Goal: Task Accomplishment & Management: Use online tool/utility

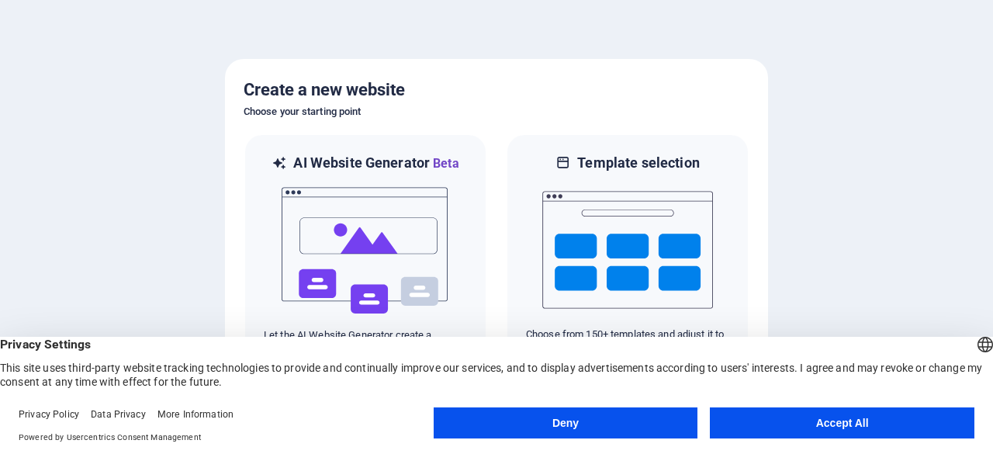
click at [785, 434] on button "Accept All" at bounding box center [842, 422] width 265 height 31
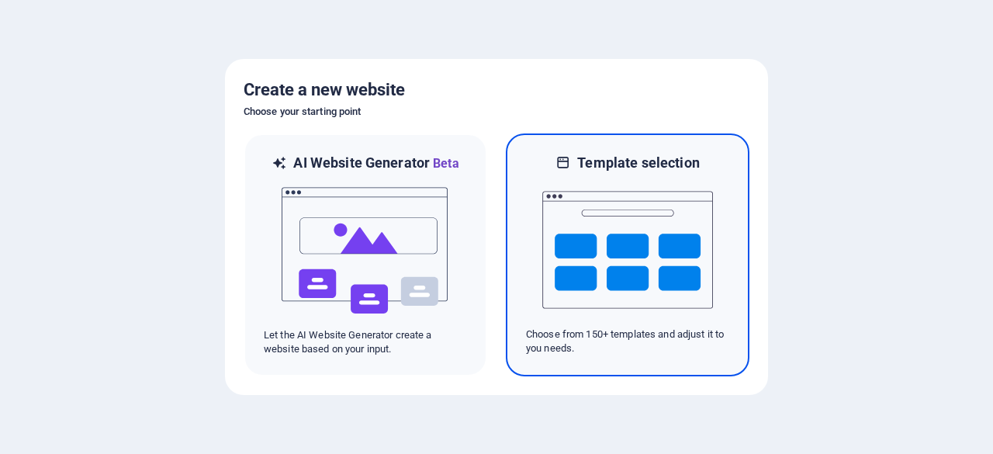
click at [665, 285] on img at bounding box center [627, 249] width 171 height 155
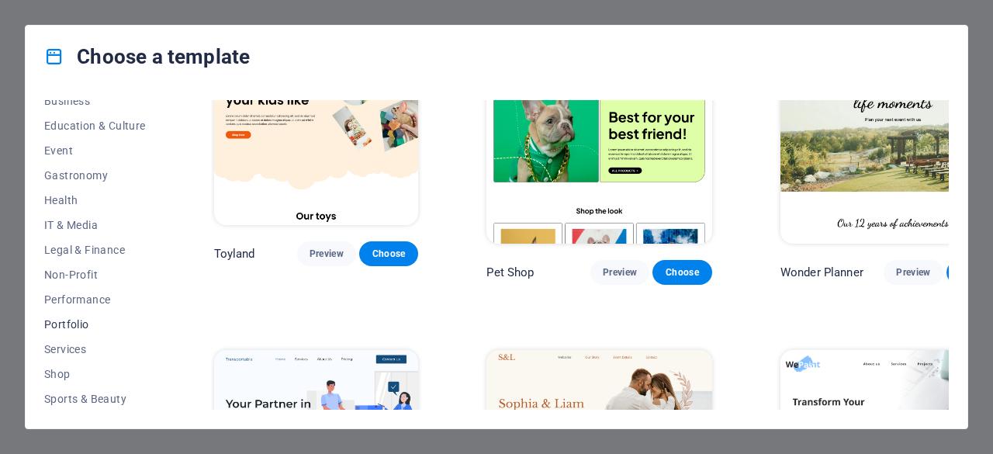
scroll to position [310, 0]
click at [85, 375] on span "Trades" at bounding box center [95, 373] width 102 height 12
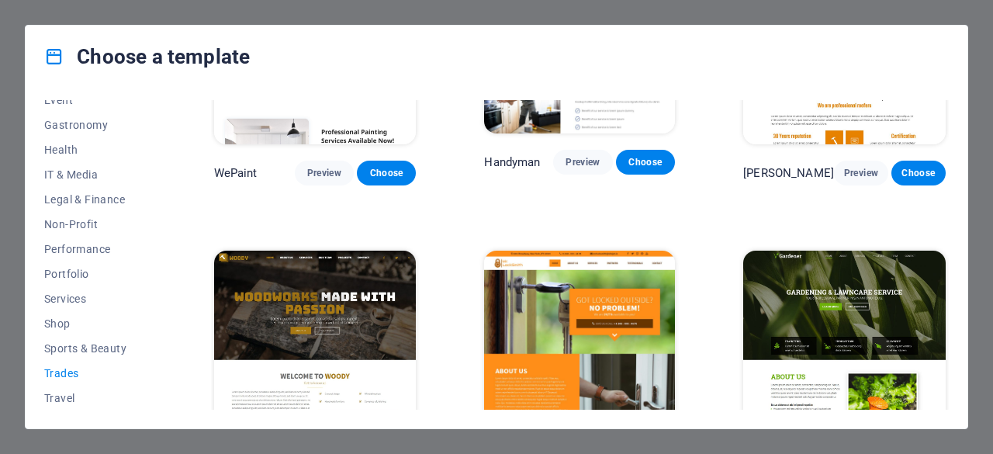
scroll to position [155, 0]
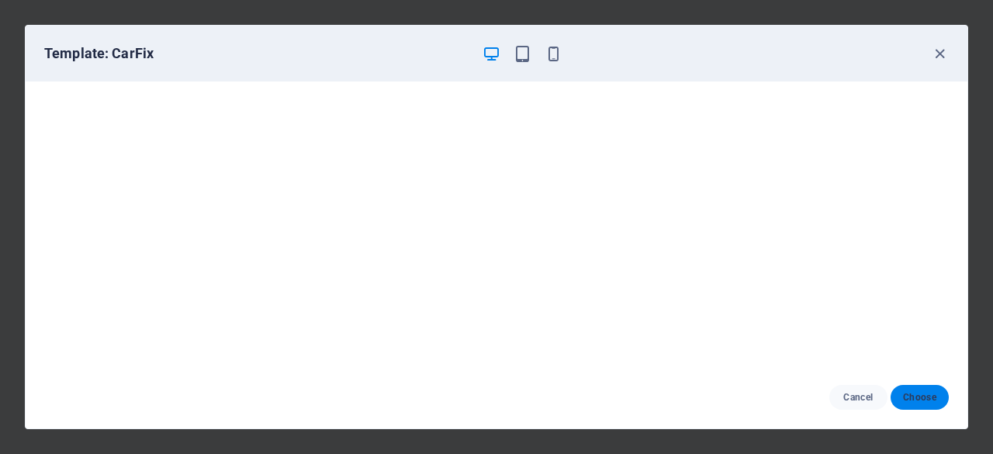
click at [919, 402] on span "Choose" at bounding box center [919, 397] width 33 height 12
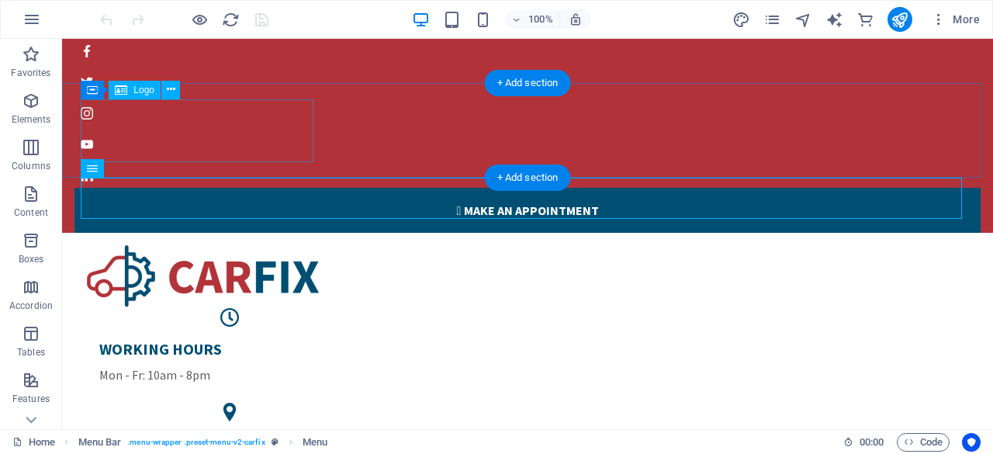
click at [242, 245] on div at bounding box center [527, 276] width 881 height 63
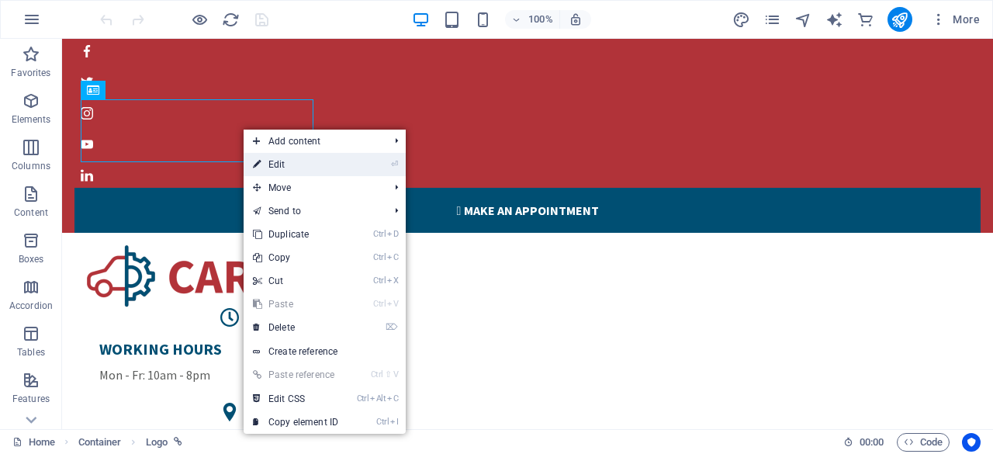
click at [306, 170] on link "⏎ Edit" at bounding box center [296, 164] width 104 height 23
select select "px"
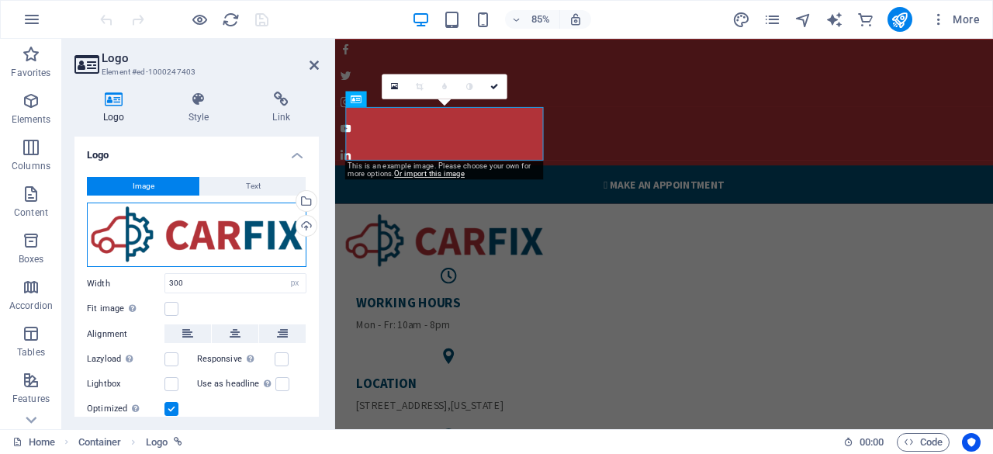
click at [213, 245] on div "Drag files here, click to choose files or select files from Files or our free s…" at bounding box center [197, 234] width 220 height 65
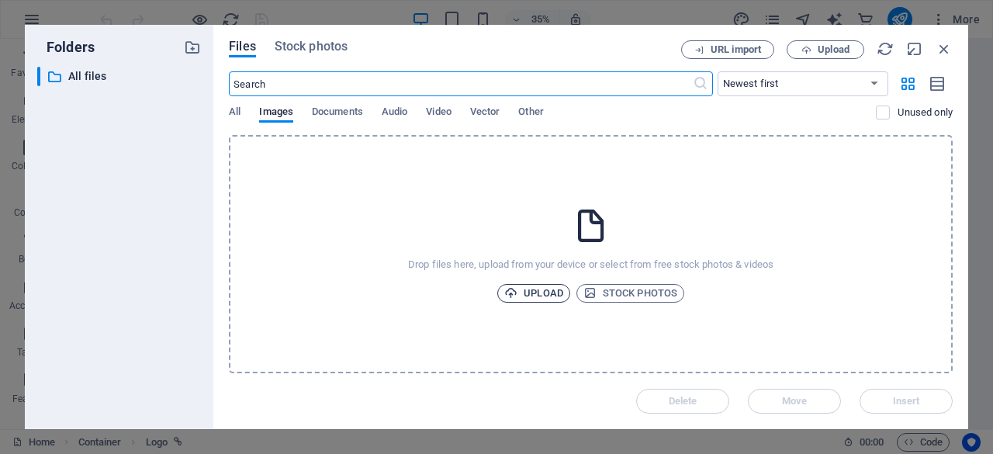
click at [531, 294] on span "Upload" at bounding box center [533, 293] width 59 height 19
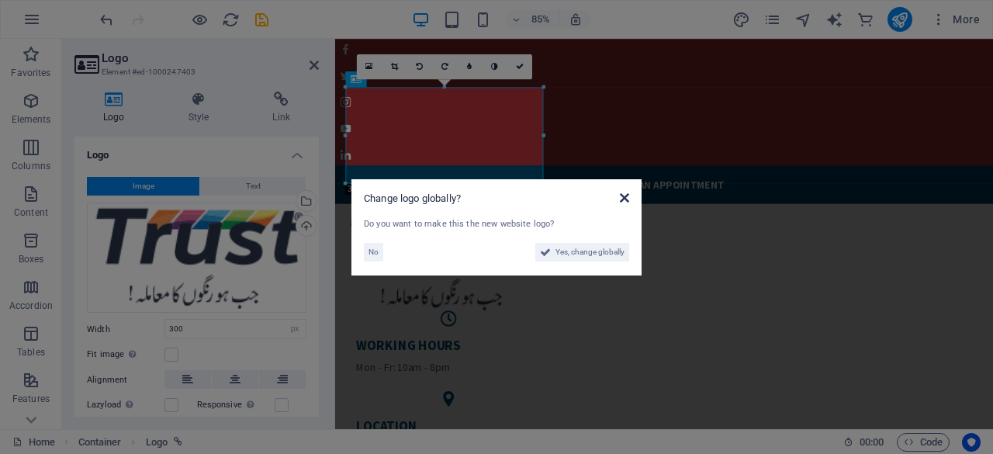
click at [627, 195] on icon at bounding box center [624, 198] width 9 height 12
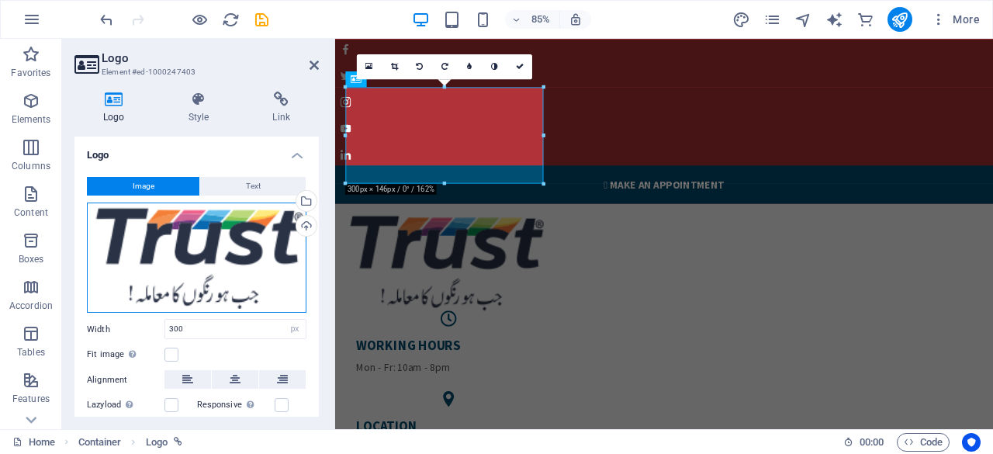
click at [264, 254] on div "Drag files here, click to choose files or select files from Files or our free s…" at bounding box center [197, 257] width 220 height 111
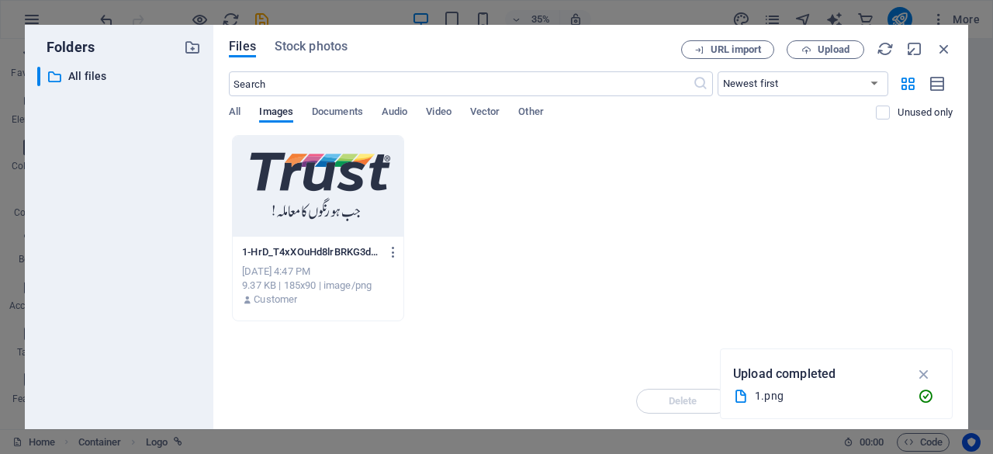
click at [386, 195] on div at bounding box center [318, 186] width 171 height 101
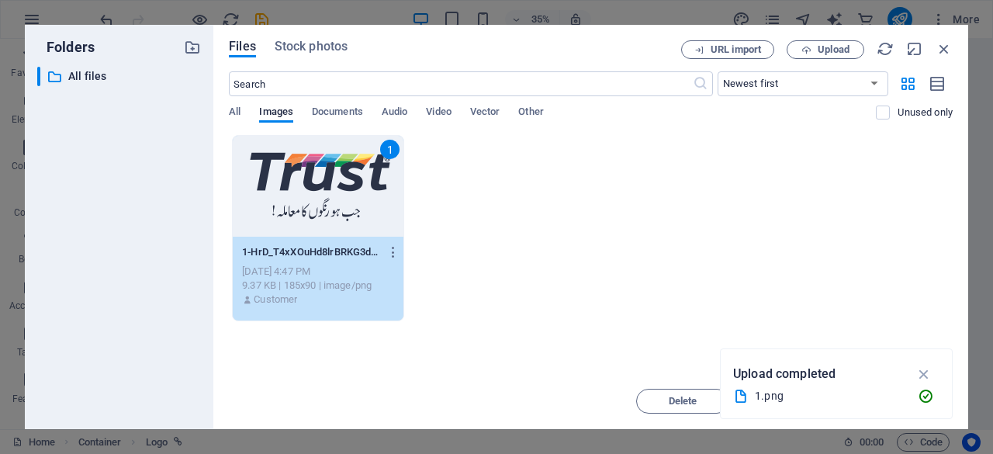
click at [923, 373] on icon "button" at bounding box center [924, 373] width 18 height 17
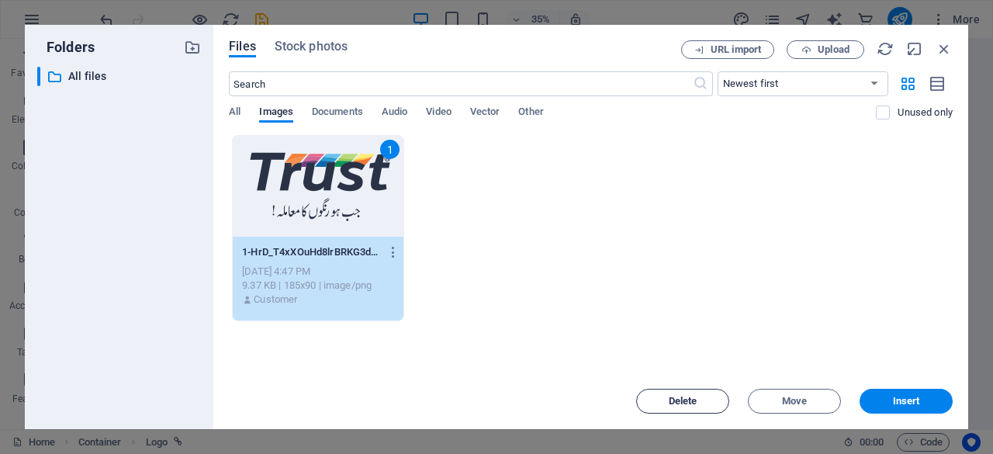
click at [672, 401] on span "Delete" at bounding box center [683, 400] width 29 height 9
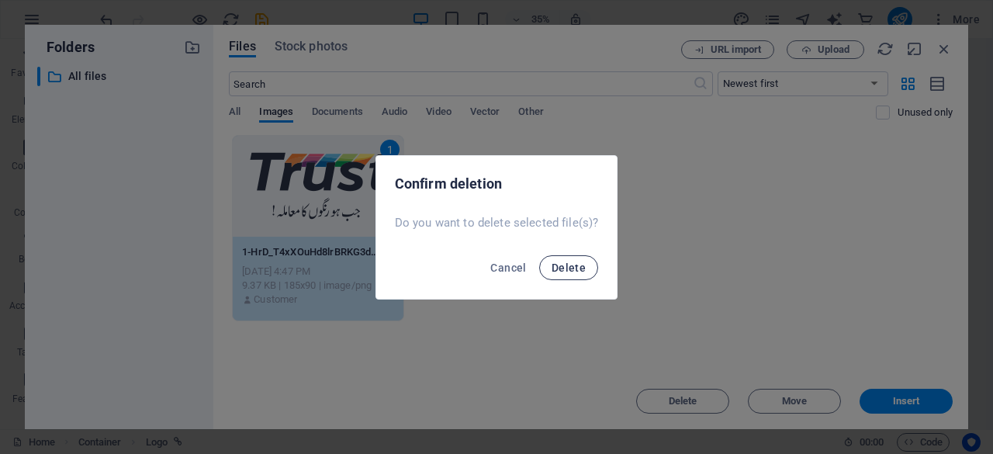
click at [564, 272] on span "Delete" at bounding box center [569, 267] width 34 height 12
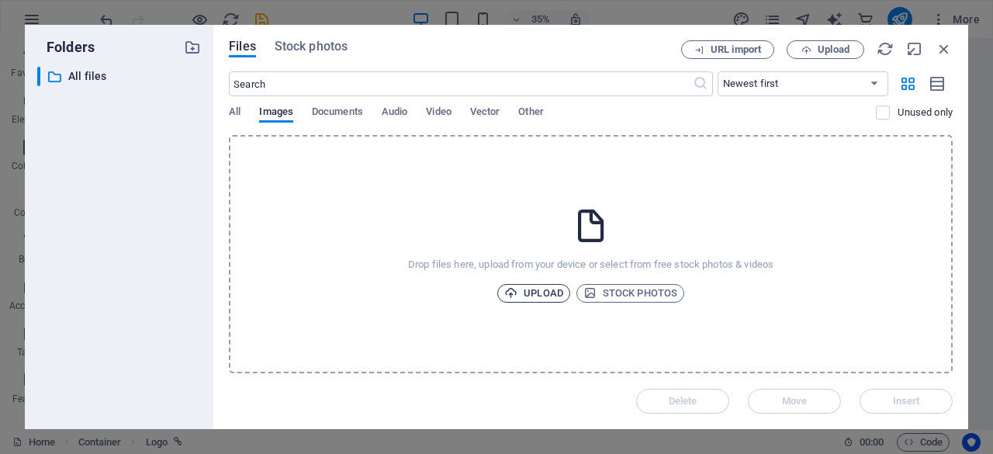
click at [552, 289] on span "Upload" at bounding box center [533, 293] width 59 height 19
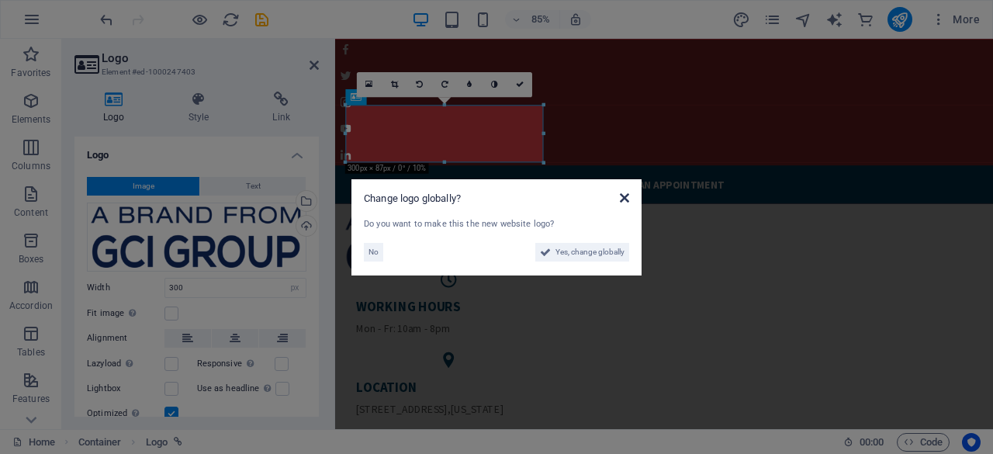
click at [623, 192] on icon at bounding box center [624, 198] width 9 height 12
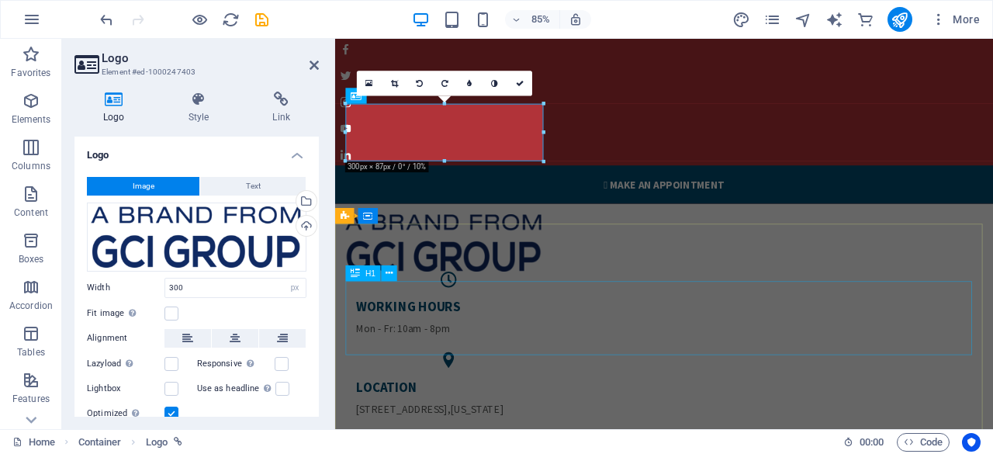
scroll to position [78, 0]
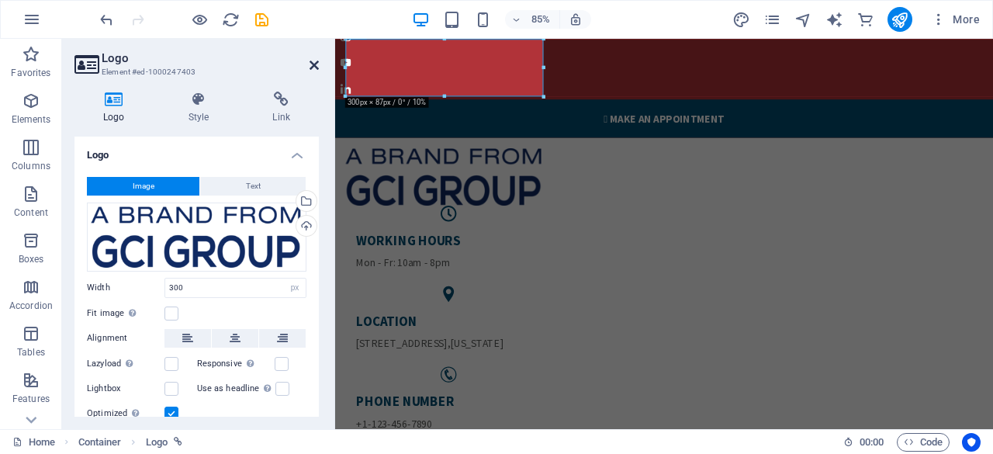
click at [313, 66] on icon at bounding box center [314, 65] width 9 height 12
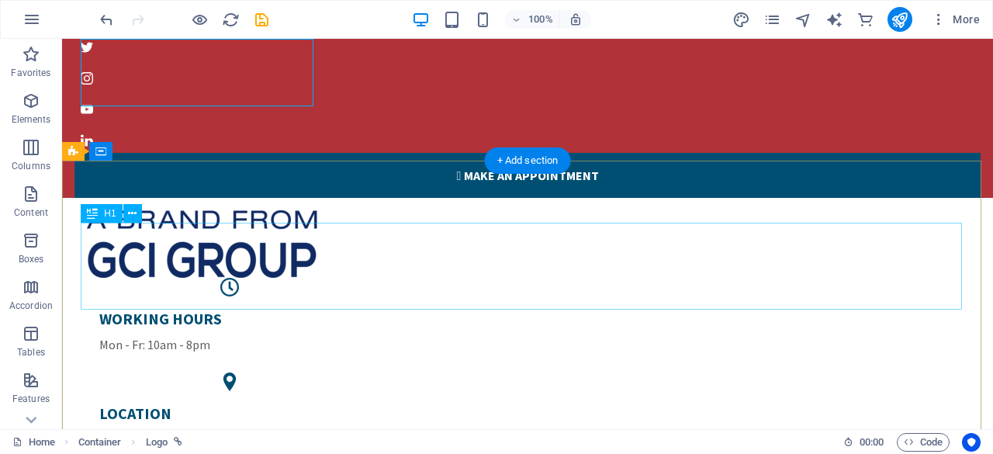
scroll to position [0, 0]
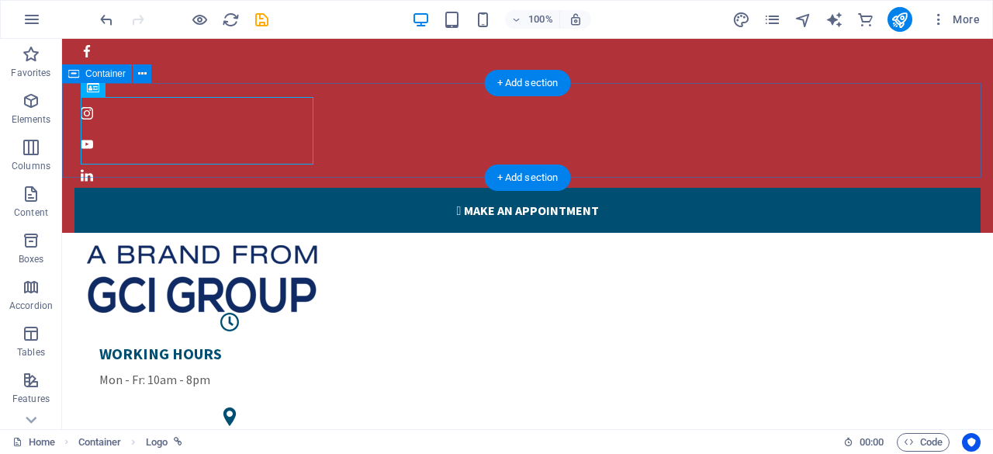
click at [367, 233] on div "WORKING HOURS Mon - Fr: 10am - 8pm LOCATION [STREET_ADDRESS][US_STATE] PHONE NU…" at bounding box center [527, 418] width 931 height 370
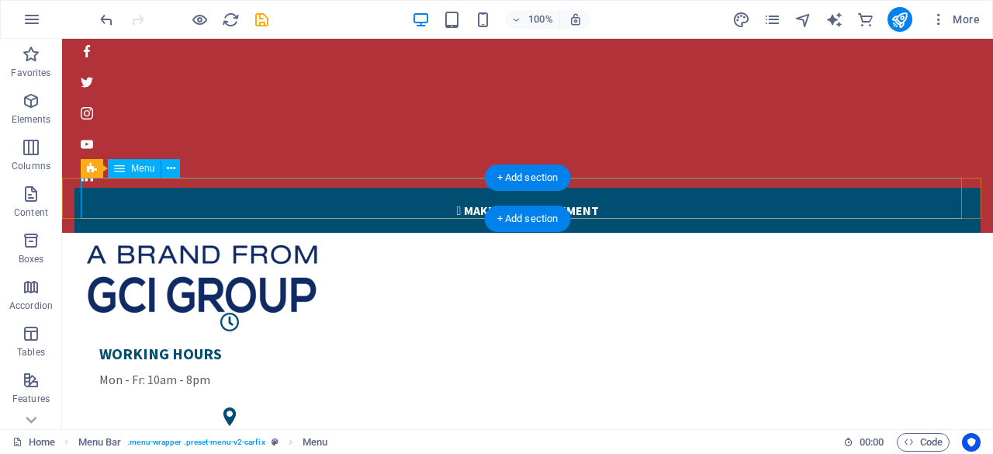
select select
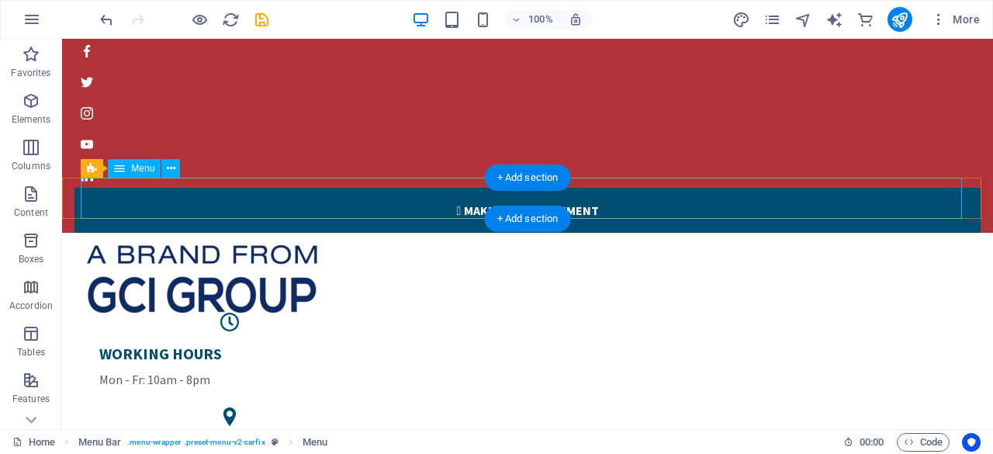
select select
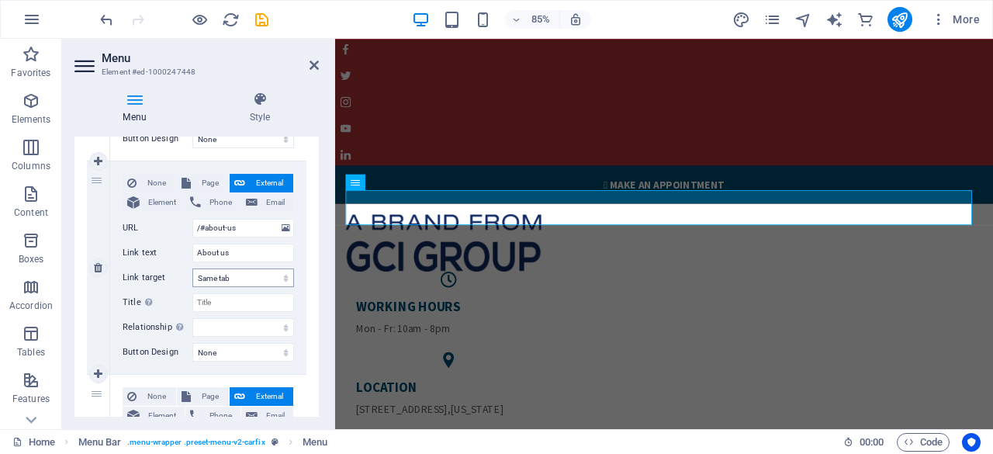
scroll to position [465, 0]
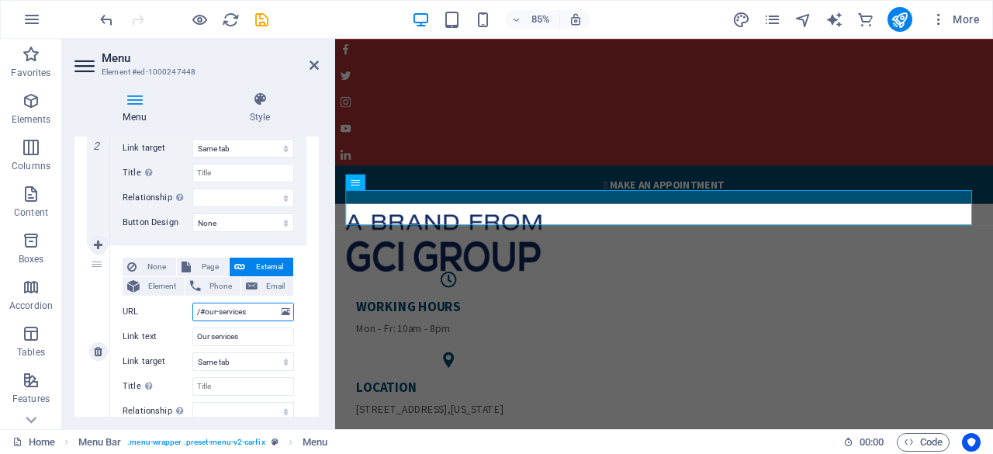
drag, startPoint x: 219, startPoint y: 311, endPoint x: 247, endPoint y: 311, distance: 28.7
click at [247, 311] on input "/#our-services" at bounding box center [243, 312] width 102 height 19
type input "/#our-P"
select select
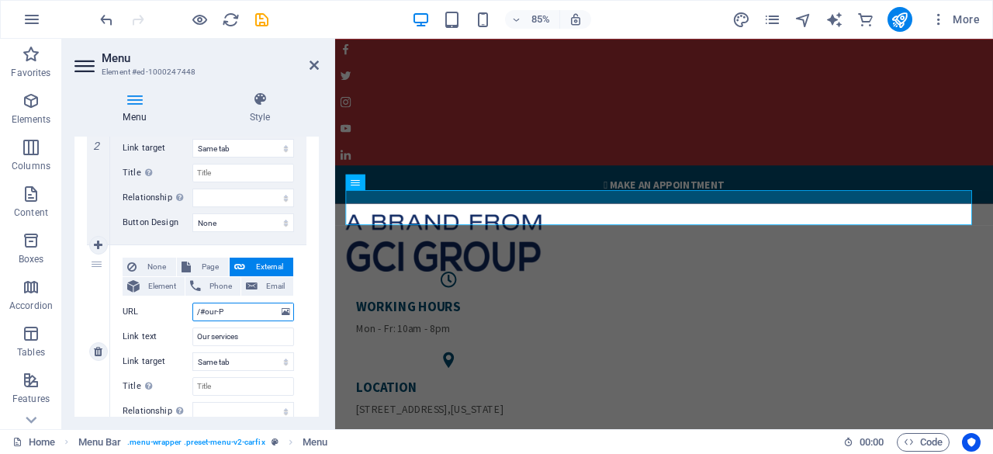
select select
type input "/#our-PR"
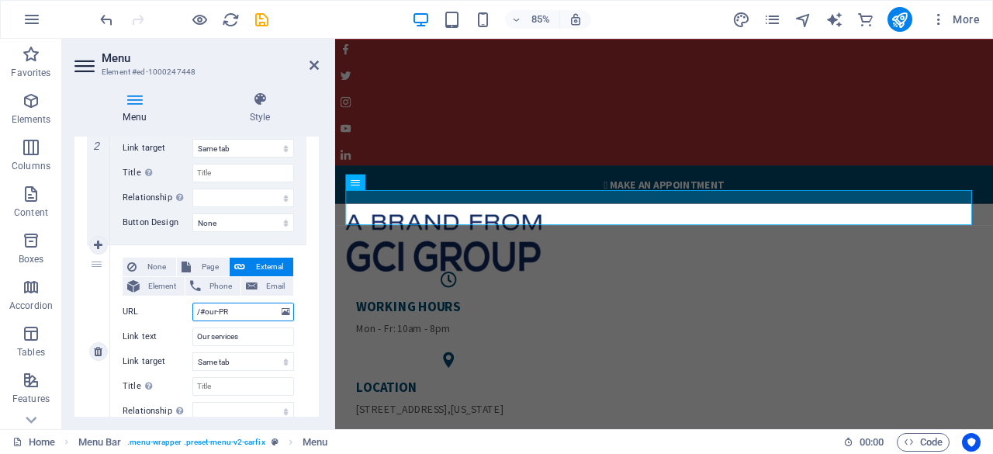
select select
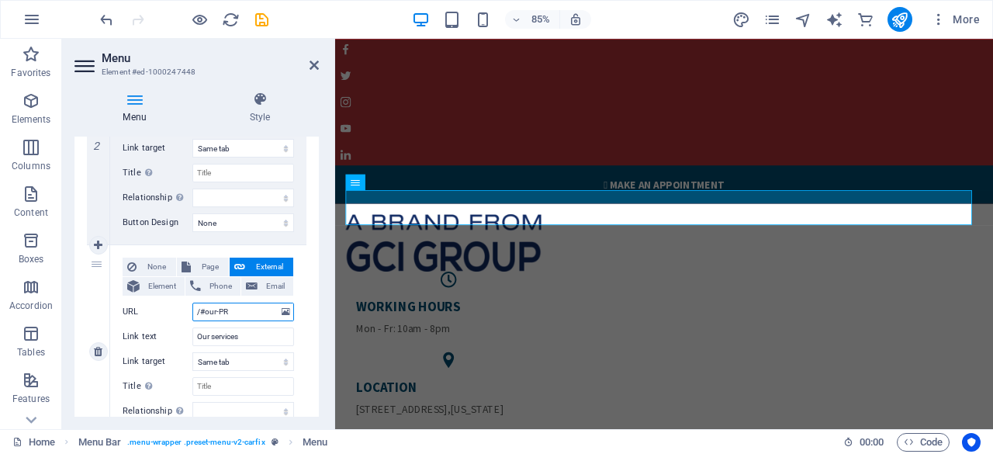
select select
type input "/#our-P"
select select
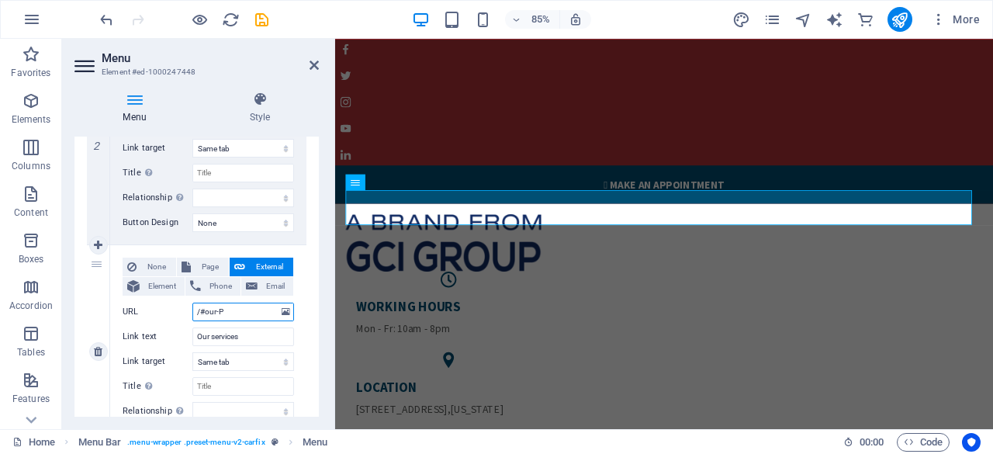
select select
type input "/#our-Products"
select select
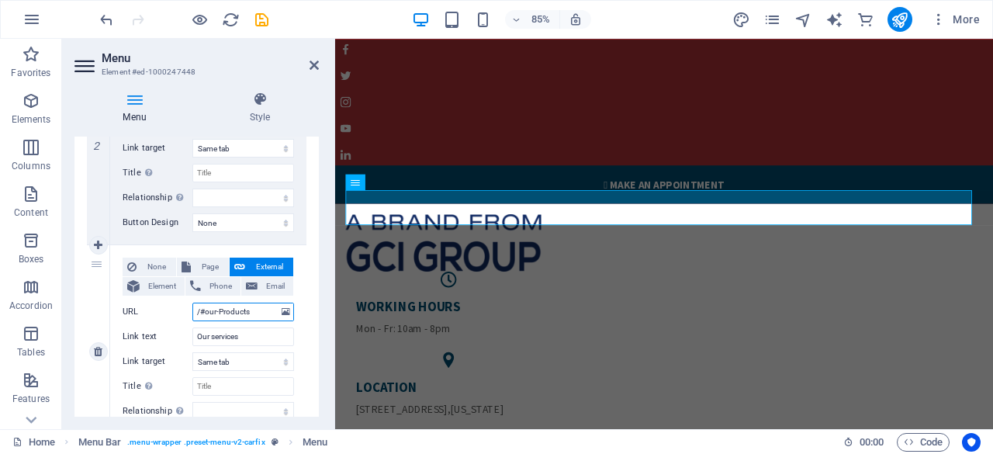
select select
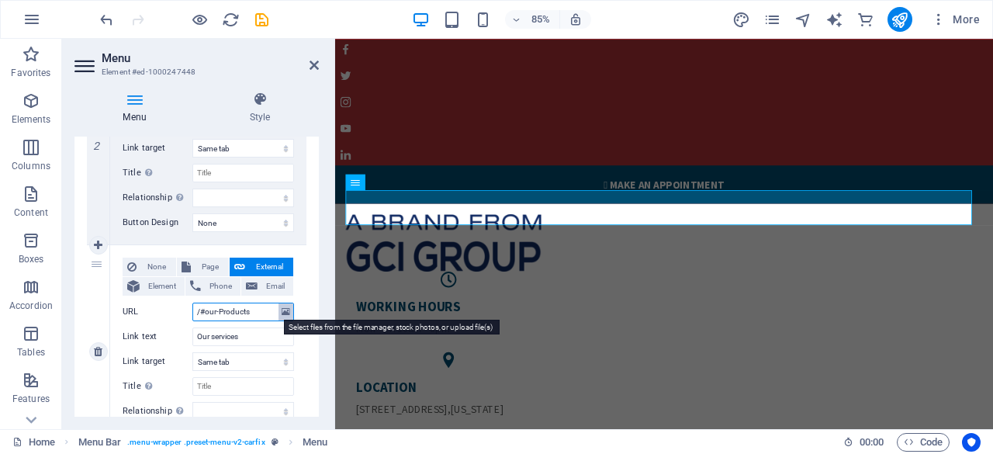
type input "/#our-Products"
click at [285, 310] on icon at bounding box center [286, 311] width 9 height 17
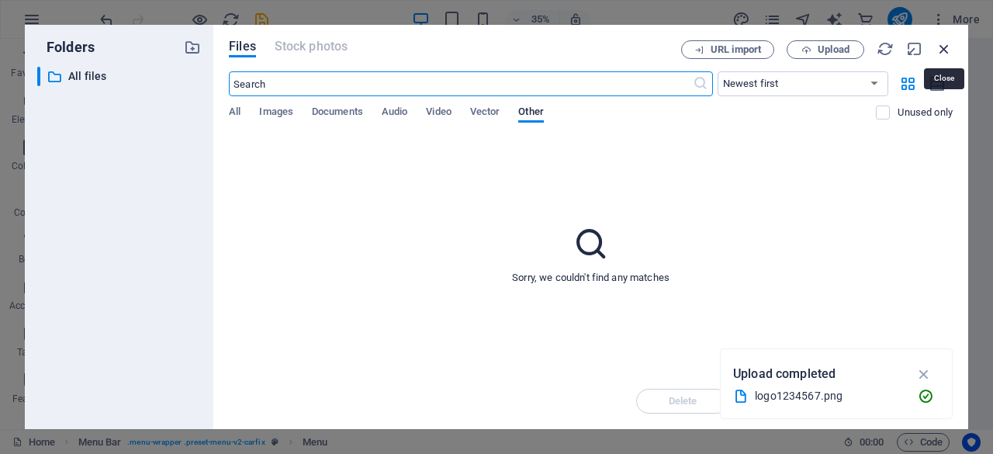
click at [939, 44] on icon "button" at bounding box center [944, 48] width 17 height 17
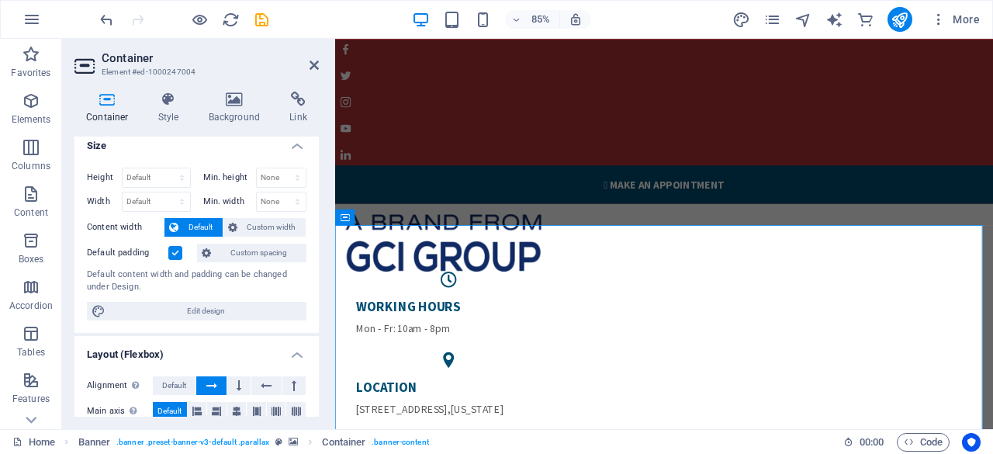
scroll to position [0, 0]
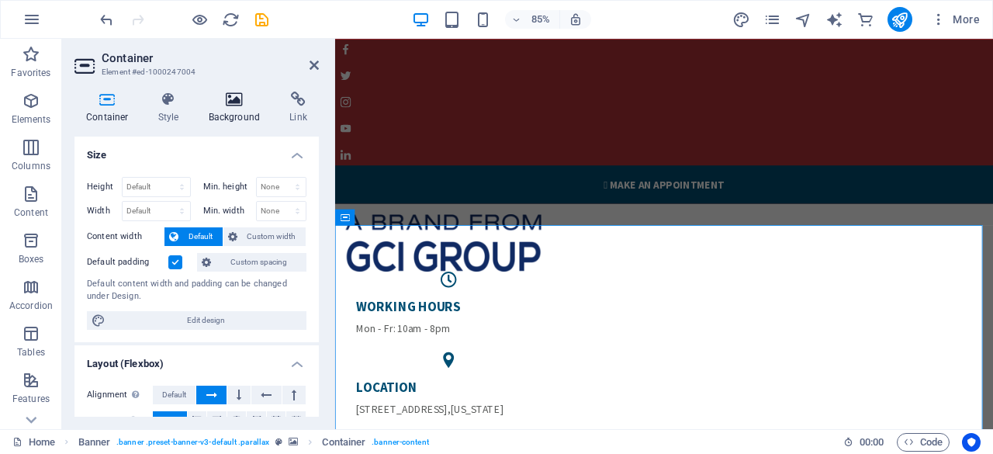
click at [244, 112] on h4 "Background" at bounding box center [237, 108] width 81 height 33
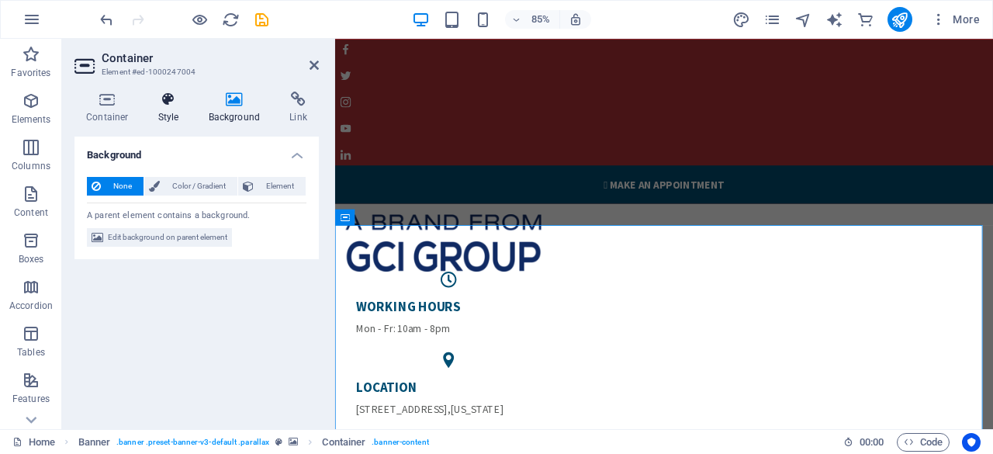
click at [175, 114] on h4 "Style" at bounding box center [172, 108] width 50 height 33
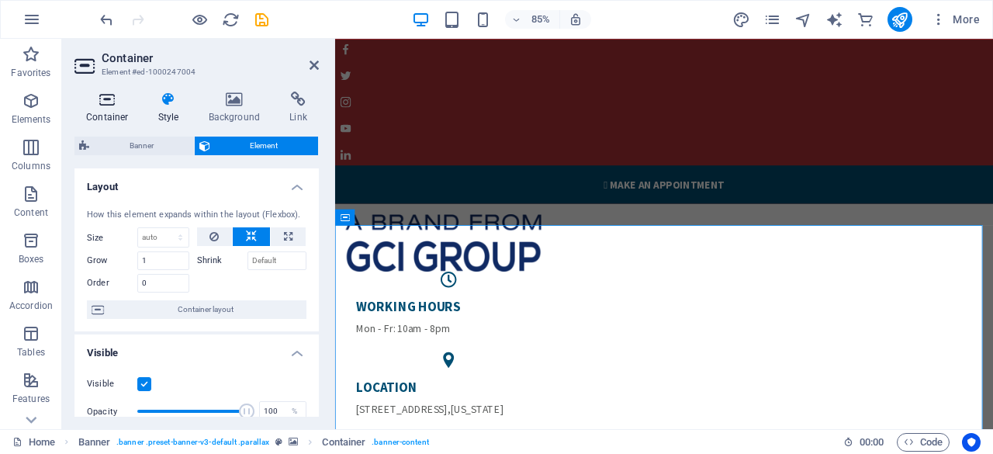
click at [113, 112] on h4 "Container" at bounding box center [110, 108] width 72 height 33
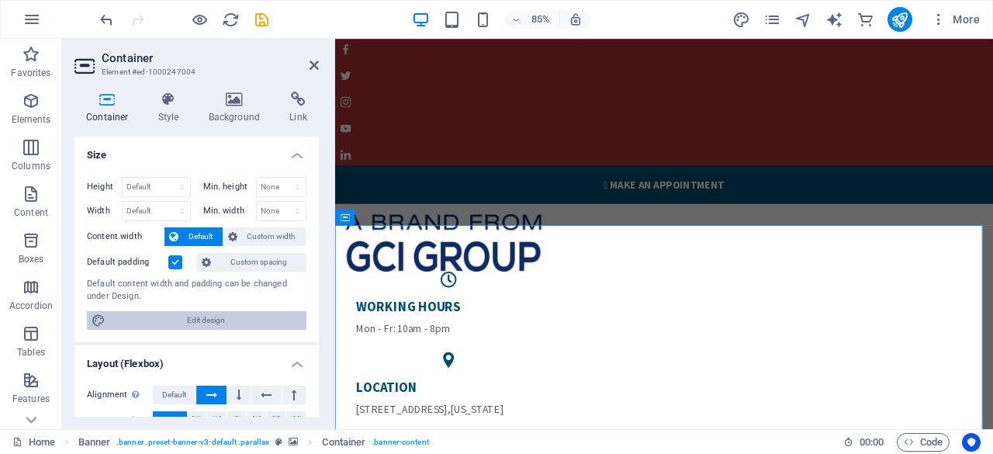
click at [199, 317] on span "Edit design" at bounding box center [206, 320] width 192 height 19
select select "rem"
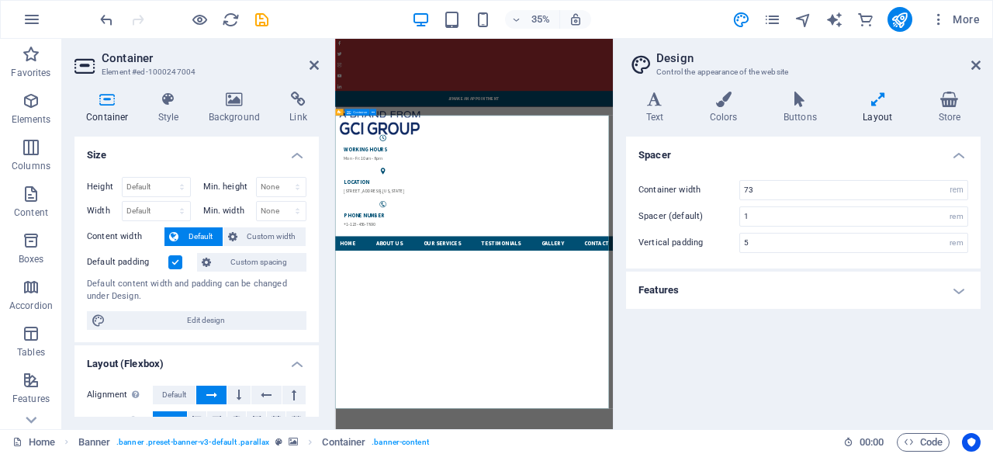
click at [310, 64] on icon at bounding box center [314, 65] width 9 height 12
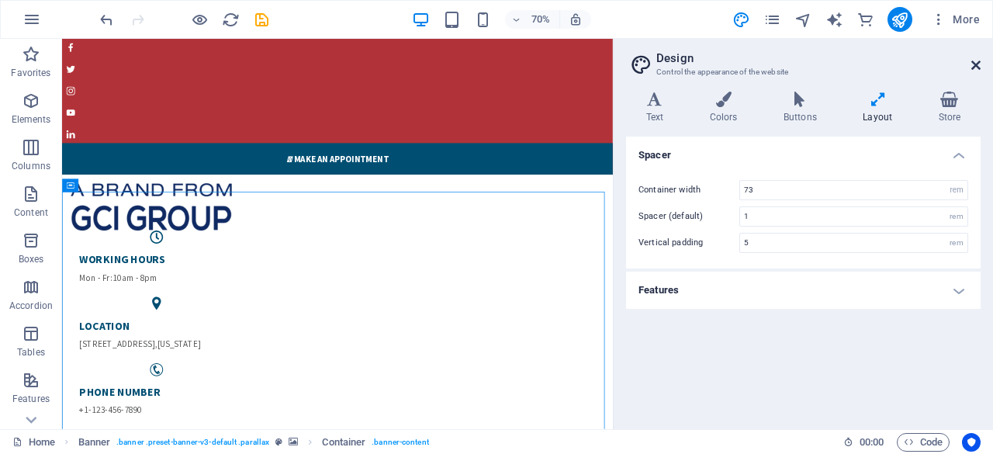
click at [977, 64] on icon at bounding box center [975, 65] width 9 height 12
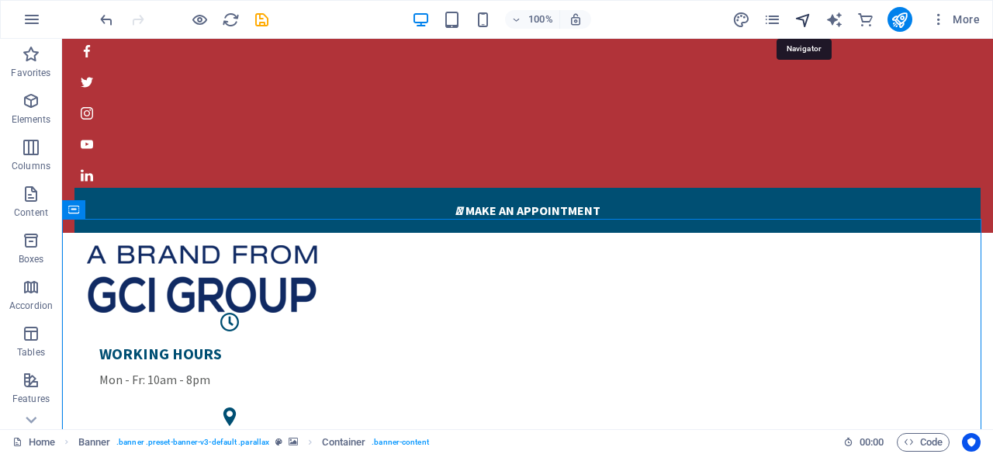
click at [808, 19] on icon "navigator" at bounding box center [803, 20] width 18 height 18
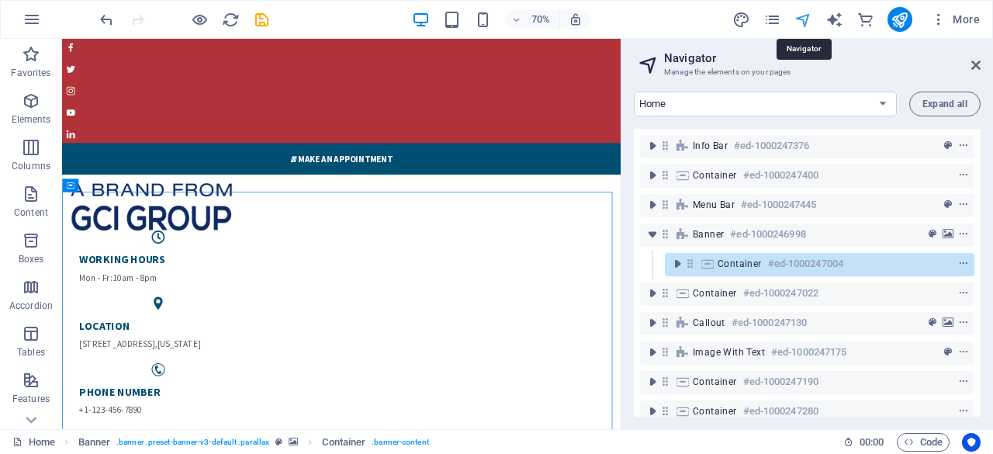
click at [808, 19] on icon "navigator" at bounding box center [803, 20] width 18 height 18
drag, startPoint x: 974, startPoint y: 61, endPoint x: 910, endPoint y: 1, distance: 88.4
click at [974, 61] on icon at bounding box center [975, 65] width 9 height 12
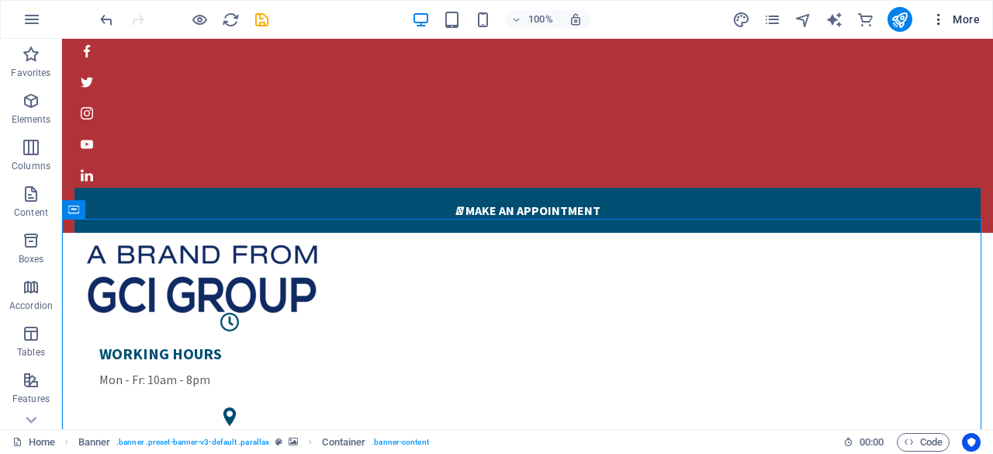
click at [960, 19] on span "More" at bounding box center [955, 20] width 49 height 16
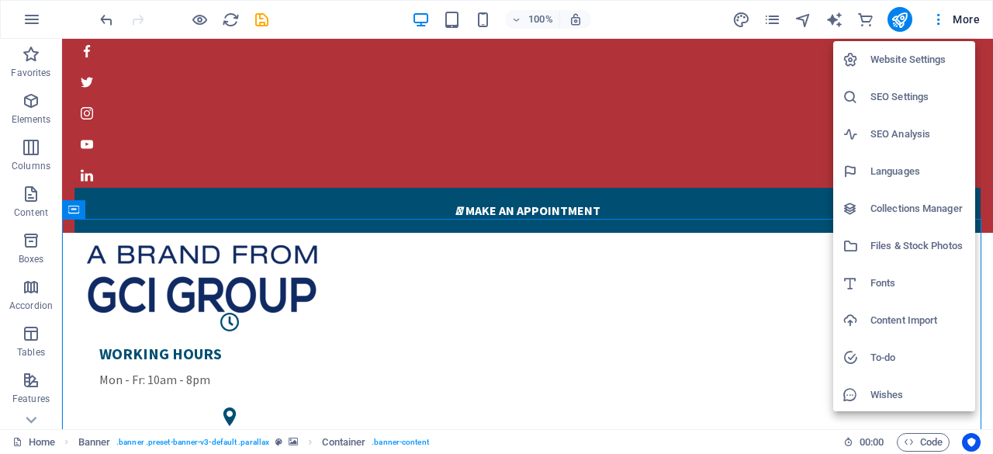
scroll to position [39, 0]
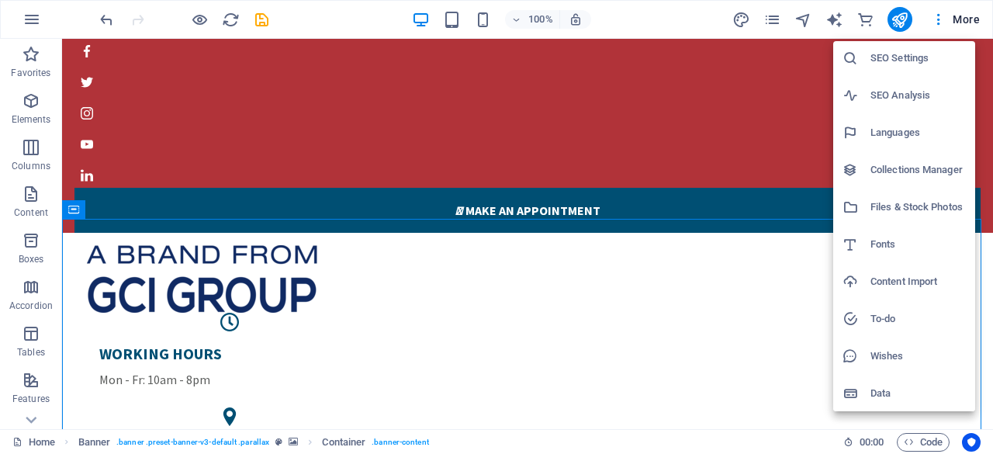
click at [972, 12] on div at bounding box center [496, 227] width 993 height 454
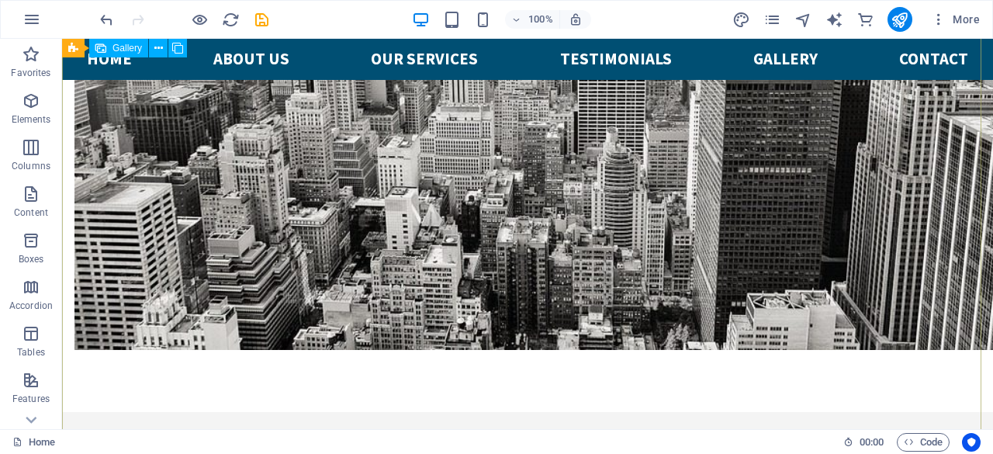
scroll to position [3927, 0]
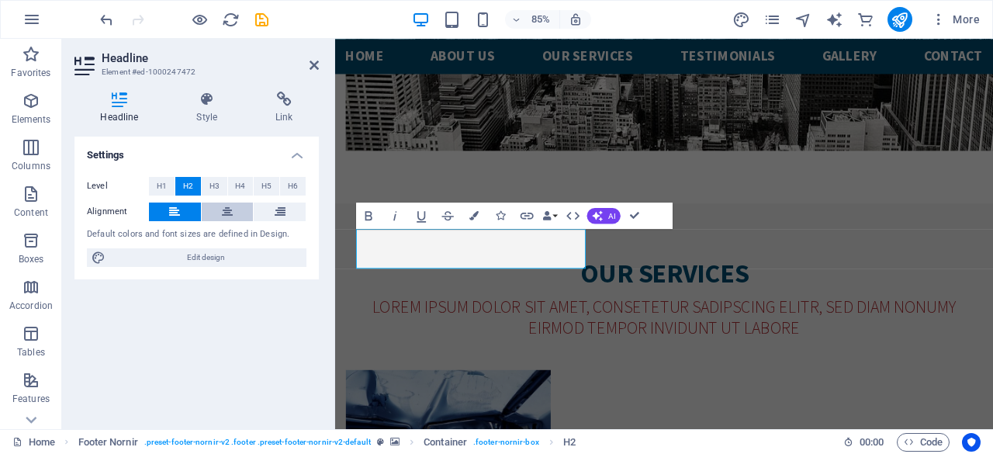
scroll to position [3786, 0]
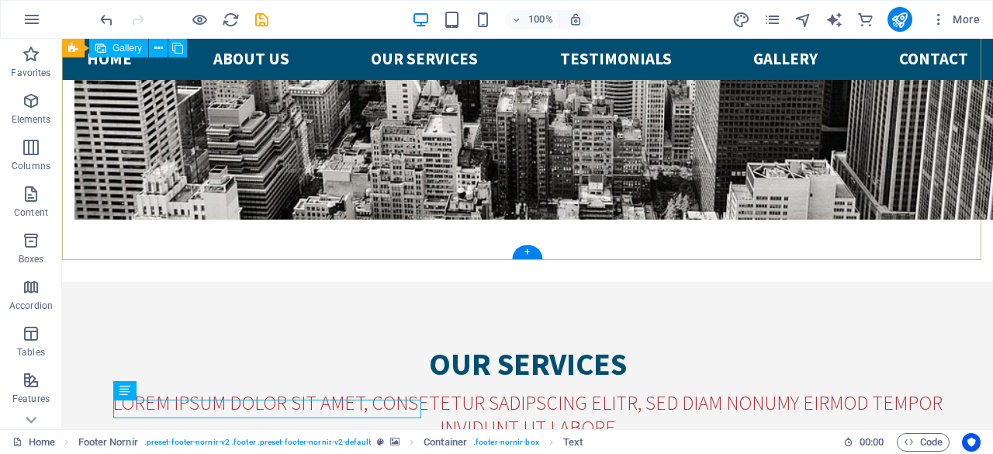
scroll to position [3927, 0]
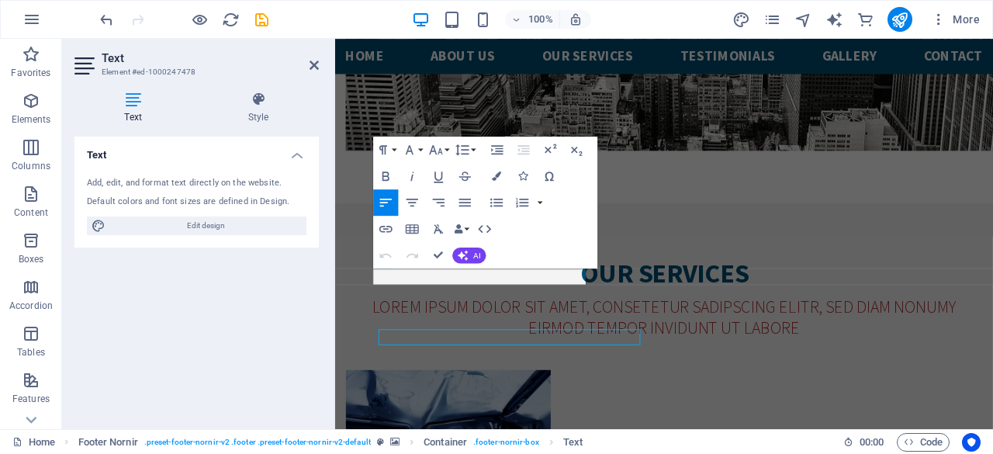
scroll to position [3786, 0]
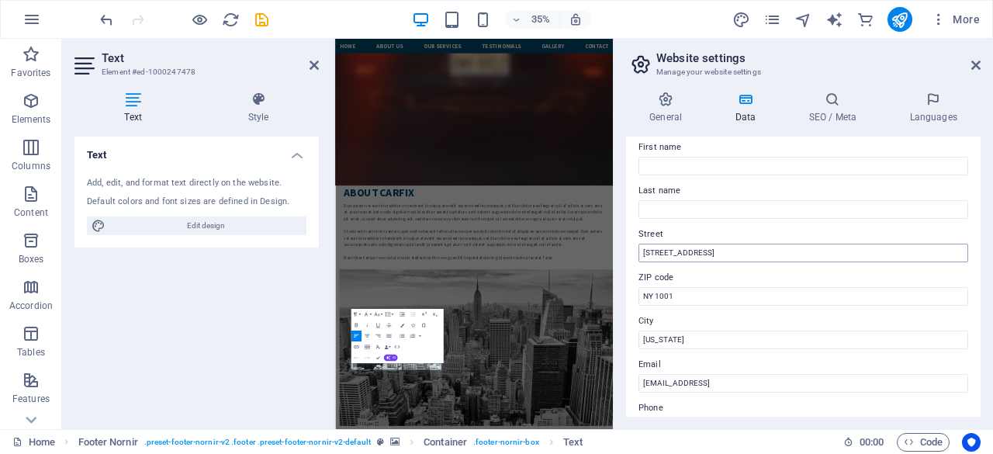
scroll to position [155, 0]
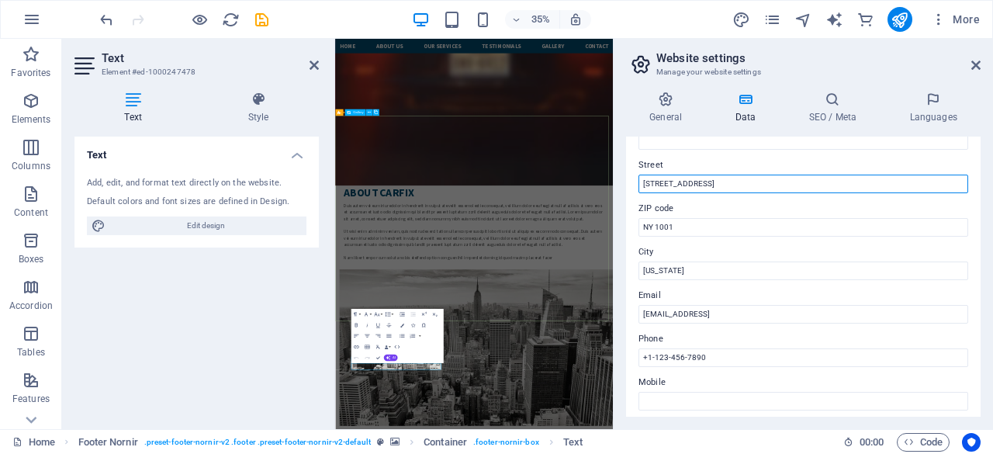
drag, startPoint x: 1046, startPoint y: 223, endPoint x: 1012, endPoint y: 450, distance: 229.9
drag, startPoint x: 702, startPoint y: 181, endPoint x: 641, endPoint y: 182, distance: 61.3
click at [641, 182] on input "[STREET_ADDRESS]" at bounding box center [803, 184] width 330 height 19
type input "[GEOGRAPHIC_DATA]"
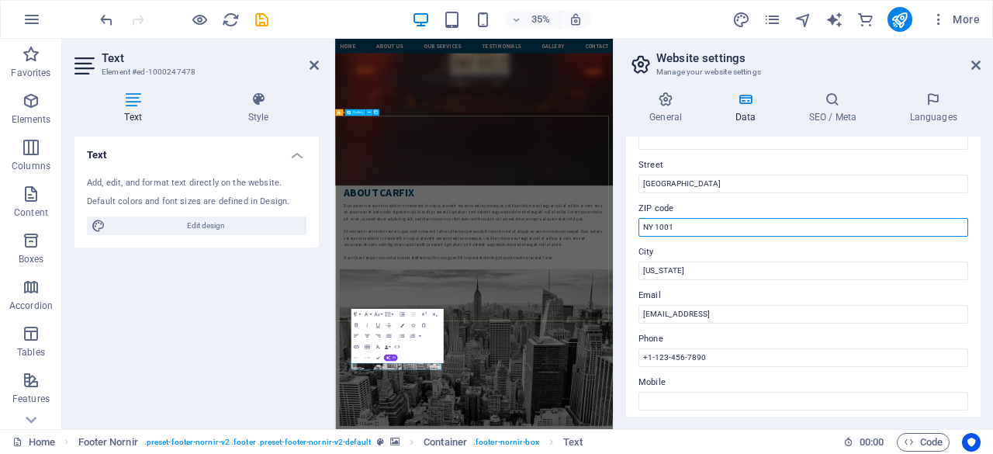
drag, startPoint x: 1040, startPoint y: 261, endPoint x: 1001, endPoint y: 566, distance: 307.3
drag, startPoint x: 690, startPoint y: 224, endPoint x: 638, endPoint y: 223, distance: 52.8
click at [638, 223] on div "Contact data for this website. This can be used everywhere on the website and w…" at bounding box center [803, 277] width 354 height 280
type input "54920"
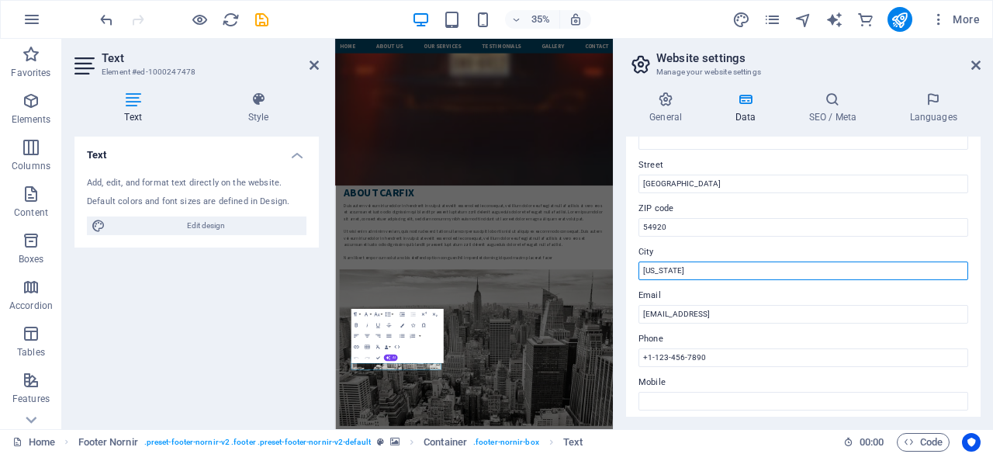
drag, startPoint x: 714, startPoint y: 267, endPoint x: 638, endPoint y: 267, distance: 75.2
click at [638, 267] on input "[US_STATE]" at bounding box center [803, 270] width 330 height 19
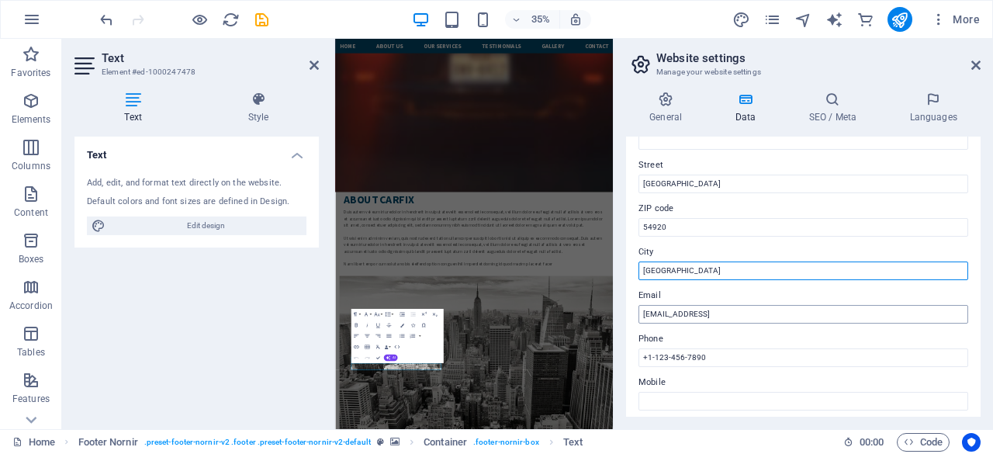
type input "[GEOGRAPHIC_DATA]"
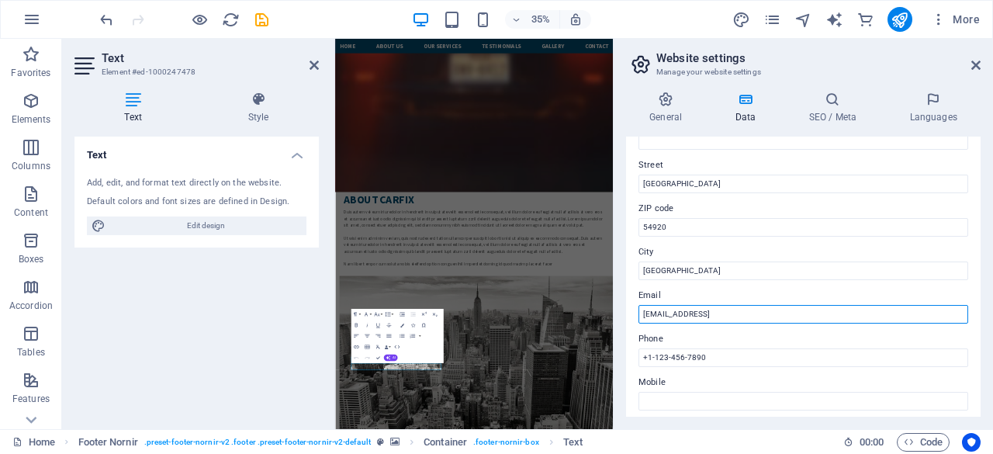
drag, startPoint x: 882, startPoint y: 313, endPoint x: 621, endPoint y: 321, distance: 261.5
click at [621, 321] on div "General Data SEO / Meta Languages Website name [DOMAIN_NAME] Logo Drag files he…" at bounding box center [803, 254] width 379 height 350
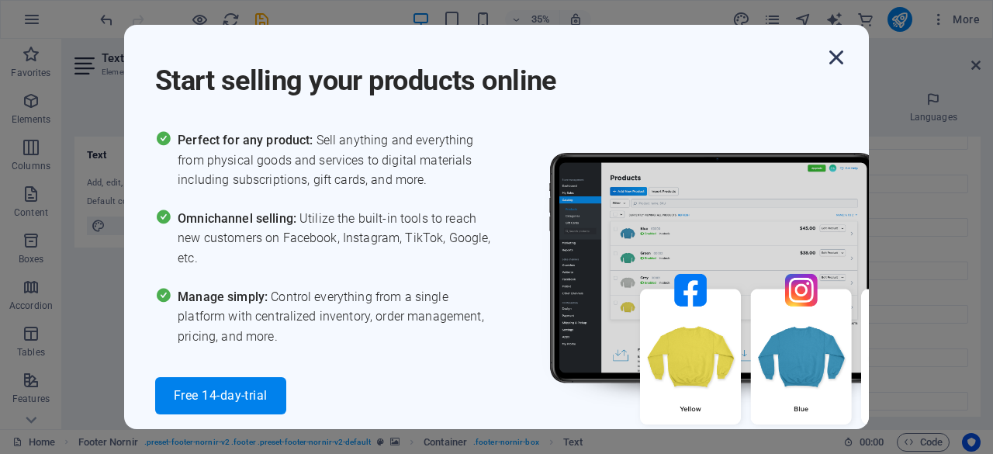
click at [836, 60] on icon "button" at bounding box center [836, 57] width 28 height 28
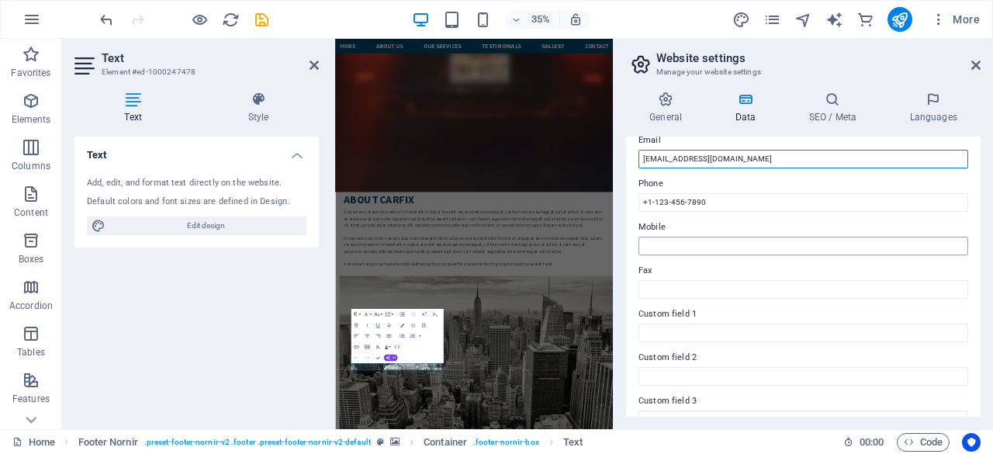
scroll to position [233, 0]
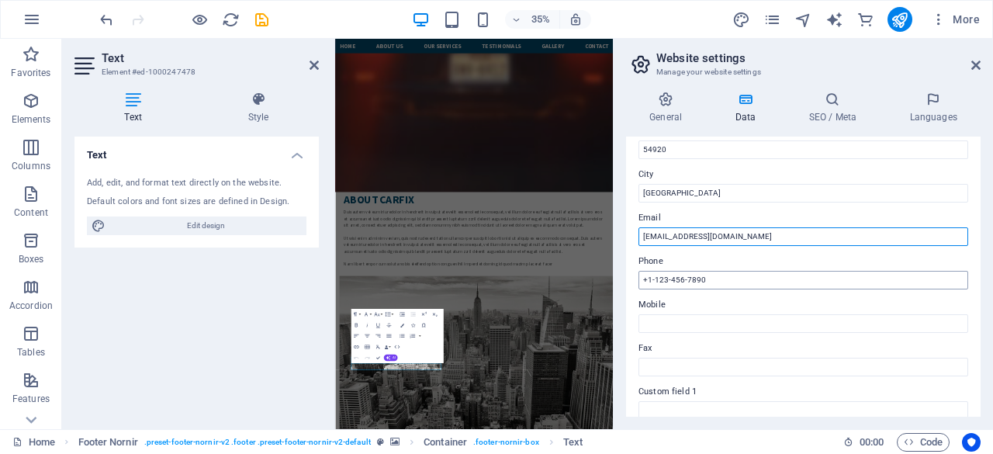
type input "[EMAIL_ADDRESS][DOMAIN_NAME]"
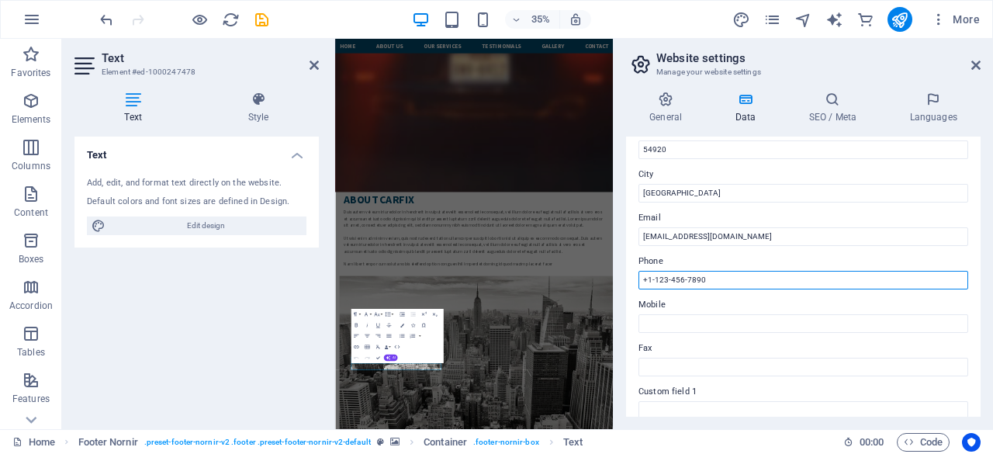
click at [729, 281] on input "+1-123-456-7890" at bounding box center [803, 280] width 330 height 19
click at [683, 278] on input "[PHONE_NUMBER]" at bounding box center [803, 280] width 330 height 19
click at [685, 278] on input "[PHONE_NUMBER]" at bounding box center [803, 280] width 330 height 19
drag, startPoint x: 725, startPoint y: 280, endPoint x: 642, endPoint y: 283, distance: 83.1
click at [642, 283] on input "[PHONE_NUMBER]" at bounding box center [803, 280] width 330 height 19
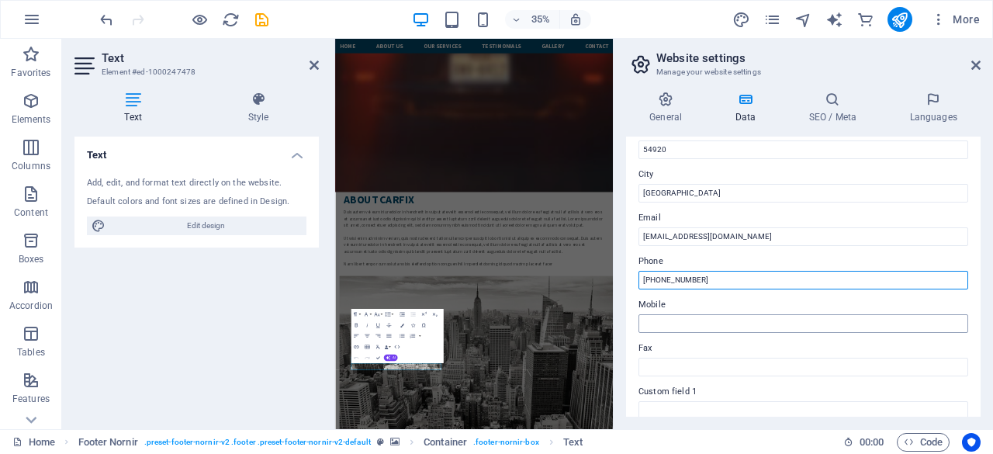
type input "[PHONE_NUMBER]"
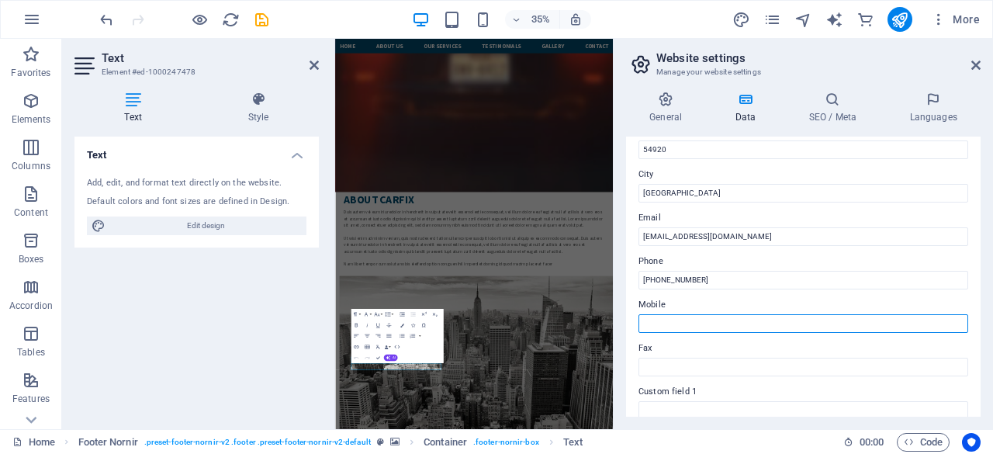
click at [685, 325] on input "Mobile" at bounding box center [803, 323] width 330 height 19
paste input "[PHONE_NUMBER]"
drag, startPoint x: 656, startPoint y: 323, endPoint x: 758, endPoint y: 328, distance: 101.8
click at [757, 328] on input "[PHONE_NUMBER]" at bounding box center [803, 323] width 330 height 19
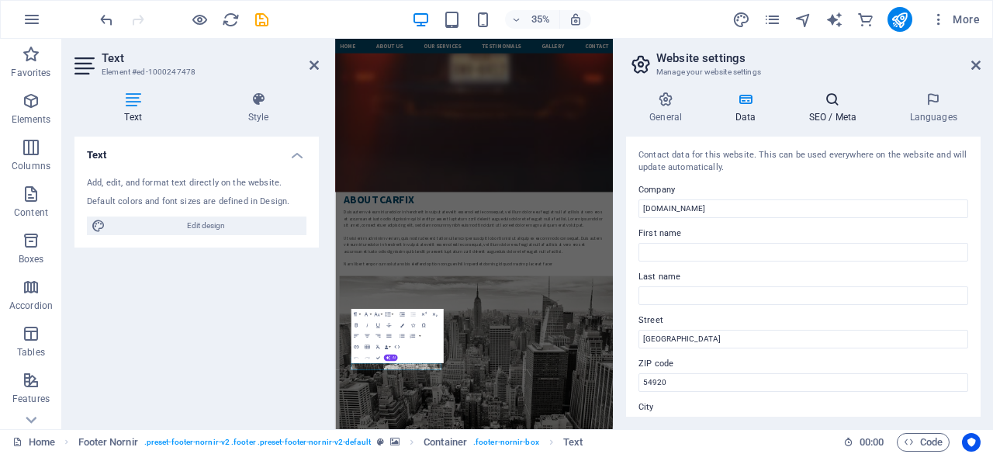
type input "[PHONE_NUMBER]"
click at [833, 112] on h4 "SEO / Meta" at bounding box center [835, 108] width 101 height 33
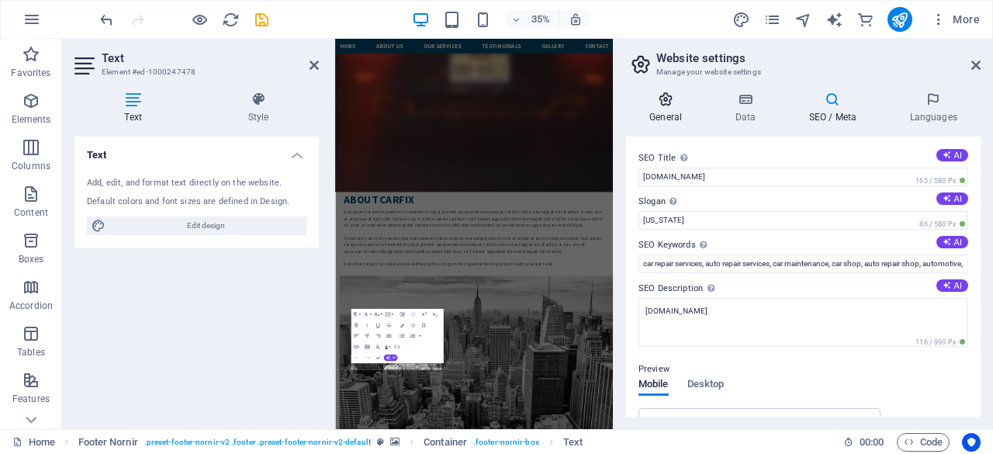
click at [672, 114] on h4 "General" at bounding box center [668, 108] width 85 height 33
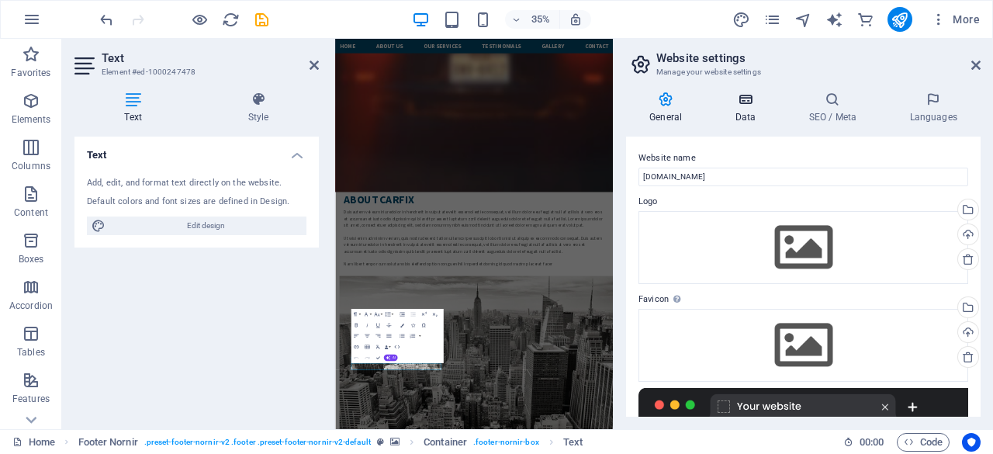
click at [761, 108] on h4 "Data" at bounding box center [748, 108] width 74 height 33
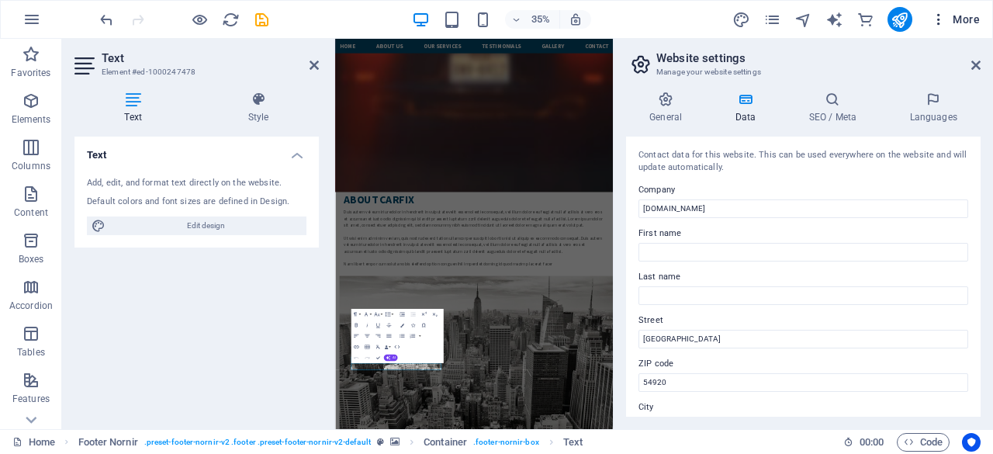
click at [969, 21] on span "More" at bounding box center [955, 20] width 49 height 16
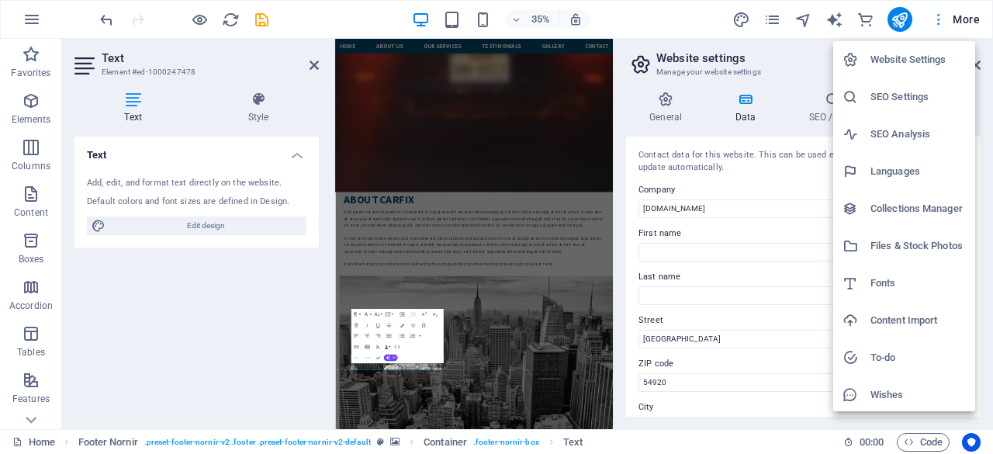
click at [969, 21] on div at bounding box center [496, 227] width 993 height 454
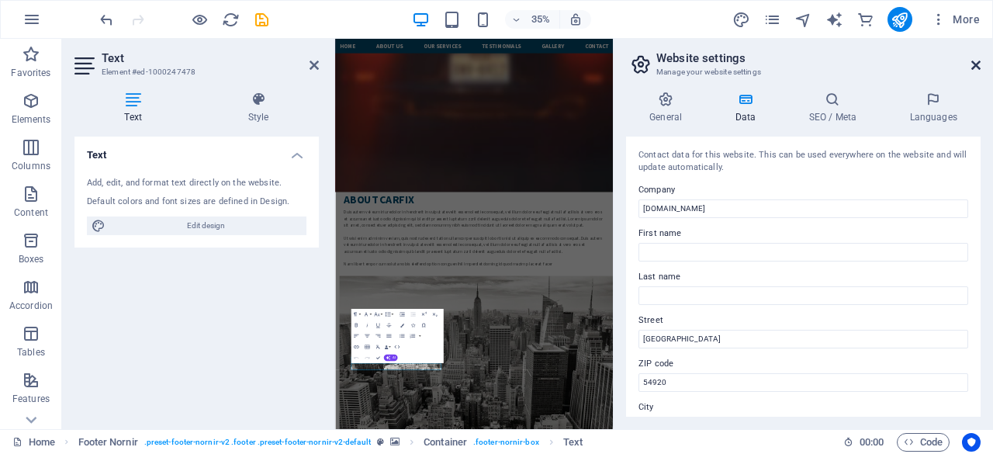
click at [975, 64] on icon at bounding box center [975, 65] width 9 height 12
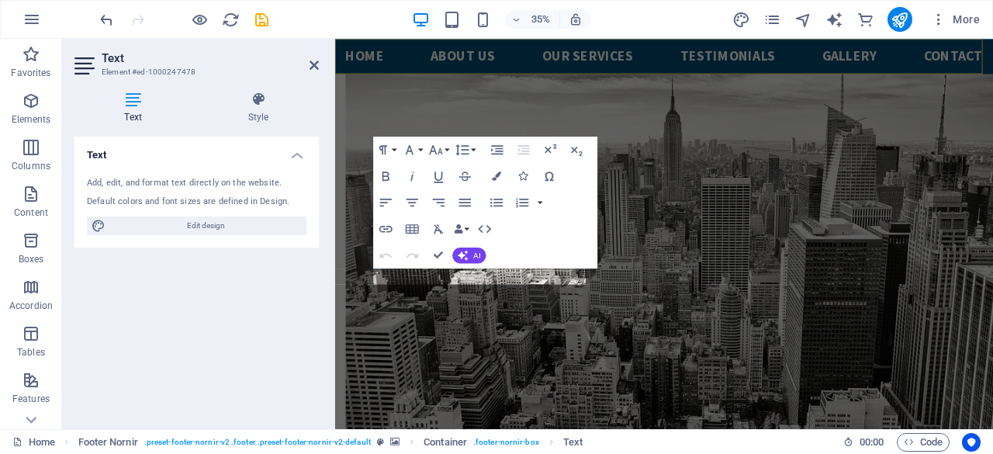
scroll to position [3786, 0]
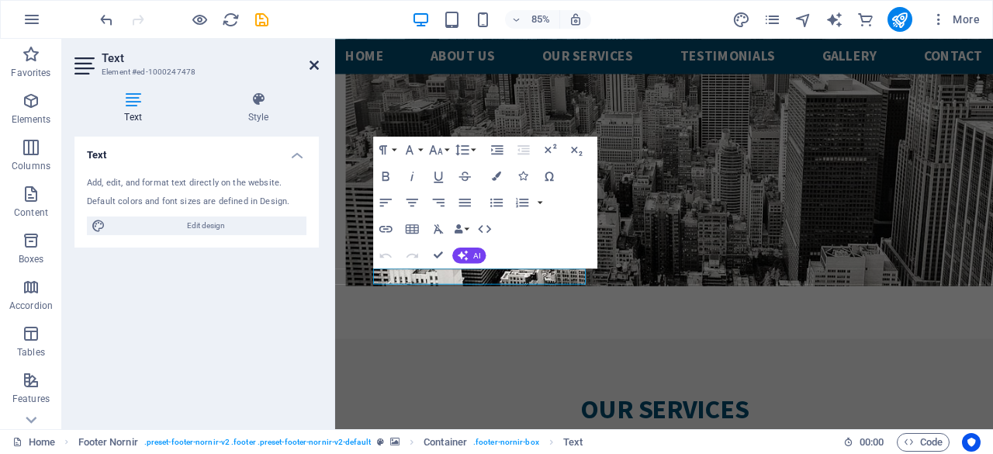
click at [311, 65] on icon at bounding box center [314, 65] width 9 height 12
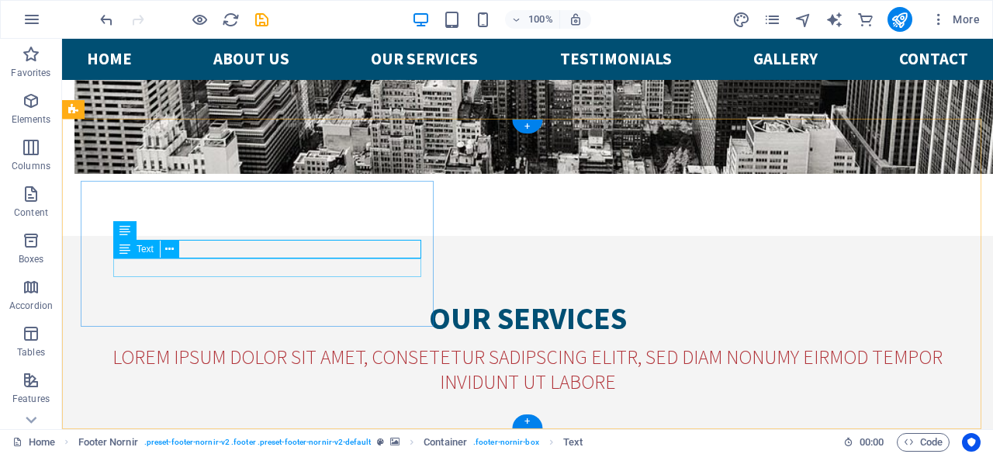
scroll to position [3945, 0]
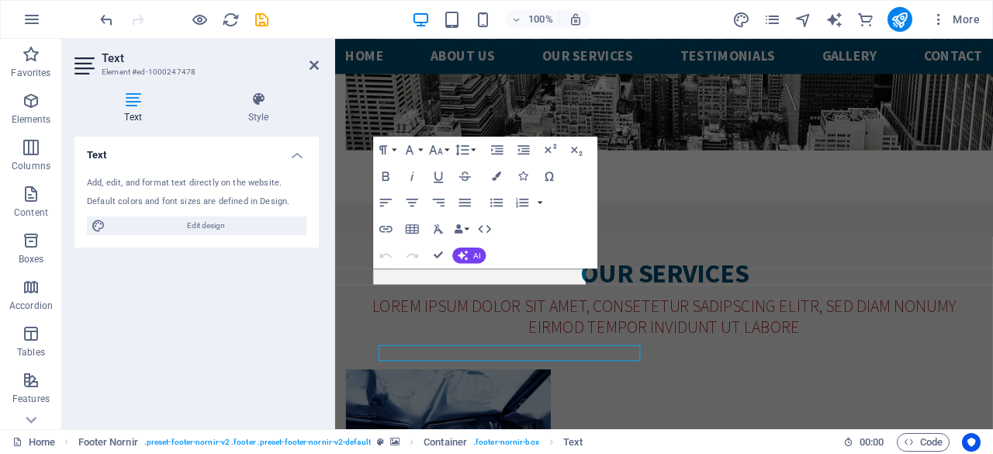
scroll to position [3786, 0]
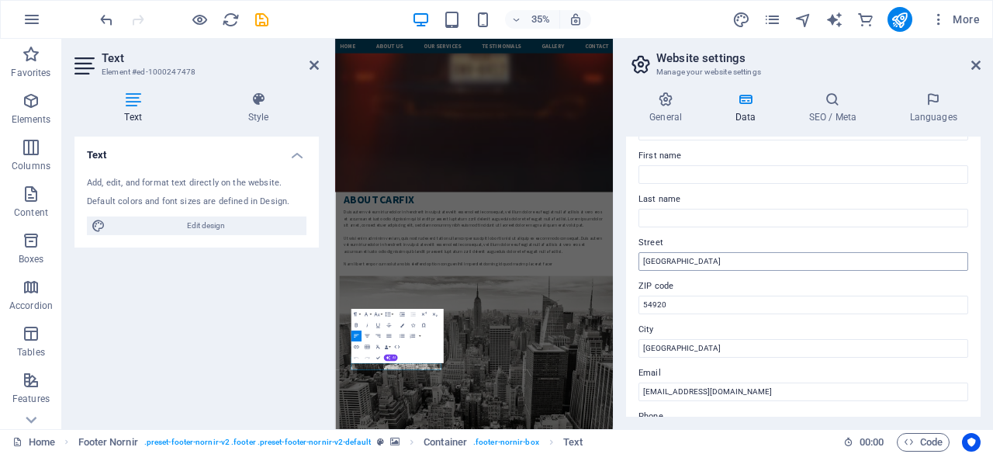
scroll to position [155, 0]
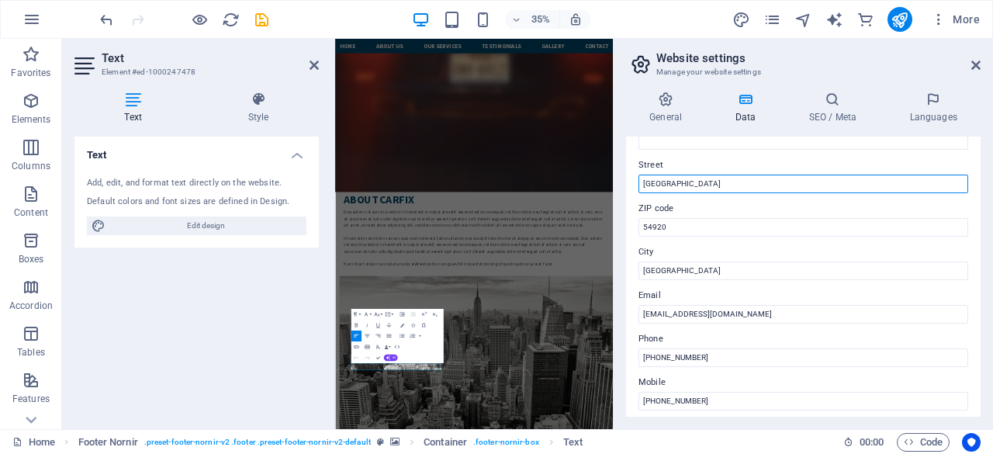
click at [716, 183] on input "[GEOGRAPHIC_DATA]" at bounding box center [803, 184] width 330 height 19
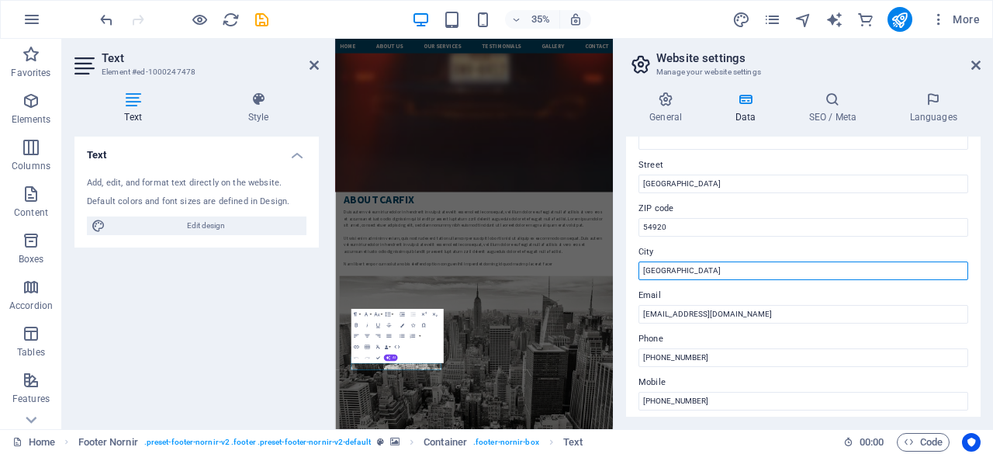
drag, startPoint x: 681, startPoint y: 273, endPoint x: 625, endPoint y: 263, distance: 56.8
click at [625, 263] on div "General Data SEO / Meta Languages Website name [DOMAIN_NAME] Logo Drag files he…" at bounding box center [803, 254] width 379 height 350
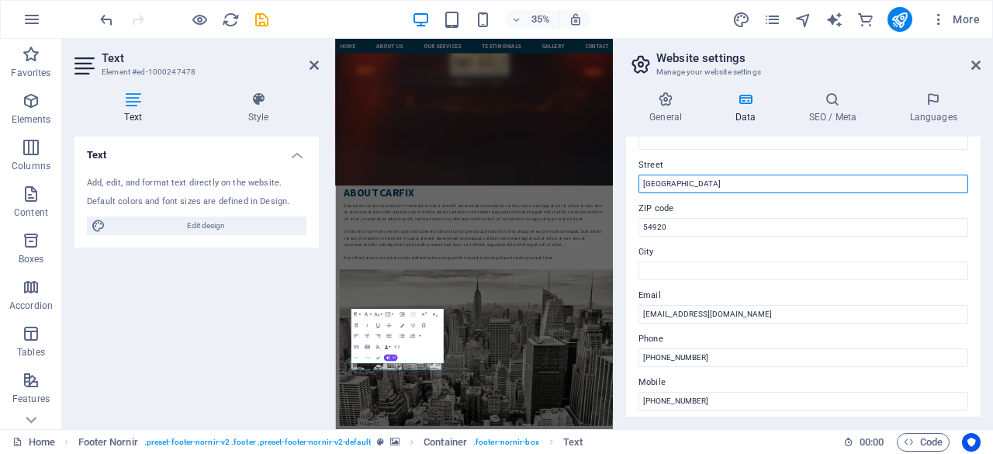
click at [738, 182] on input "[GEOGRAPHIC_DATA]" at bounding box center [803, 184] width 330 height 19
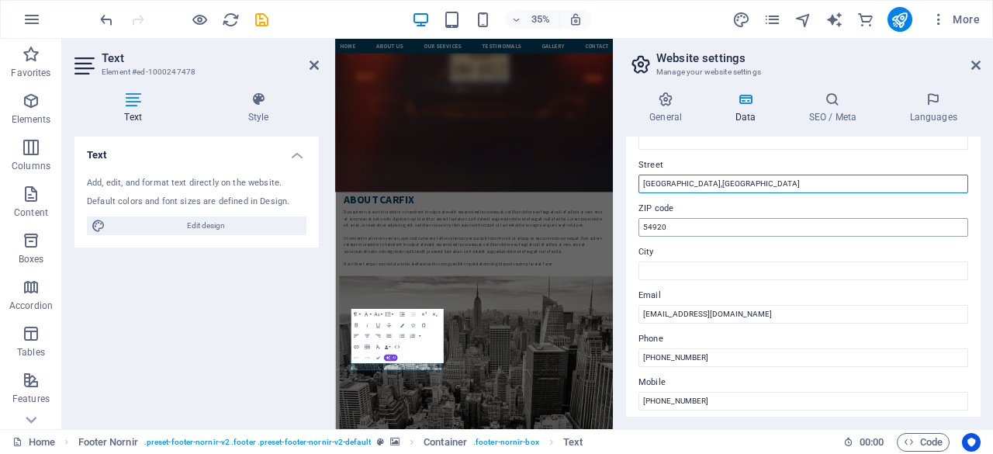
type input "[GEOGRAPHIC_DATA],[GEOGRAPHIC_DATA]"
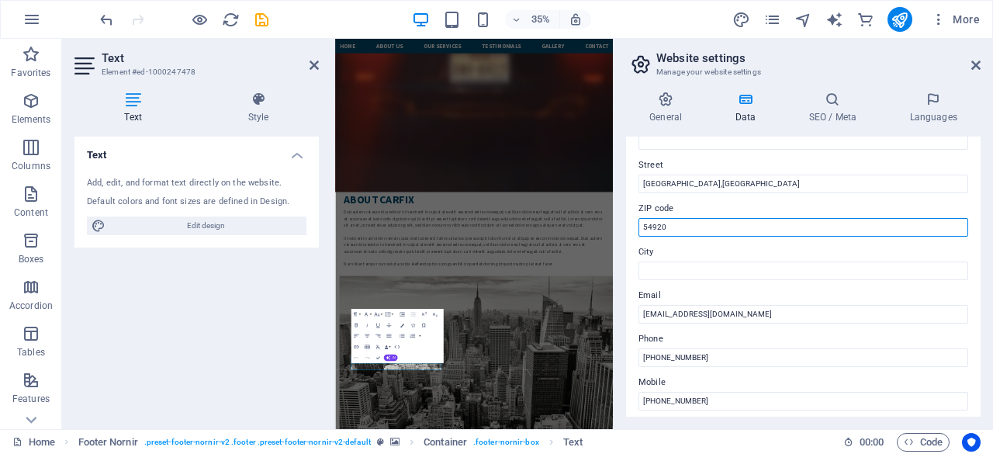
drag, startPoint x: 683, startPoint y: 223, endPoint x: 636, endPoint y: 233, distance: 47.6
click at [636, 233] on div "Contact data for this website. This can be used everywhere on the website and w…" at bounding box center [803, 277] width 354 height 280
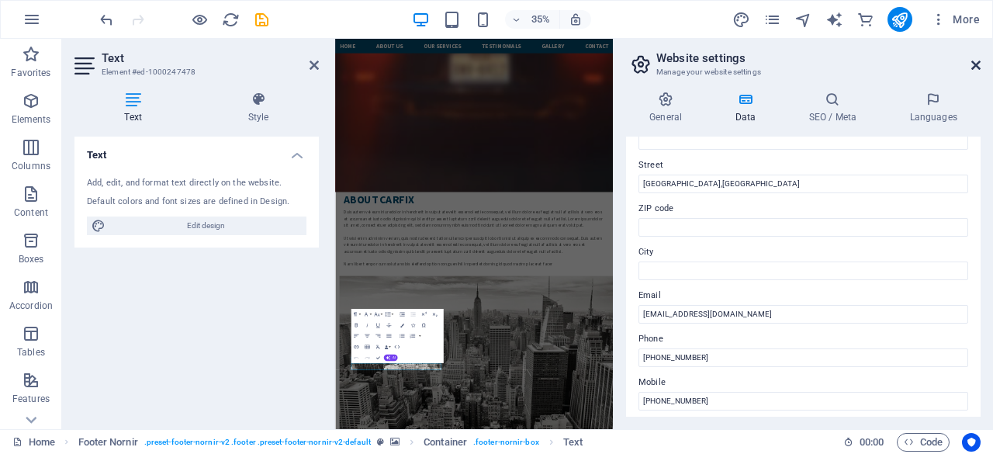
click at [980, 61] on icon at bounding box center [975, 65] width 9 height 12
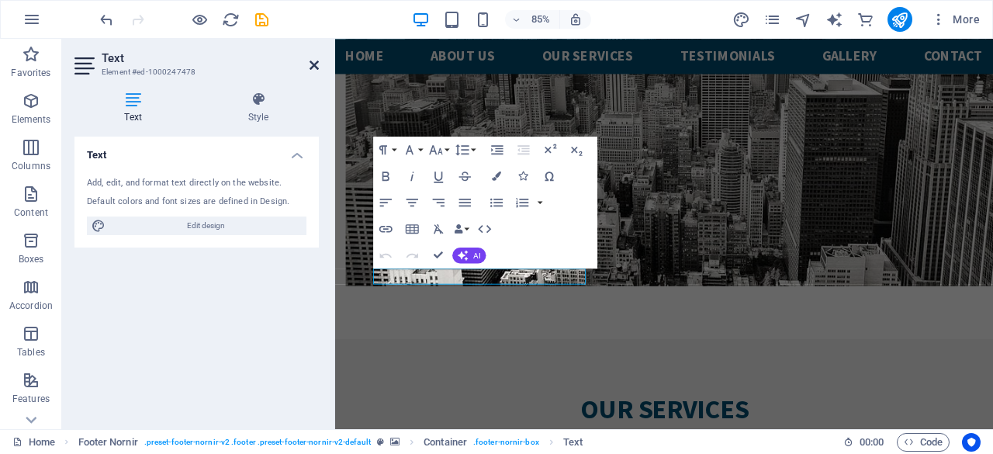
click at [316, 63] on icon at bounding box center [314, 65] width 9 height 12
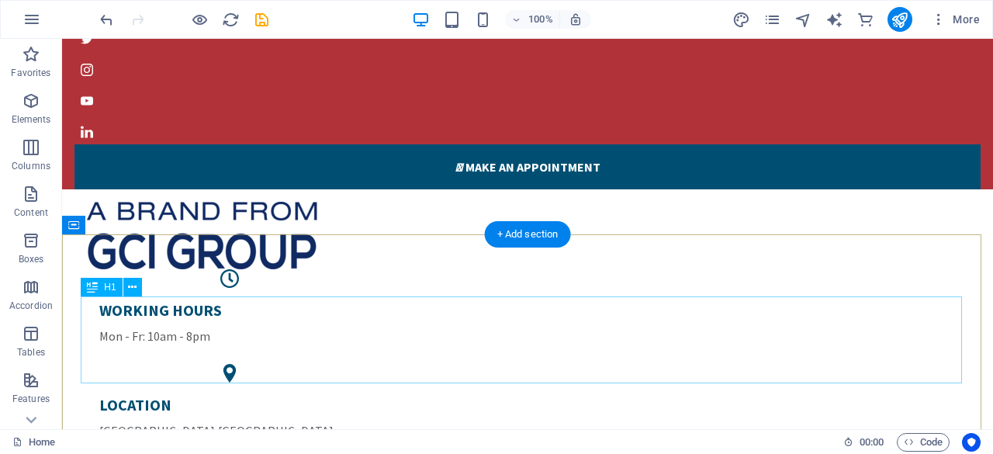
scroll to position [0, 0]
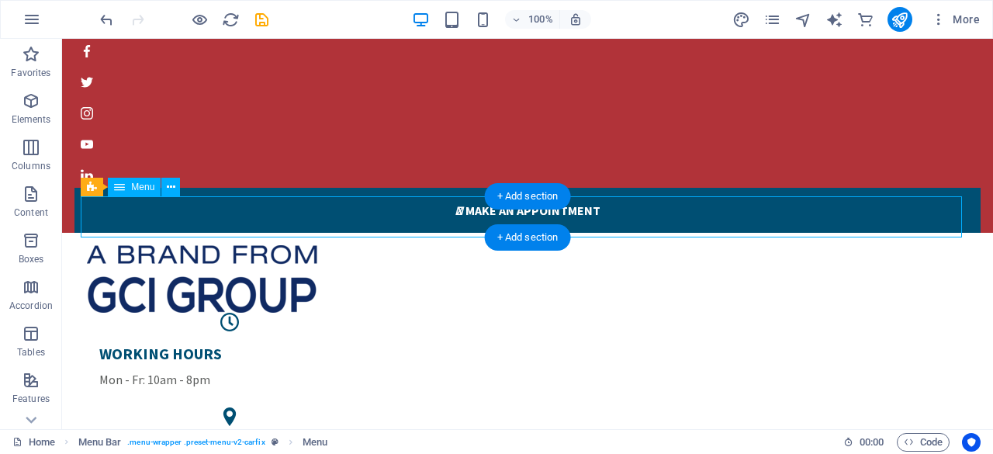
select select
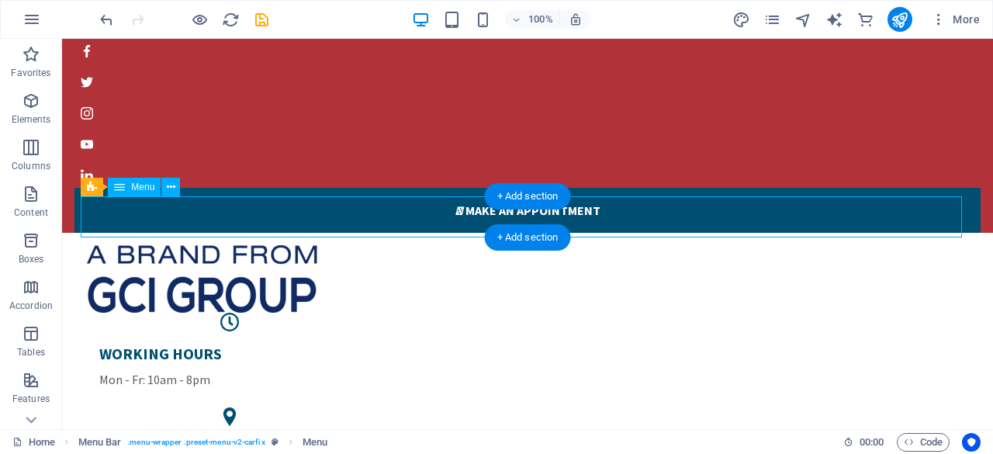
select select
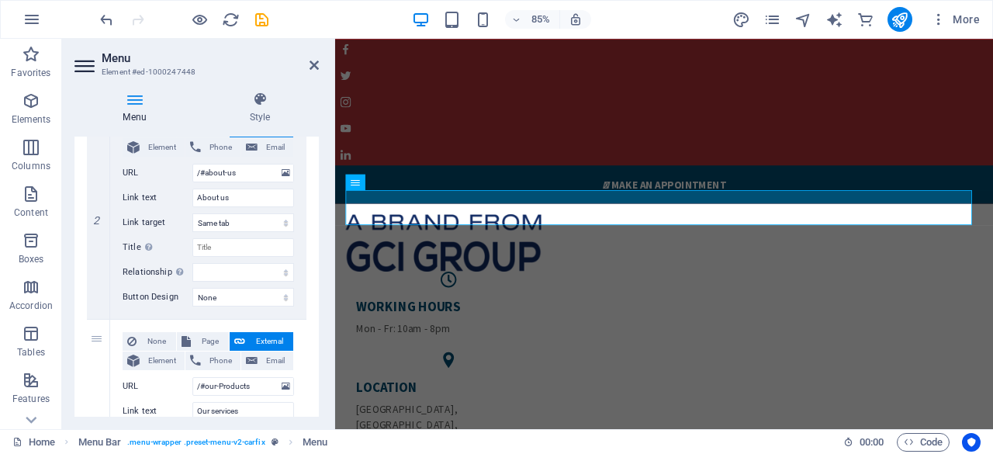
scroll to position [465, 0]
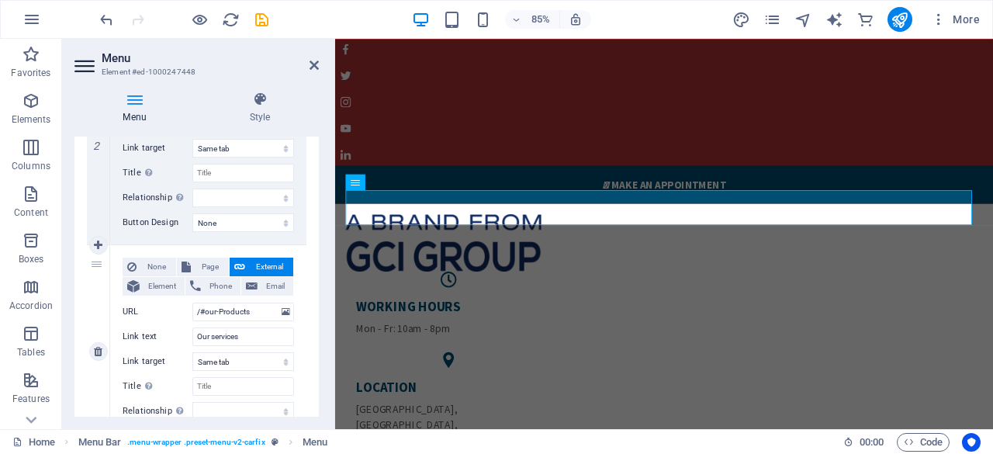
click at [270, 263] on span "External" at bounding box center [269, 267] width 39 height 19
click at [424, 180] on icon at bounding box center [422, 182] width 7 height 14
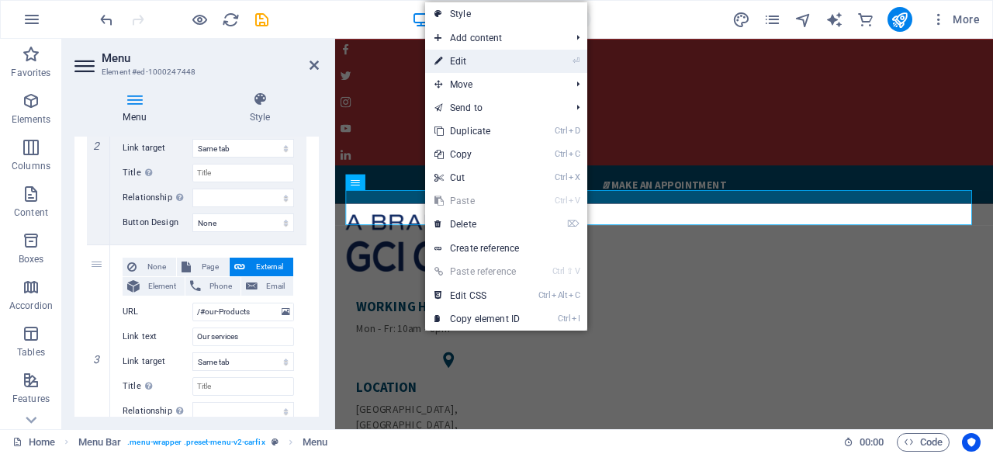
click at [490, 64] on link "⏎ Edit" at bounding box center [477, 61] width 104 height 23
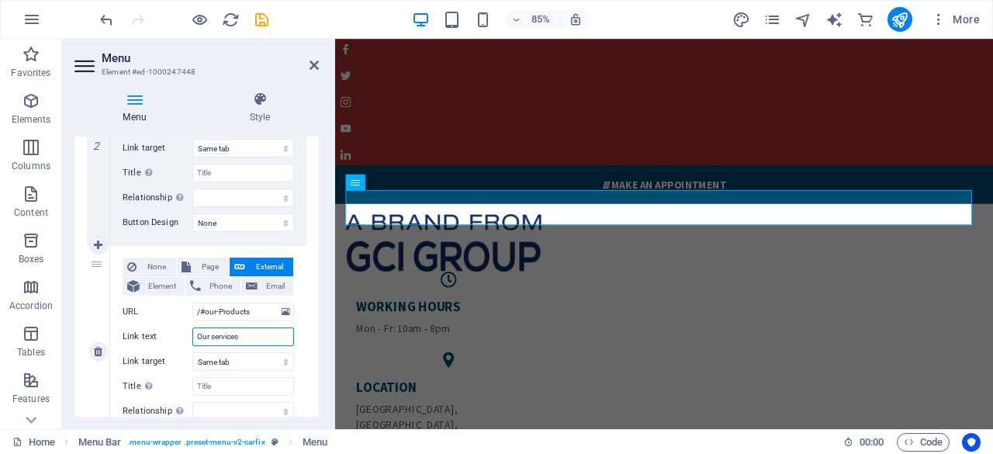
drag, startPoint x: 212, startPoint y: 336, endPoint x: 260, endPoint y: 339, distance: 48.2
click at [260, 339] on input "Our services" at bounding box center [243, 336] width 102 height 19
type input "Our P"
select select
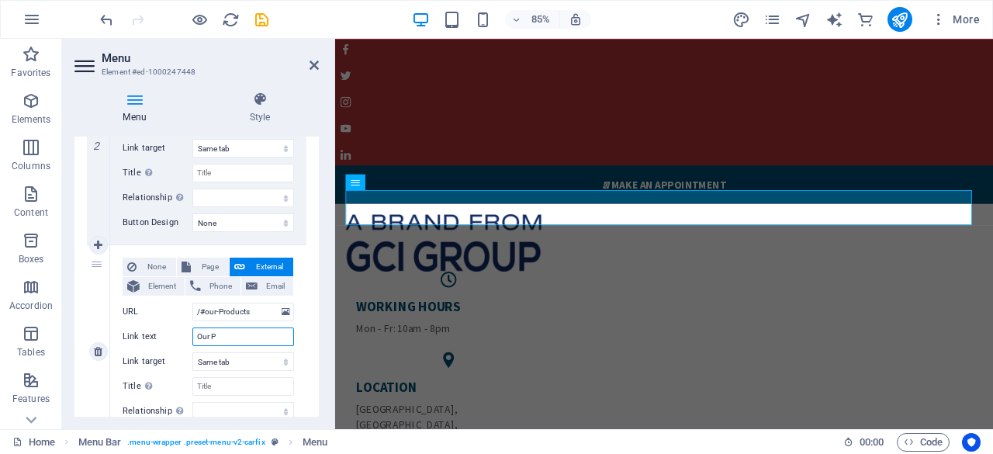
select select
type input "Our PRO"
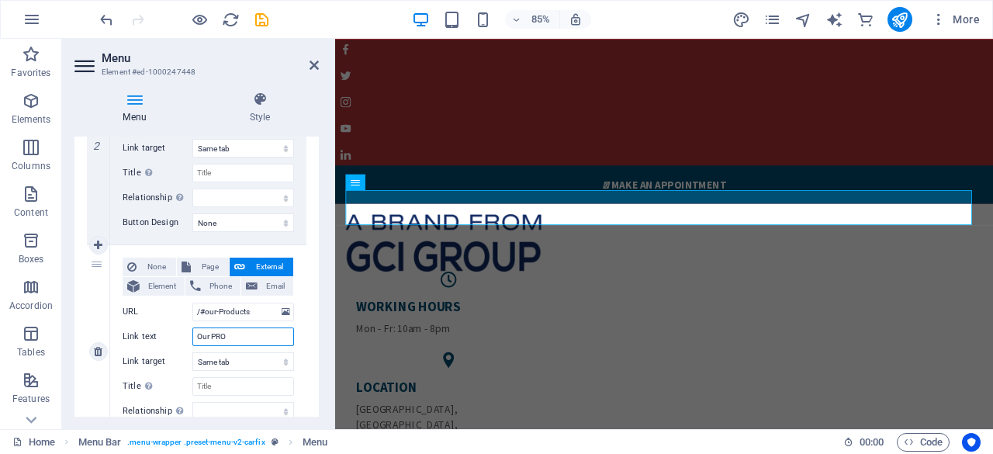
select select
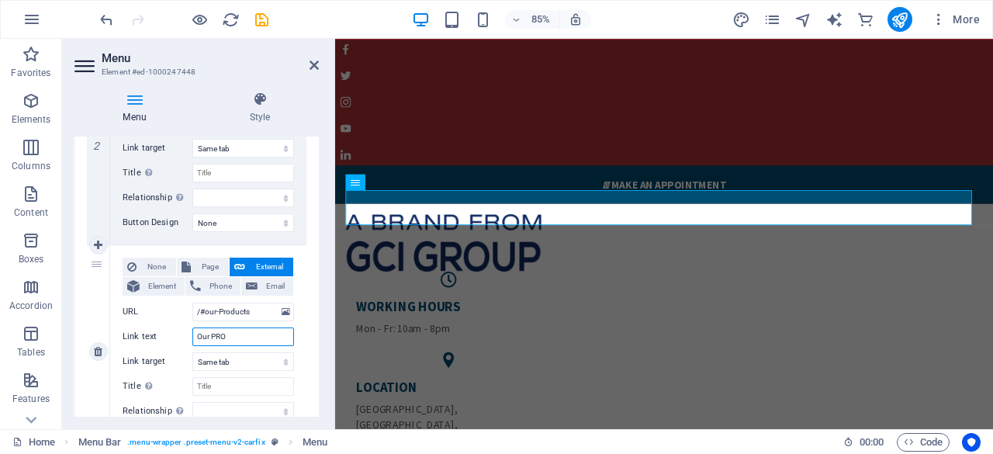
select select
type input "Our PRODUC"
select select
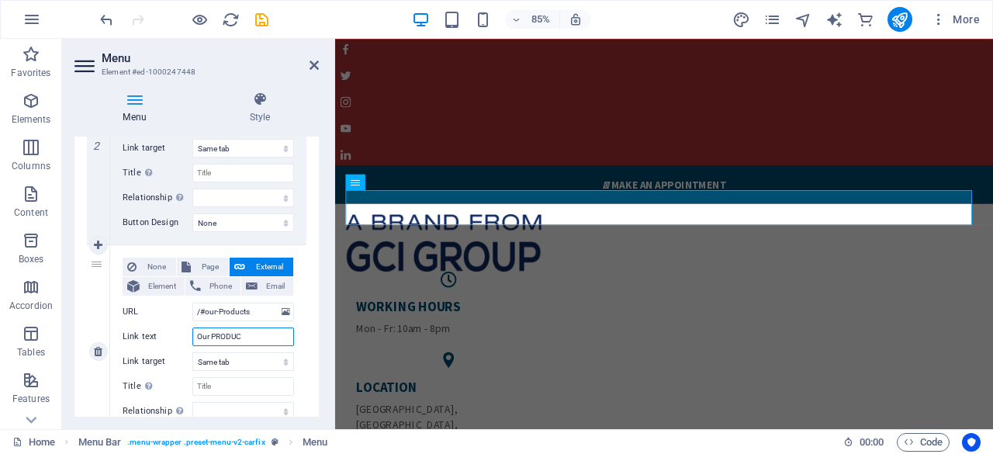
select select
type input "Our PRODUCTS"
select select
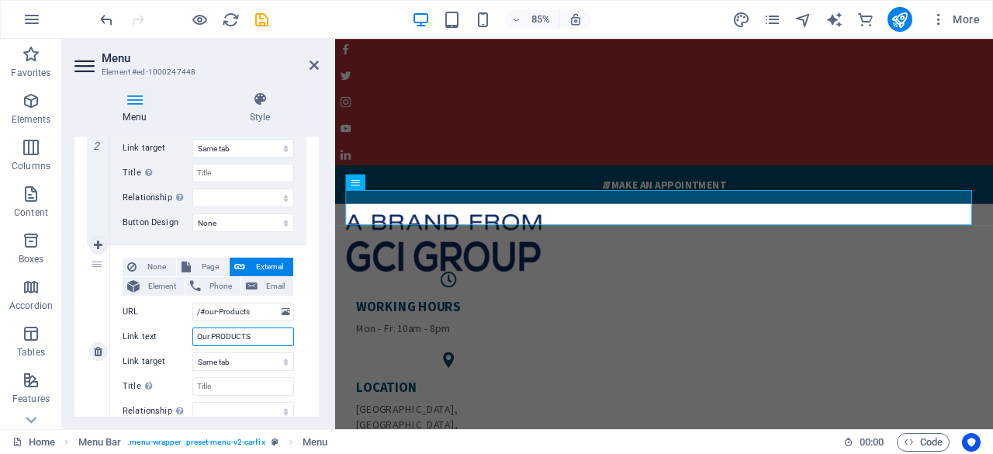
select select
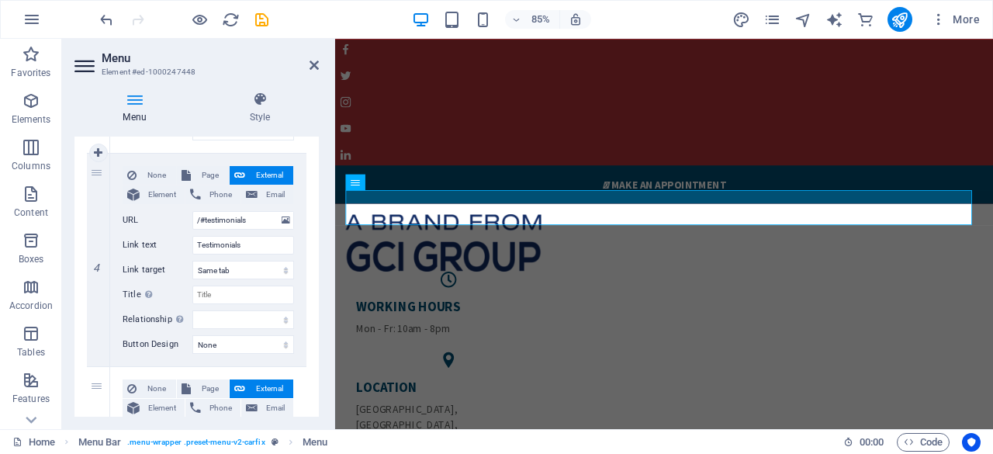
scroll to position [776, 0]
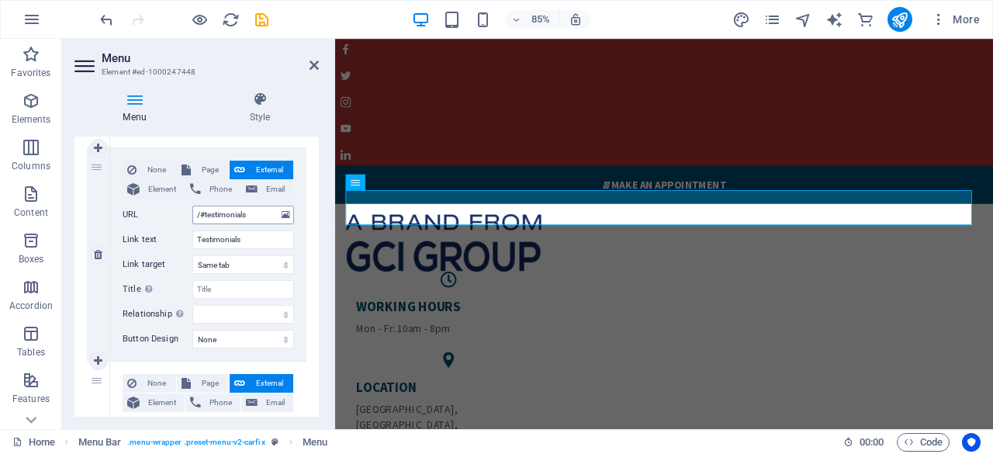
type input "Our PRODUCTS"
click at [258, 213] on input "/#testimonials" at bounding box center [243, 215] width 102 height 19
type input "/#t"
select select
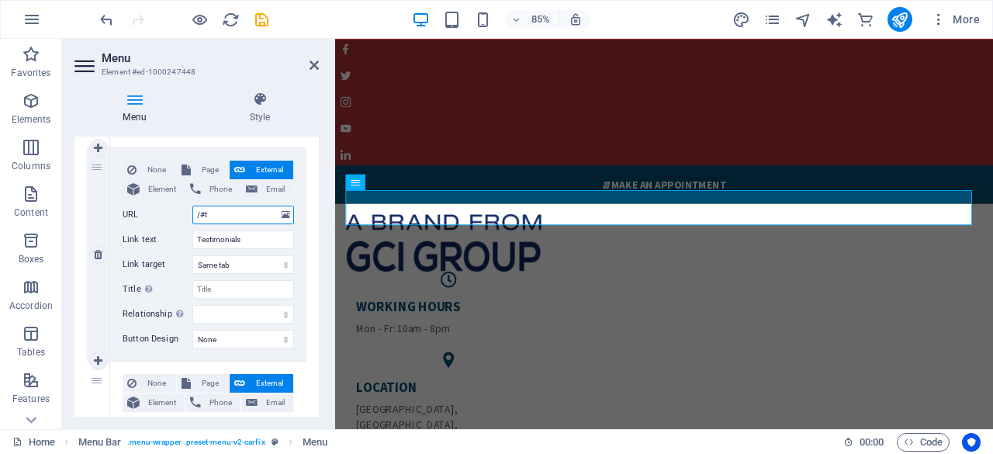
select select
type input "/#"
select select
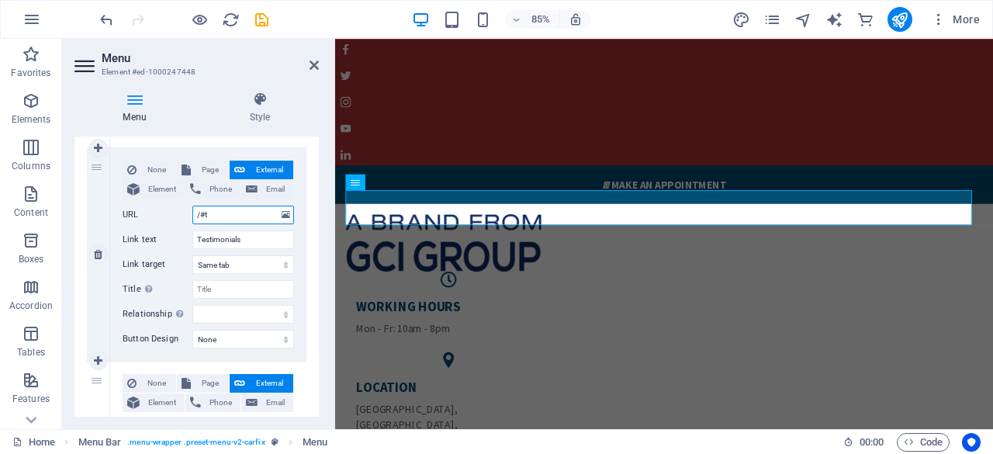
select select
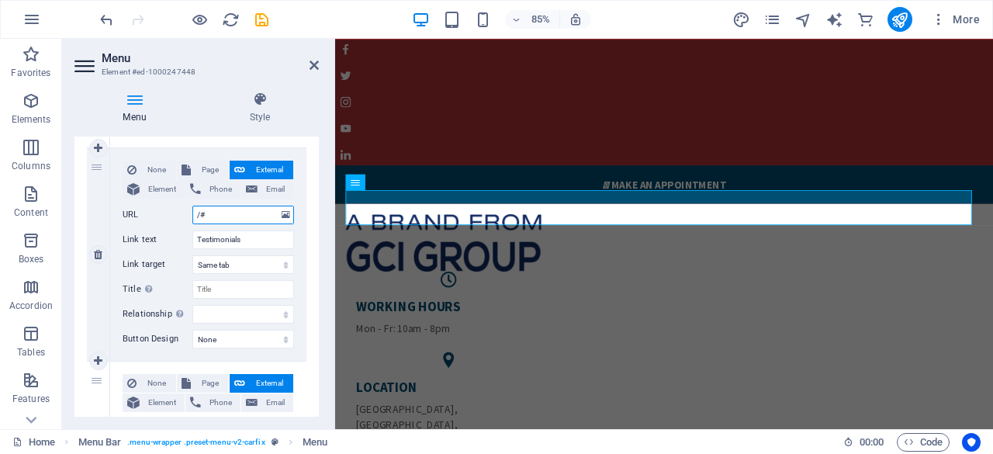
select select
type input "/#c"
select select
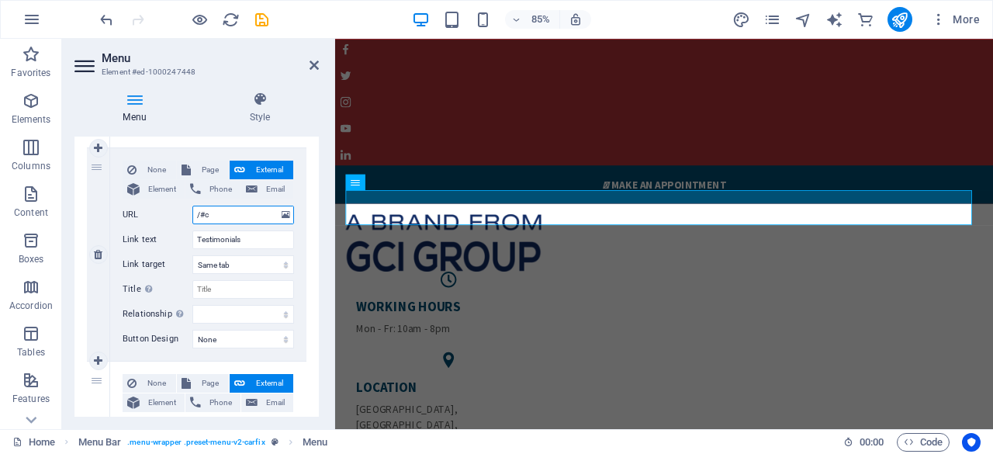
select select
type input "/#certifica"
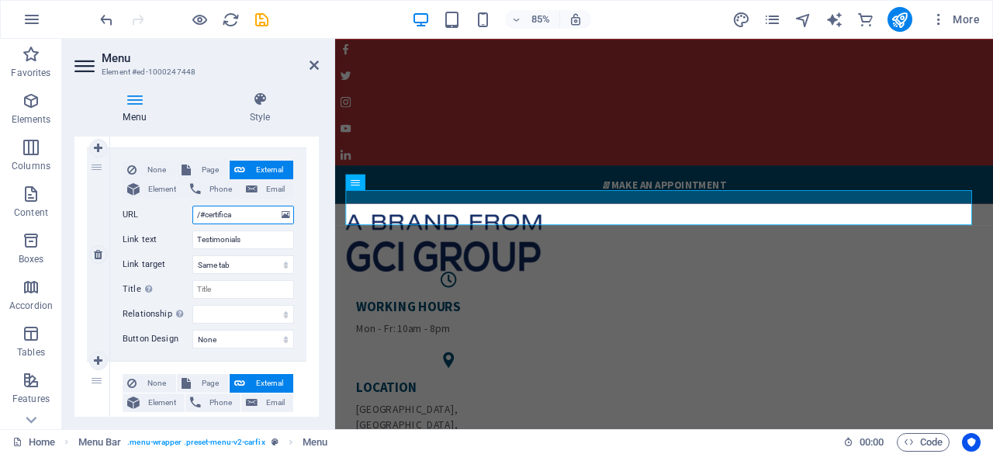
select select
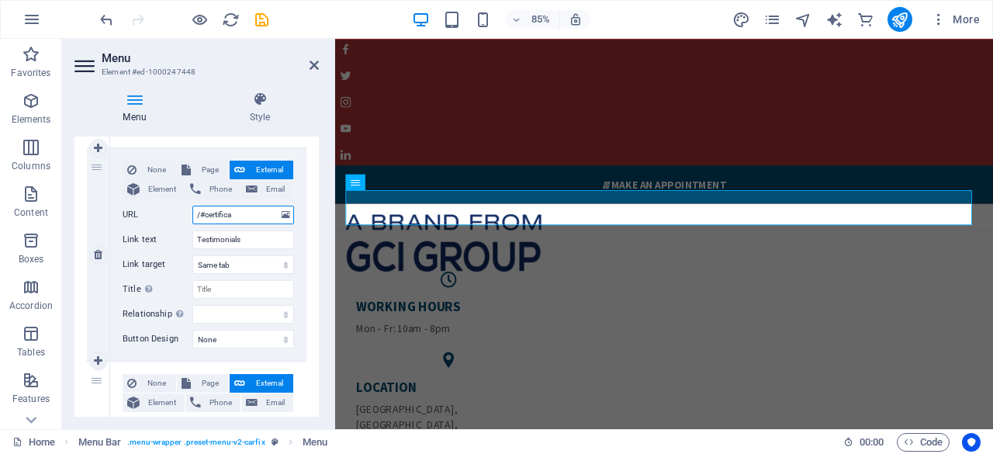
select select
type input "/#certification"
select select
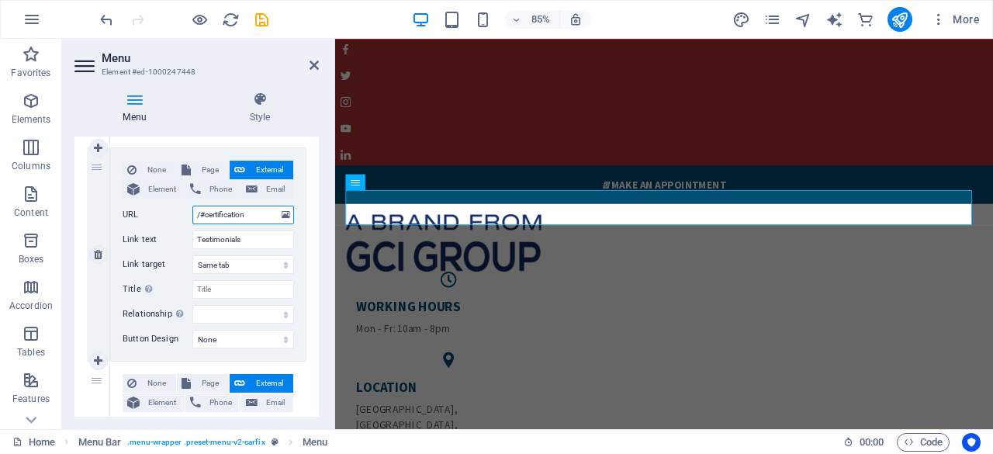
select select
type input "/#certification"
drag, startPoint x: 258, startPoint y: 241, endPoint x: 177, endPoint y: 238, distance: 81.5
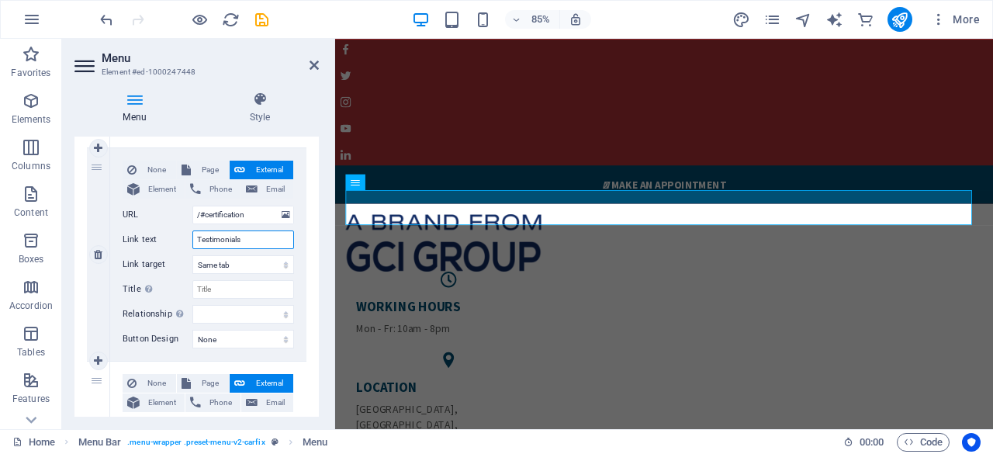
click at [177, 238] on div "Link text Testimonials" at bounding box center [208, 239] width 171 height 19
type input "C"
select select
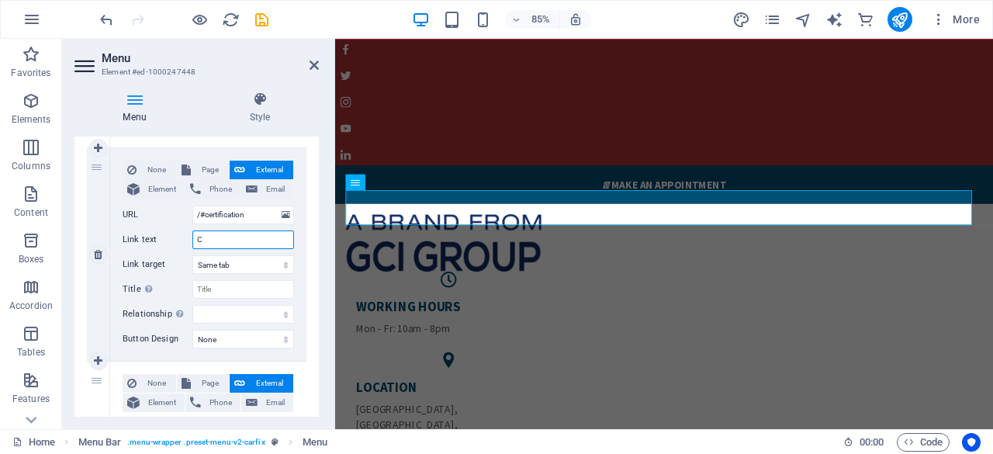
select select
type input "CERTIFICA"
select select
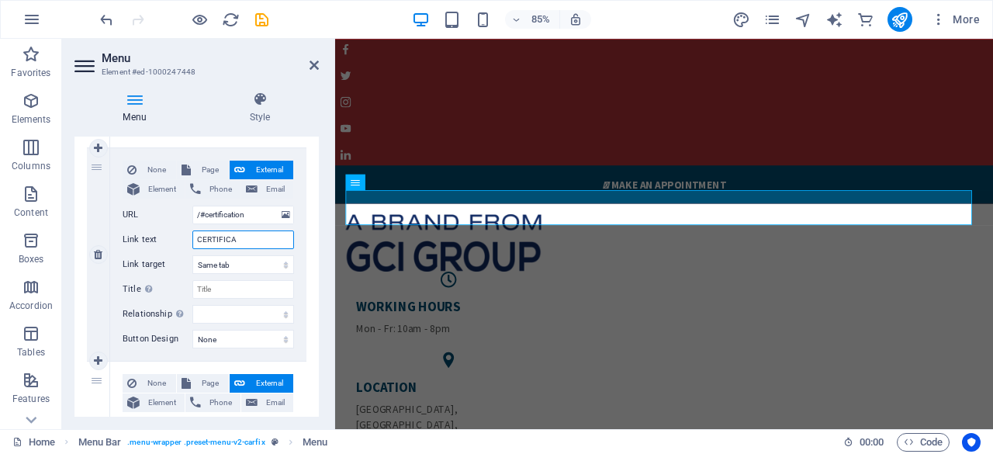
select select
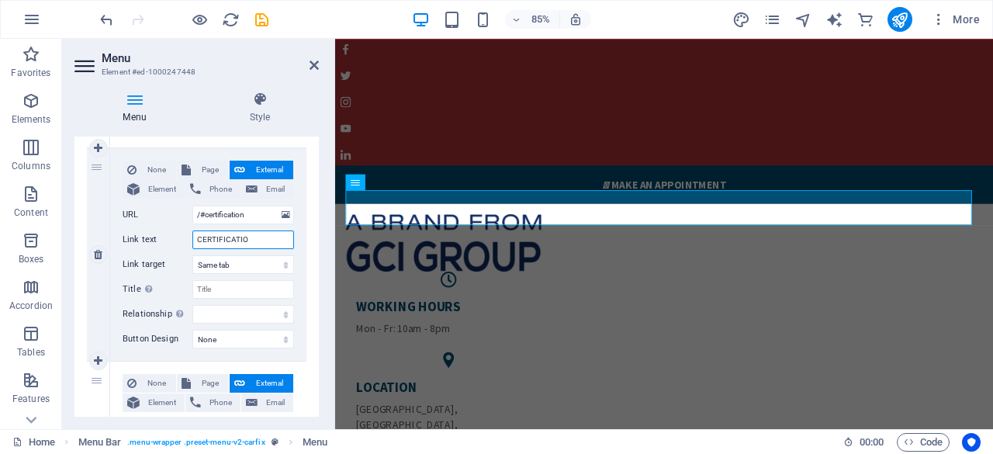
type input "CERTIFICATION"
select select
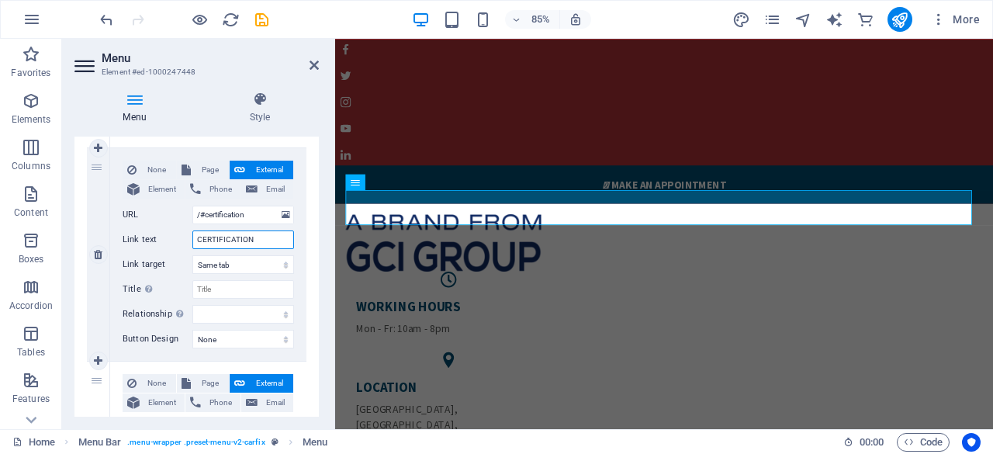
select select
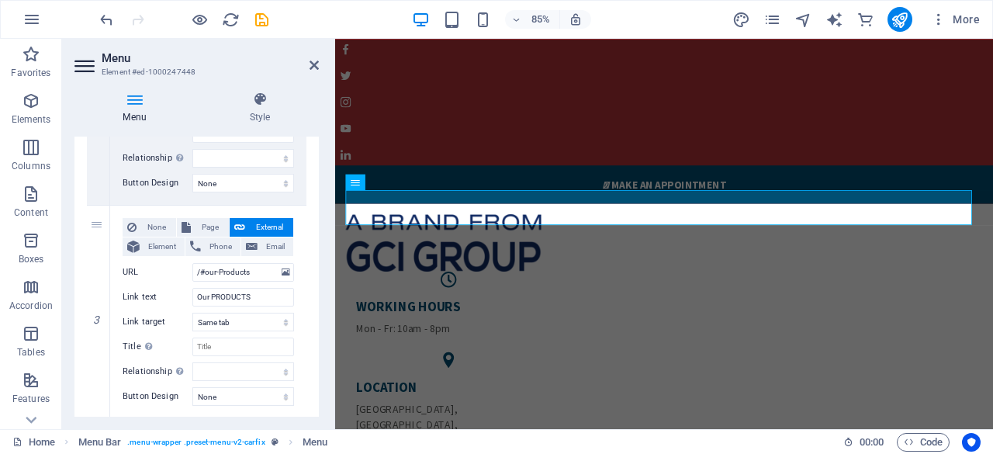
scroll to position [490, 0]
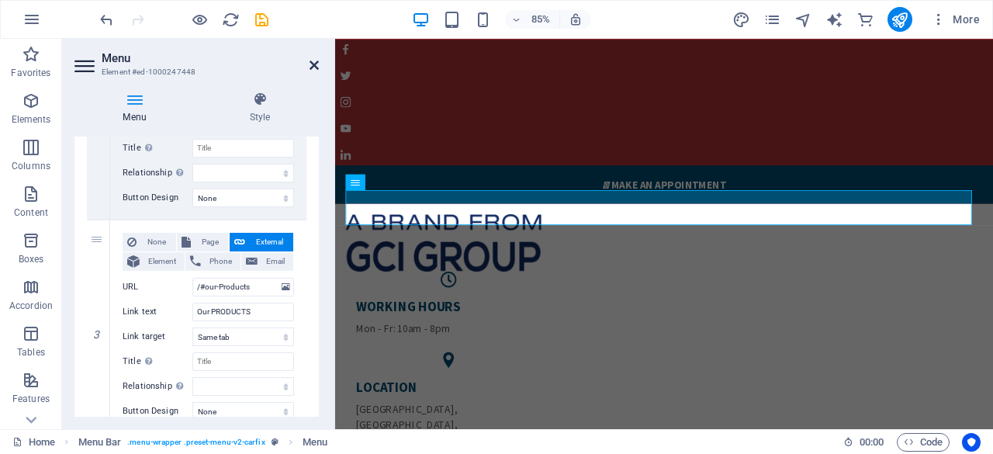
type input "CERTIFICATION"
click at [313, 63] on icon at bounding box center [314, 65] width 9 height 12
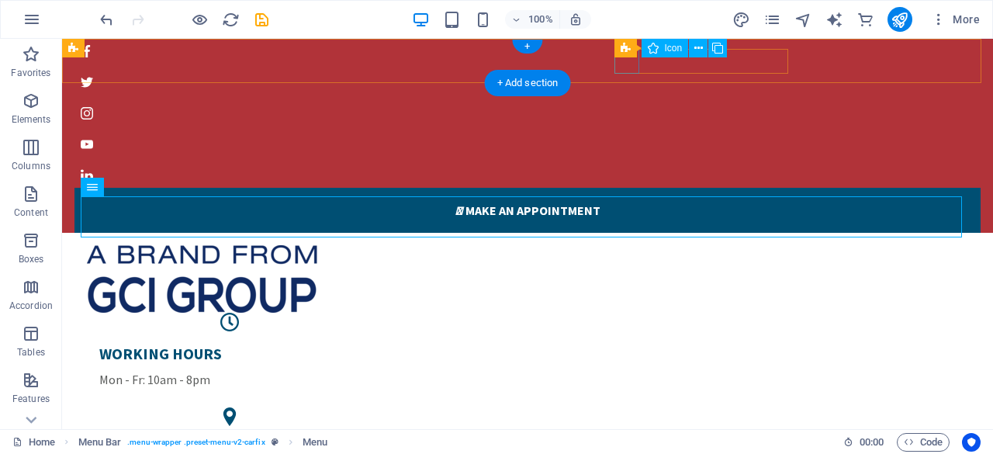
click at [625, 64] on figure at bounding box center [521, 51] width 894 height 25
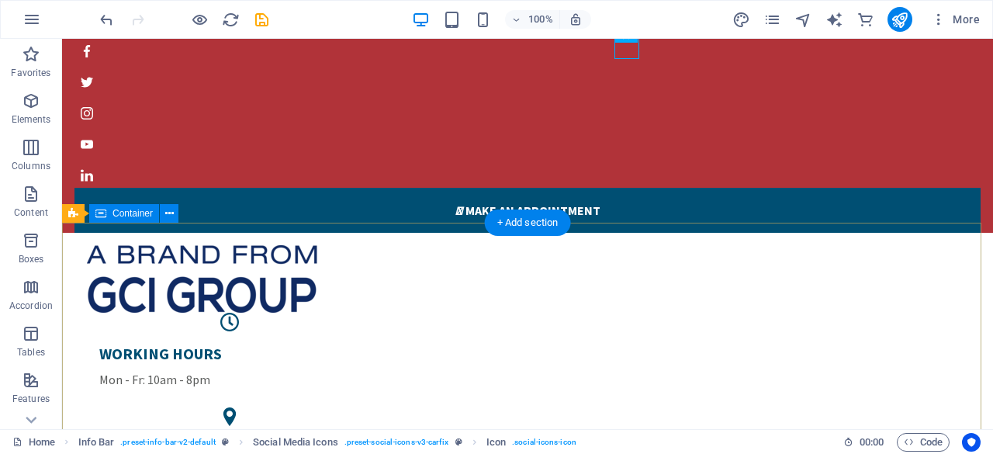
scroll to position [155, 0]
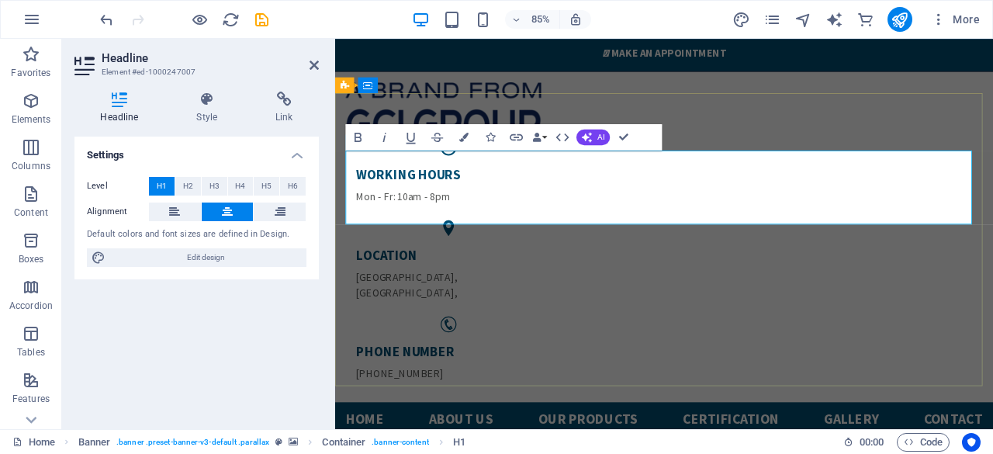
drag, startPoint x: 808, startPoint y: 213, endPoint x: 1001, endPoint y: 220, distance: 193.3
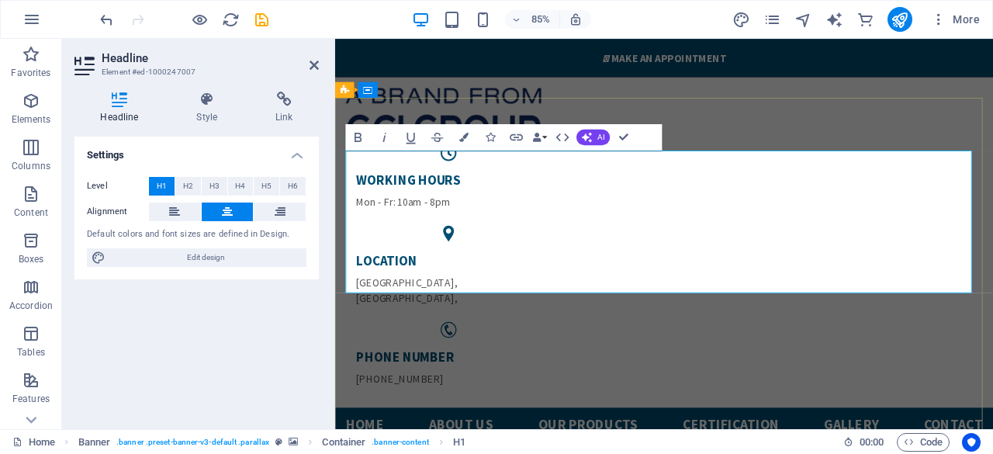
drag, startPoint x: 834, startPoint y: 294, endPoint x: 434, endPoint y: 208, distance: 408.7
click at [358, 136] on icon "button" at bounding box center [359, 138] width 16 height 16
click at [315, 64] on icon at bounding box center [314, 65] width 9 height 12
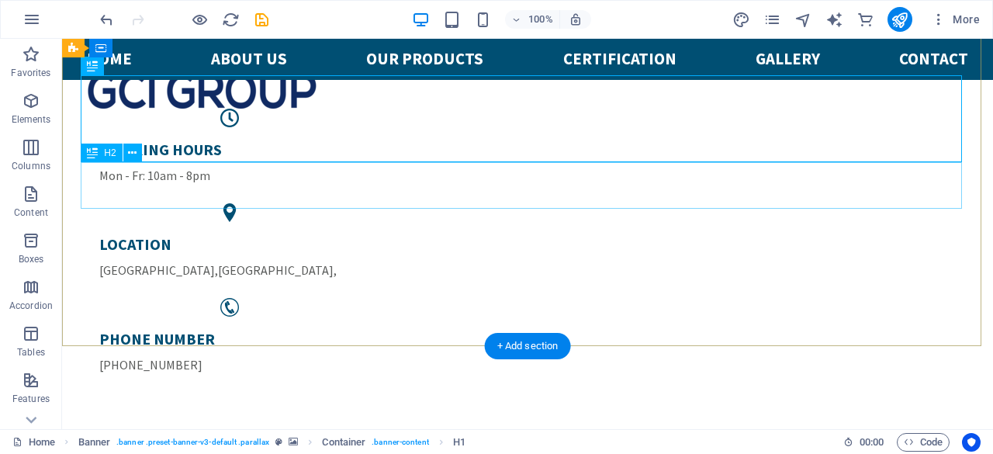
scroll to position [233, 0]
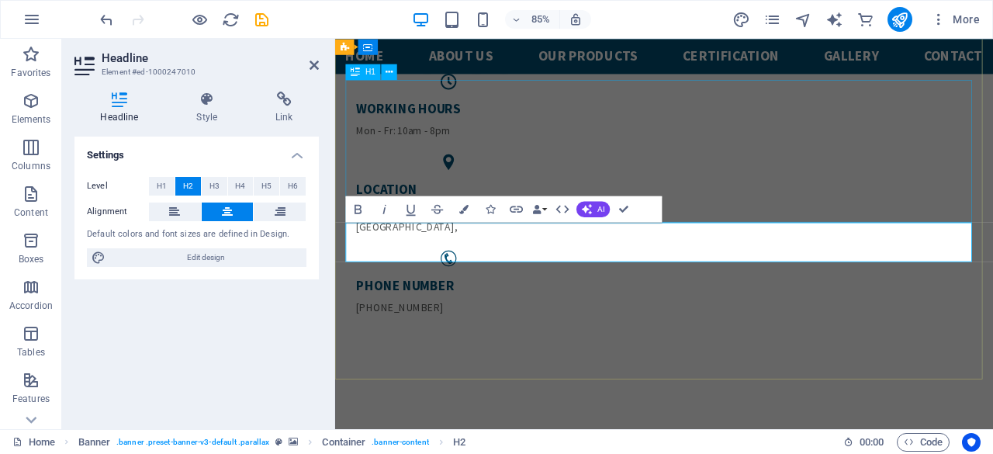
copy span "Invioenmenttly FRIENDLY"
click at [316, 60] on icon at bounding box center [314, 65] width 9 height 12
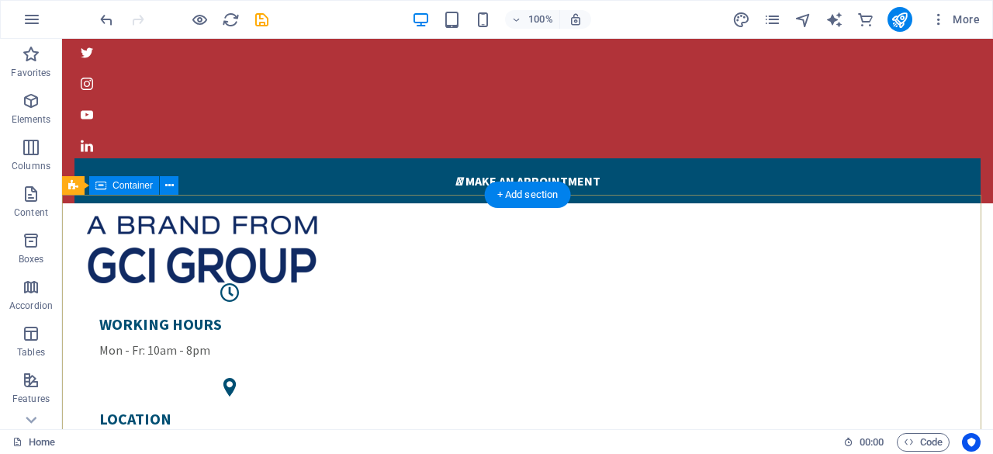
scroll to position [0, 0]
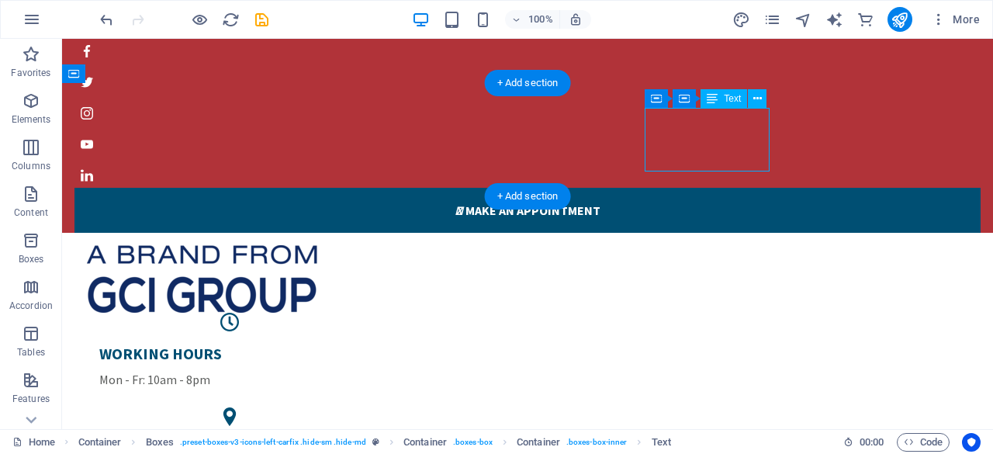
click at [360, 438] on div "LOCATION [GEOGRAPHIC_DATA],[GEOGRAPHIC_DATA] ," at bounding box center [229, 460] width 261 height 45
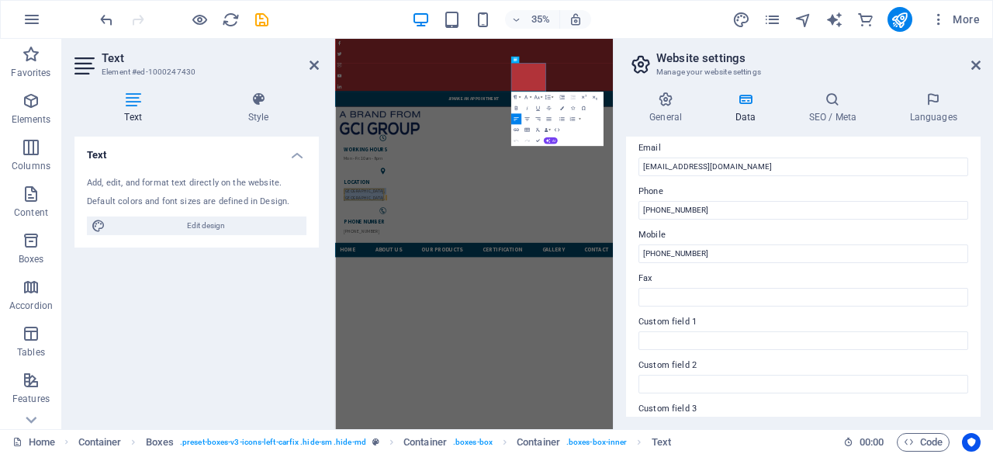
scroll to position [465, 0]
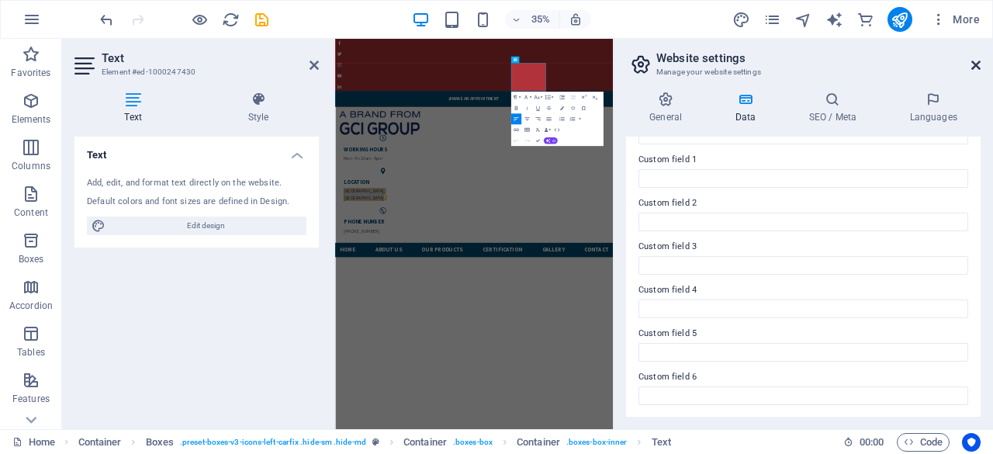
click at [974, 64] on icon at bounding box center [975, 65] width 9 height 12
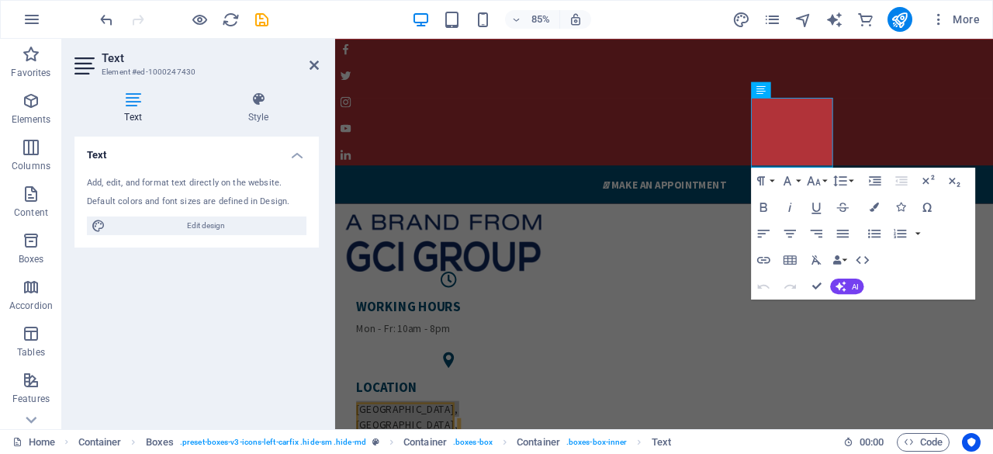
click at [319, 64] on aside "Text Element #ed-1000247430 Text Style Text Add, edit, and format text directly…" at bounding box center [198, 234] width 273 height 390
click at [312, 64] on icon at bounding box center [314, 65] width 9 height 12
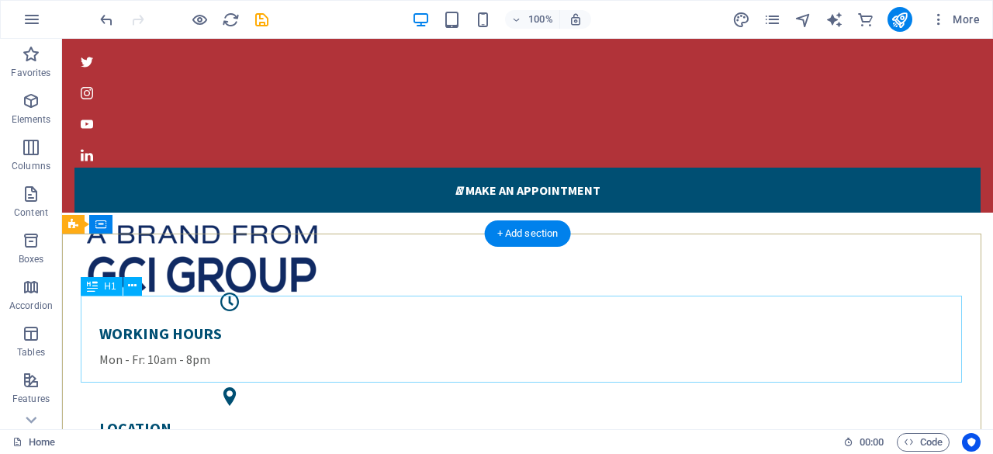
scroll to position [0, 0]
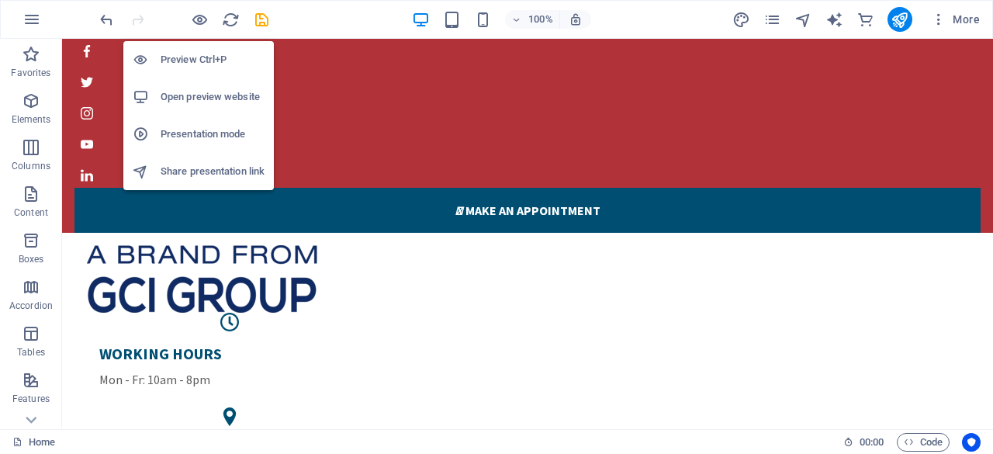
click at [197, 100] on h6 "Open preview website" at bounding box center [213, 97] width 104 height 19
click at [200, 66] on h6 "Preview Ctrl+P" at bounding box center [213, 59] width 104 height 19
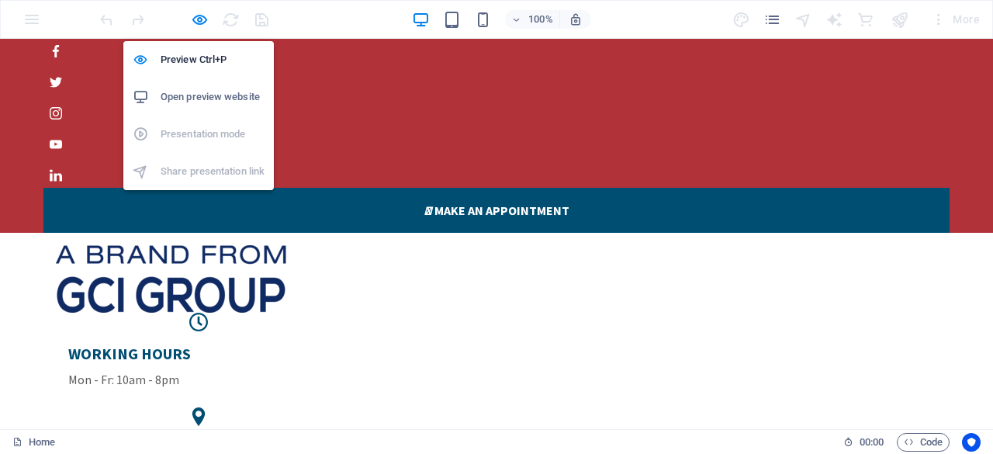
drag, startPoint x: 202, startPoint y: 94, endPoint x: 56, endPoint y: 51, distance: 151.9
click at [56, 51] on div " Make an appointment" at bounding box center [496, 133] width 993 height 200
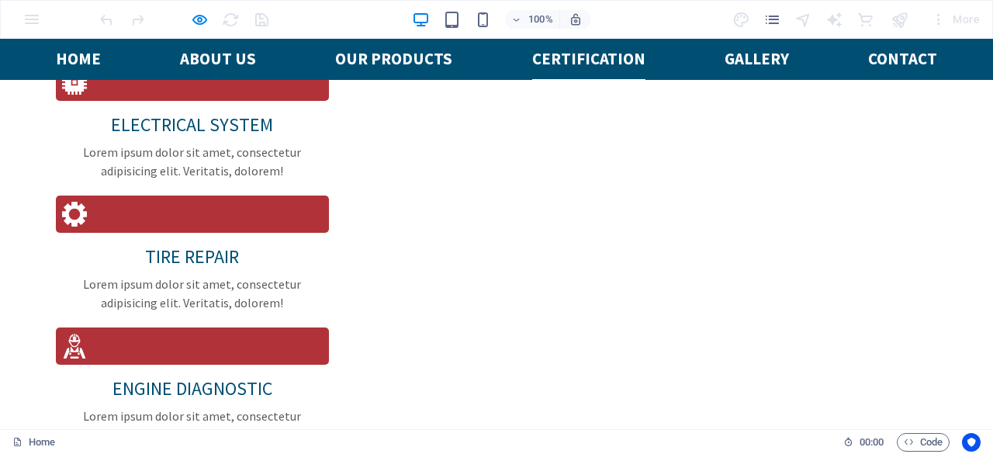
scroll to position [1474, 0]
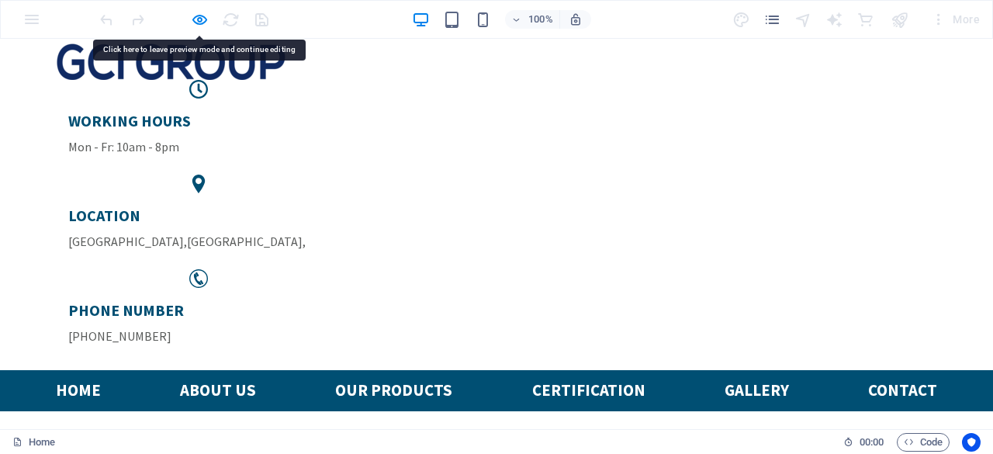
scroll to position [0, 0]
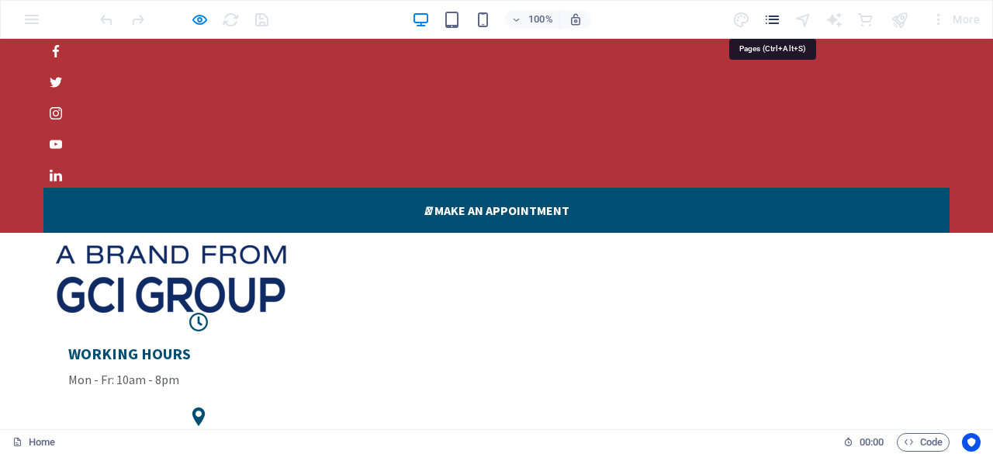
click at [772, 19] on icon "pages" at bounding box center [772, 20] width 18 height 18
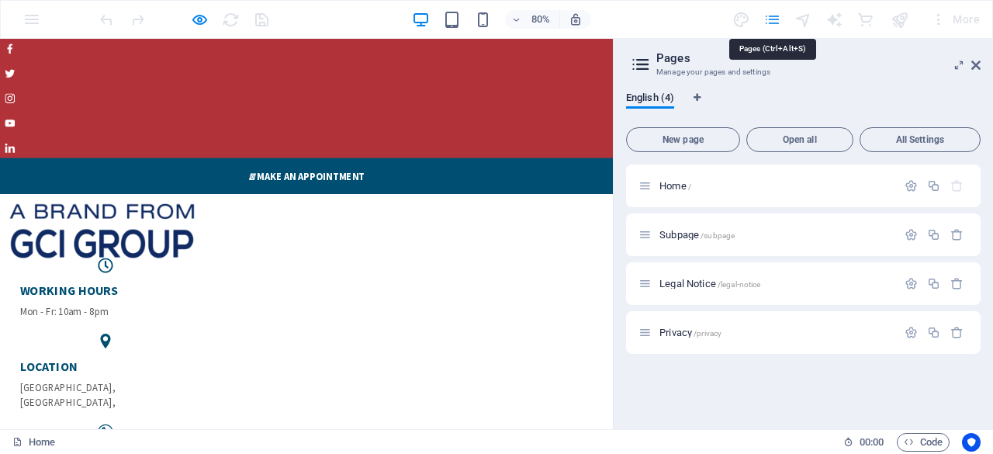
click at [770, 20] on icon "pages" at bounding box center [772, 20] width 18 height 18
click at [976, 67] on icon at bounding box center [975, 65] width 9 height 12
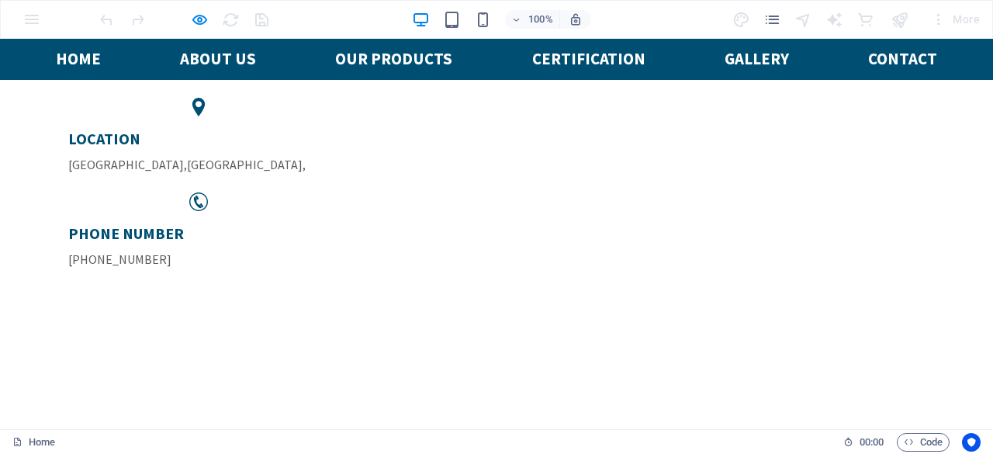
scroll to position [310, 0]
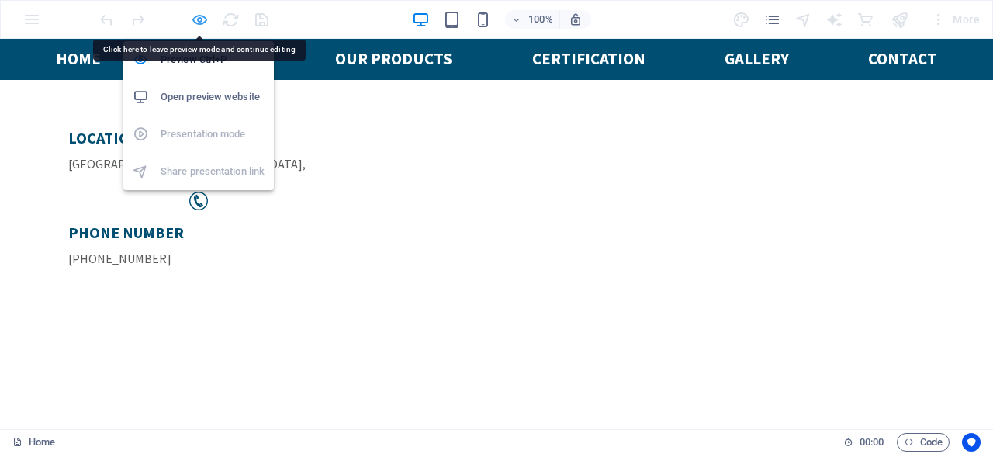
click at [200, 18] on icon "button" at bounding box center [200, 20] width 18 height 18
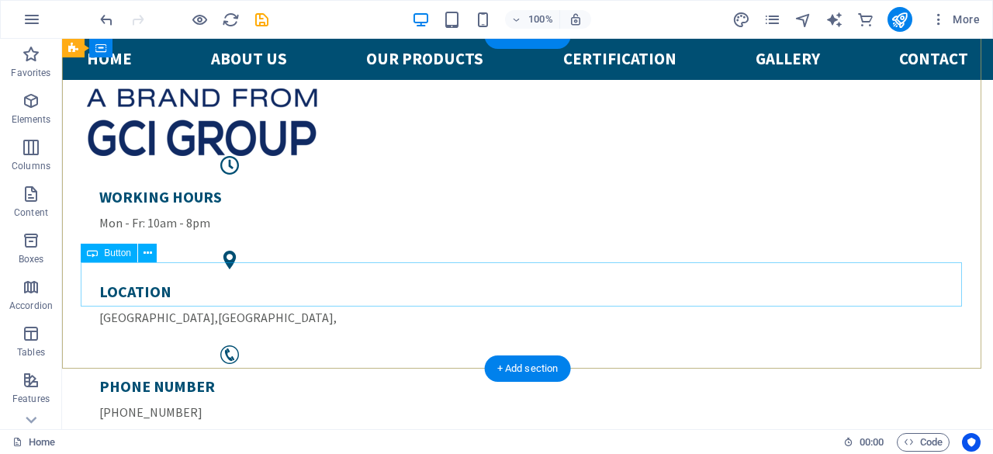
scroll to position [233, 0]
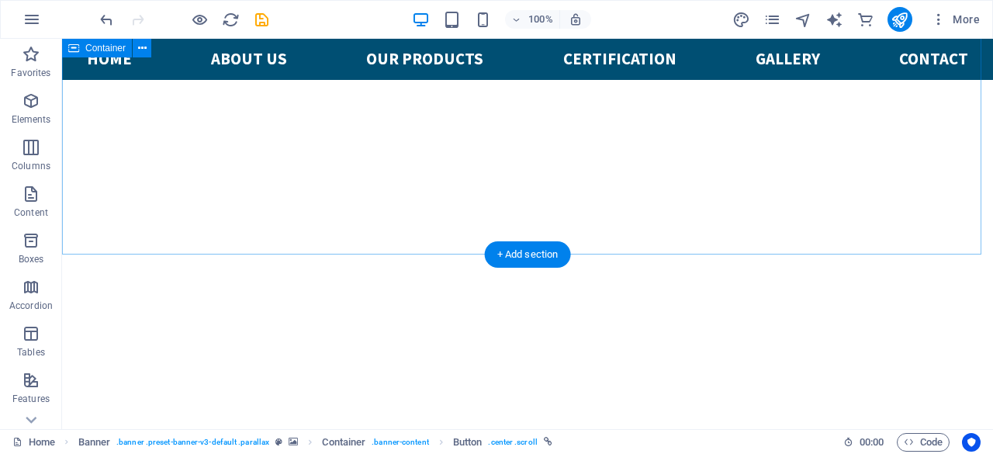
scroll to position [1443, 0]
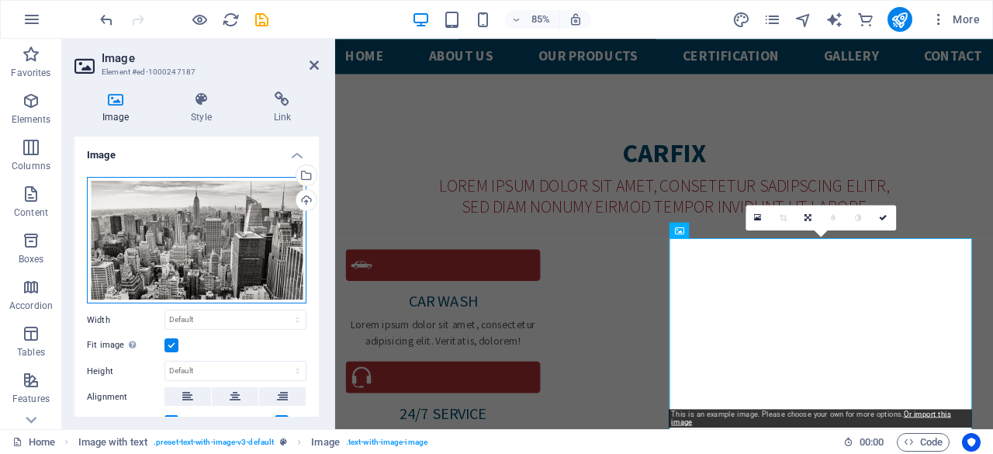
click at [256, 254] on div "Drag files here, click to choose files or select files from Files or our free s…" at bounding box center [197, 240] width 220 height 127
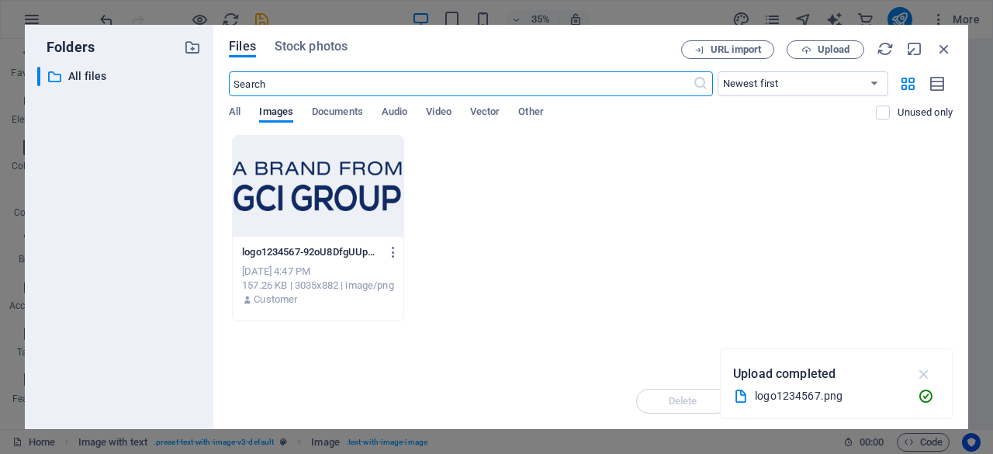
click at [920, 375] on icon "button" at bounding box center [924, 373] width 18 height 17
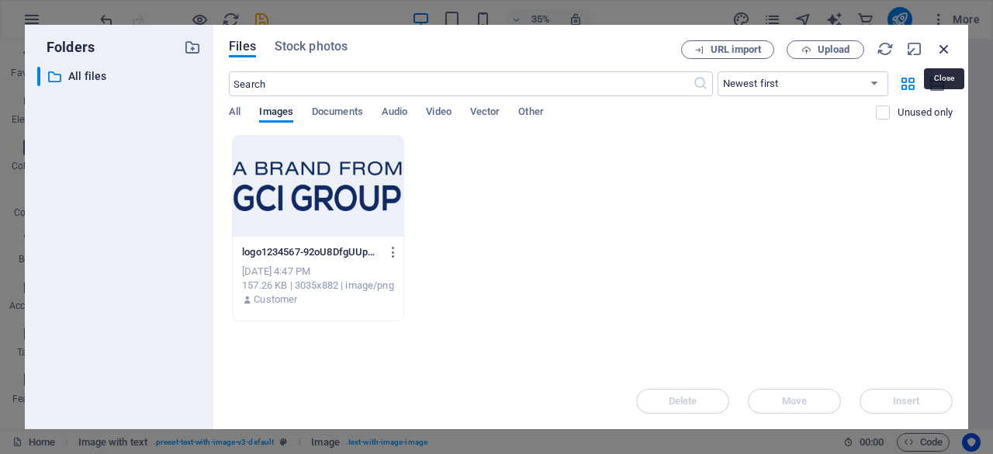
click at [948, 45] on icon "button" at bounding box center [944, 48] width 17 height 17
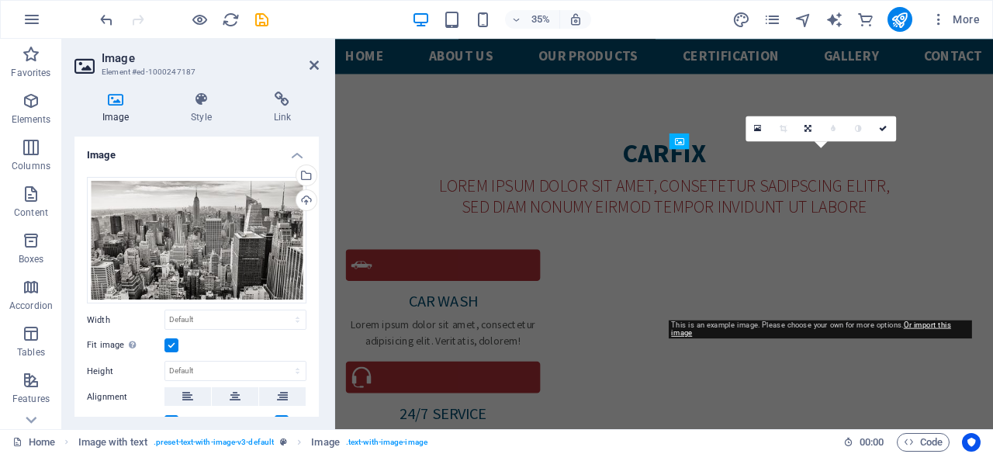
scroll to position [1548, 0]
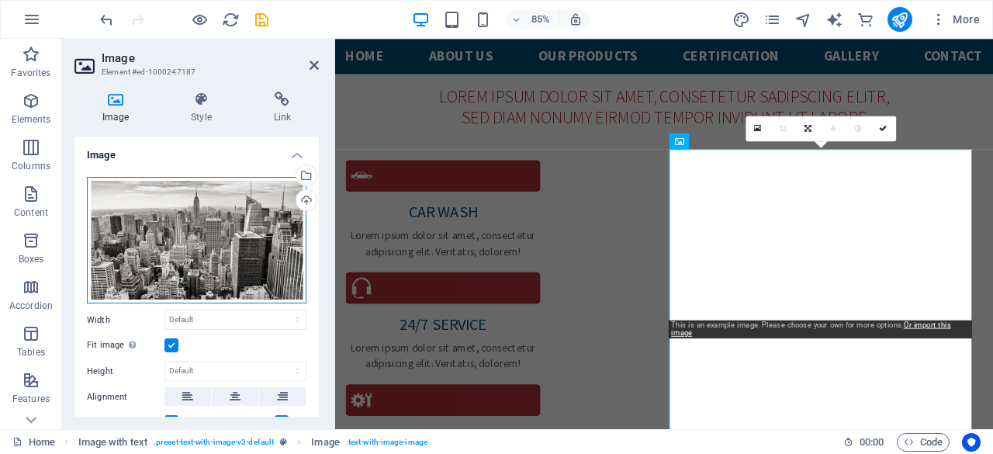
click at [216, 234] on div "Drag files here, click to choose files or select files from Files or our free s…" at bounding box center [197, 240] width 220 height 127
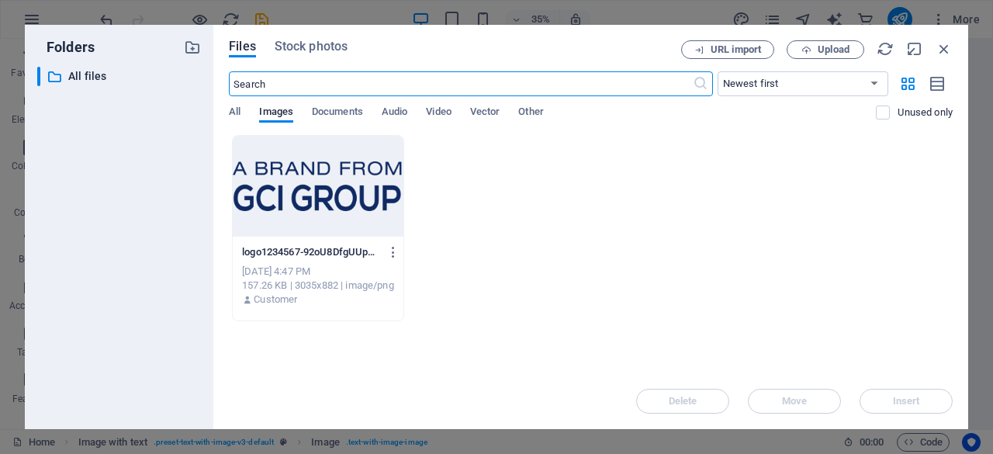
click at [326, 192] on div at bounding box center [318, 186] width 171 height 101
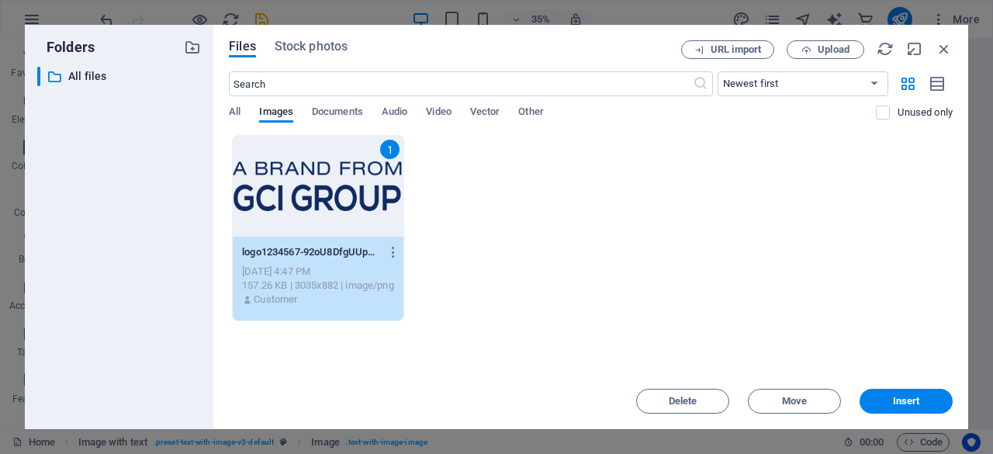
click at [743, 306] on div "1 logo1234567-92oU8DfgUUp4pnW_FmIDMQ.png logo1234567-92oU8DfgUUp4pnW_FmIDMQ.png…" at bounding box center [591, 228] width 724 height 186
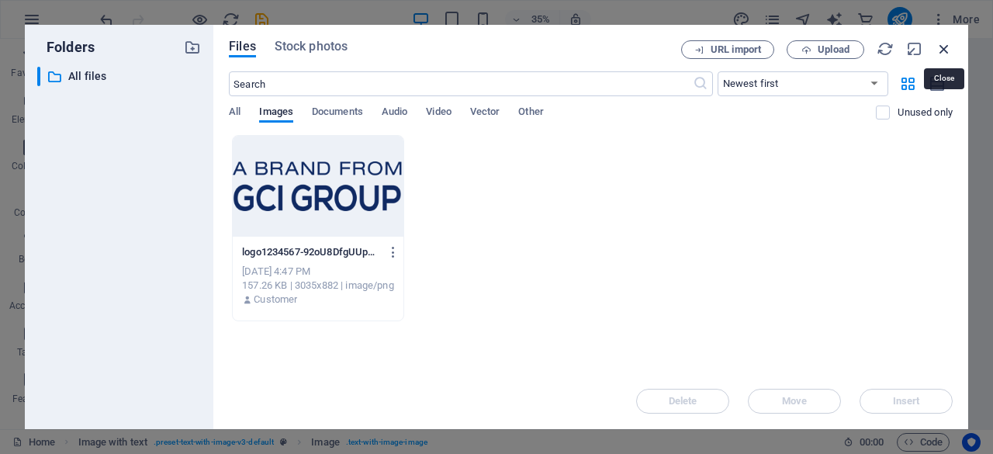
drag, startPoint x: 945, startPoint y: 45, endPoint x: 358, endPoint y: 144, distance: 595.5
click at [945, 45] on icon "button" at bounding box center [944, 48] width 17 height 17
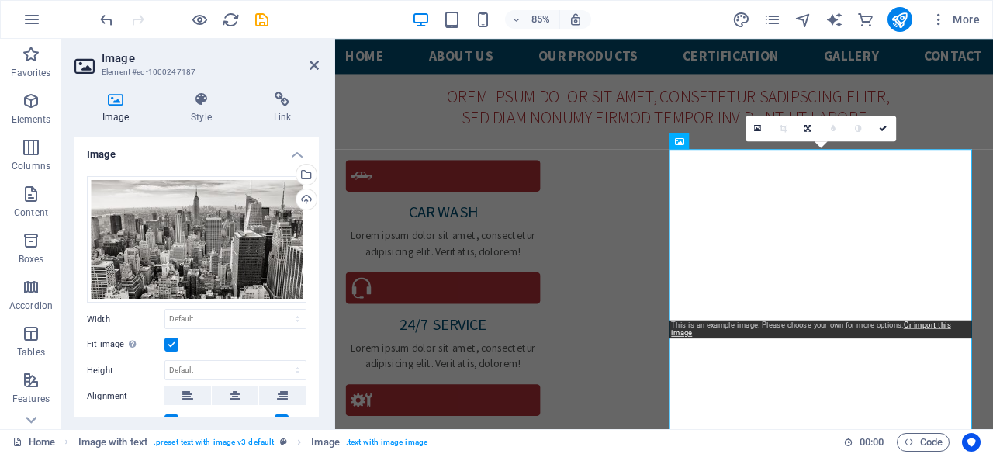
scroll to position [0, 0]
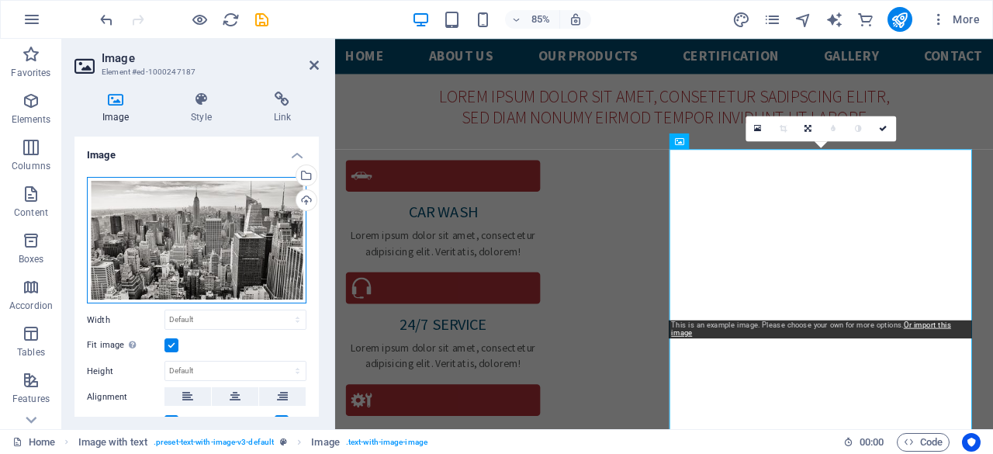
click at [223, 244] on div "Drag files here, click to choose files or select files from Files or our free s…" at bounding box center [197, 240] width 220 height 127
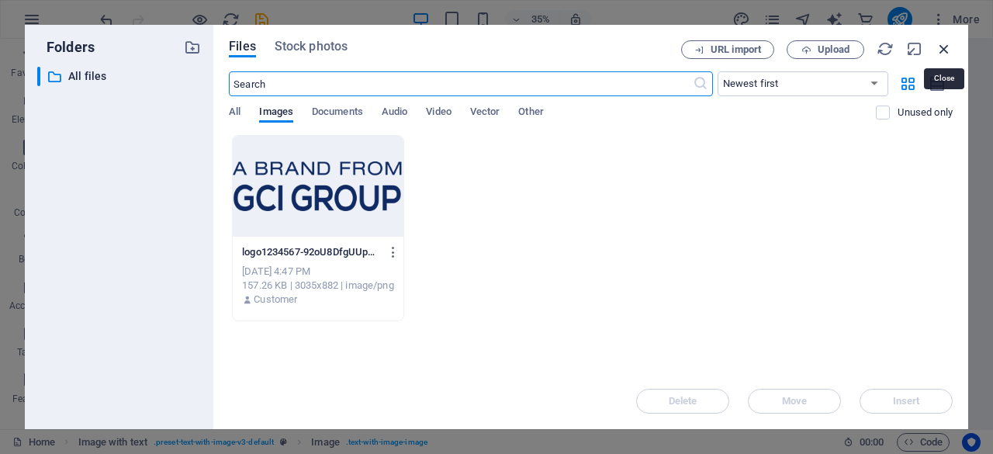
click at [945, 49] on icon "button" at bounding box center [944, 48] width 17 height 17
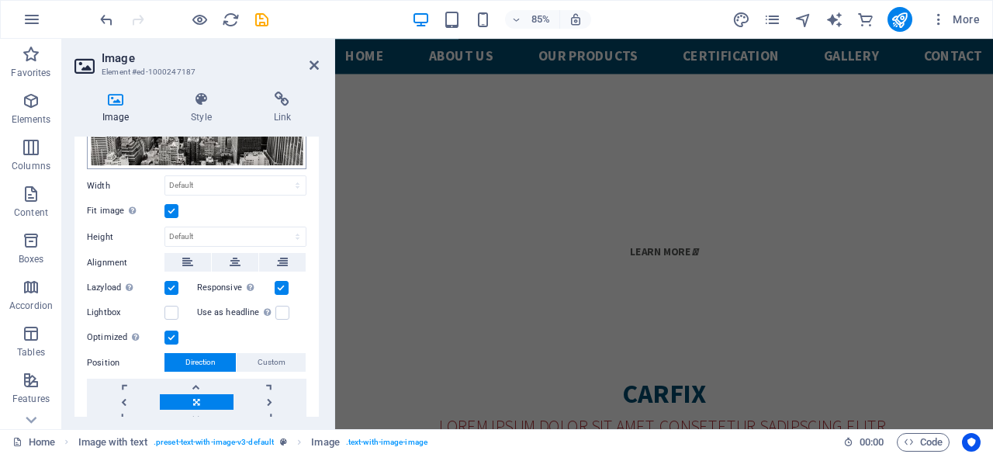
scroll to position [112, 0]
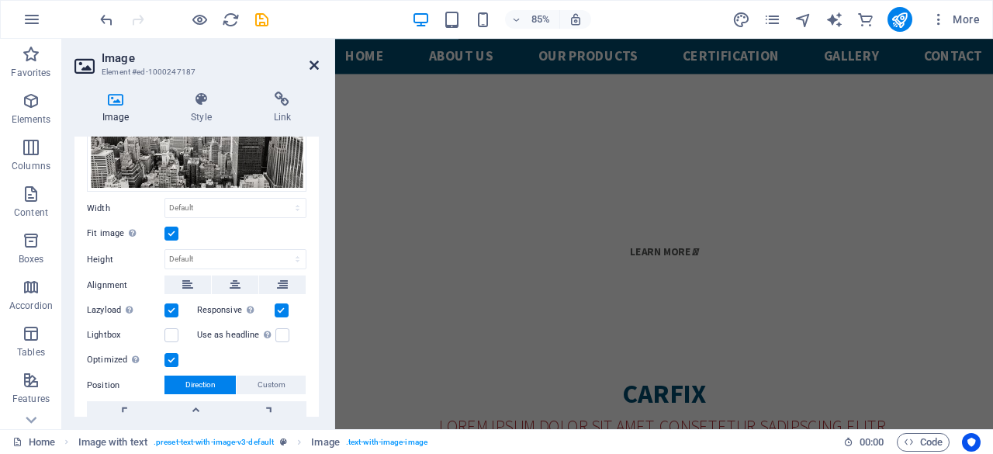
click at [315, 63] on icon at bounding box center [314, 65] width 9 height 12
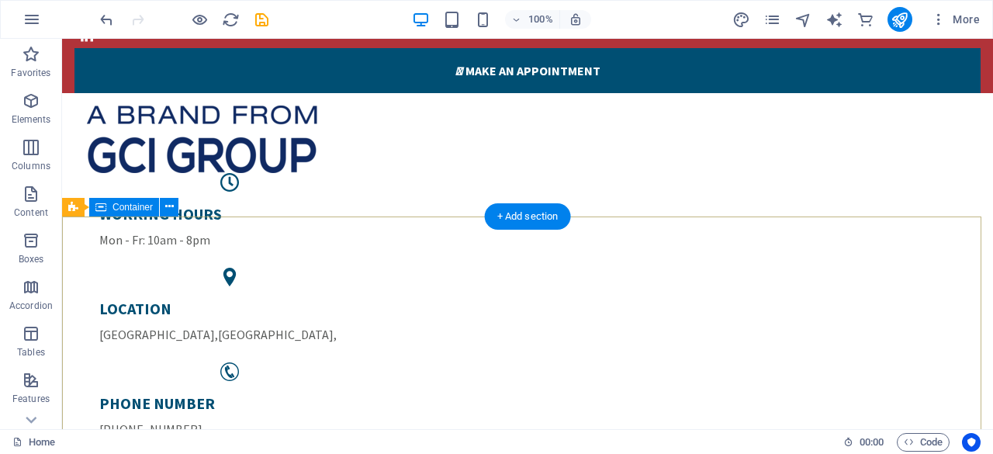
scroll to position [233, 0]
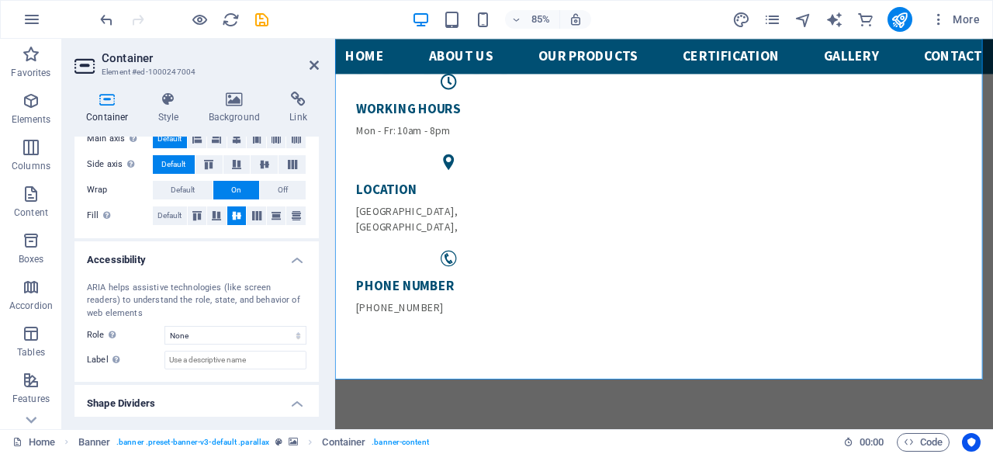
scroll to position [320, 0]
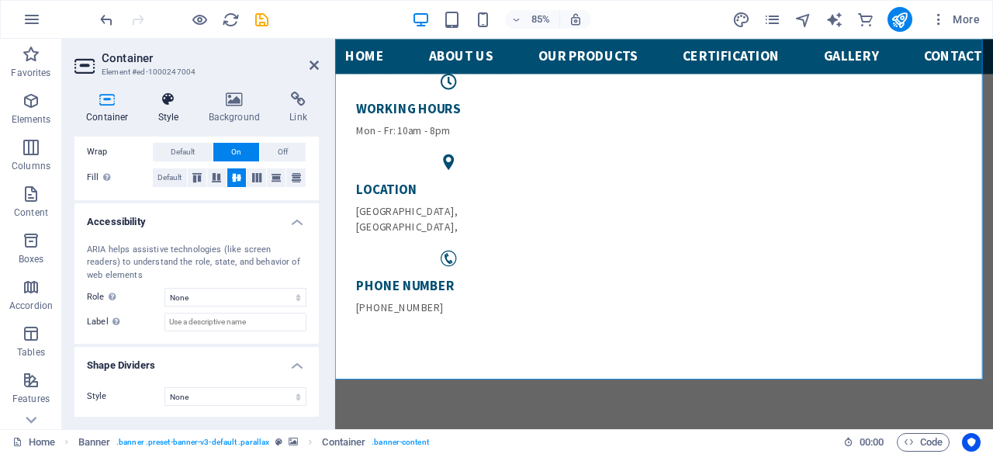
click at [161, 113] on h4 "Style" at bounding box center [172, 108] width 50 height 33
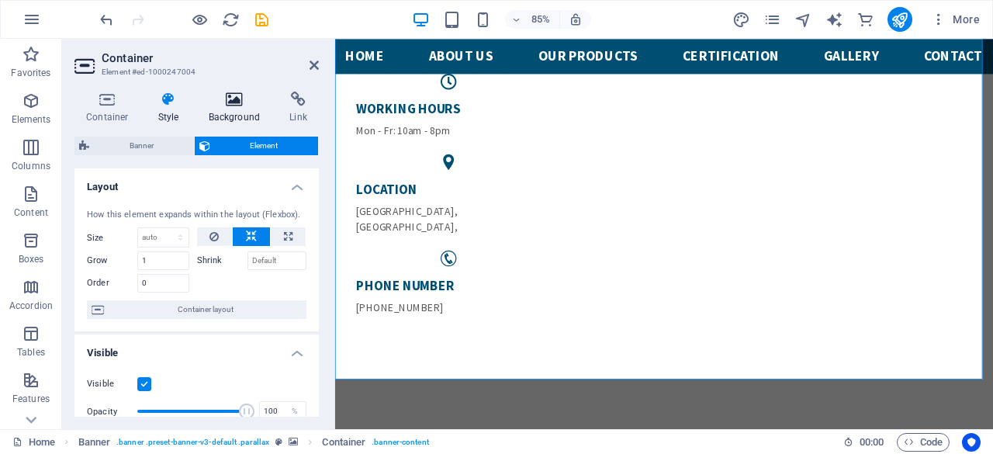
click at [236, 122] on h4 "Background" at bounding box center [237, 108] width 81 height 33
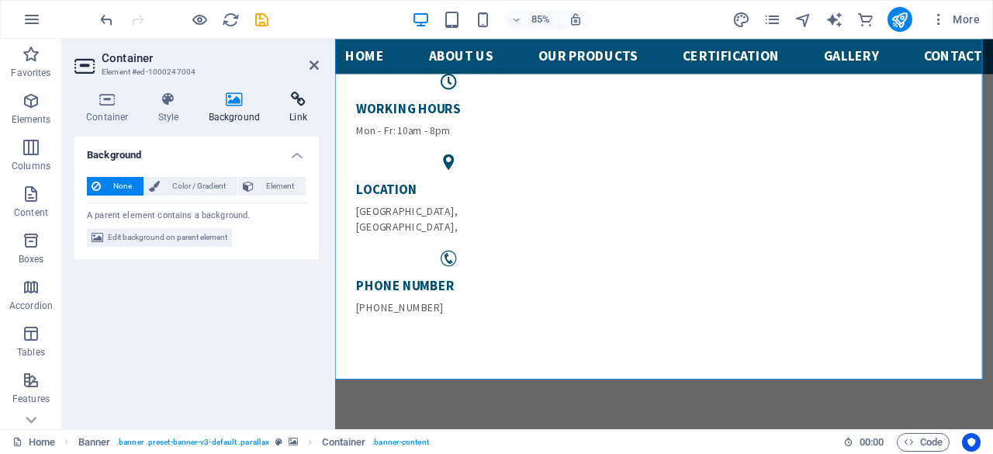
click at [306, 104] on icon at bounding box center [298, 100] width 41 height 16
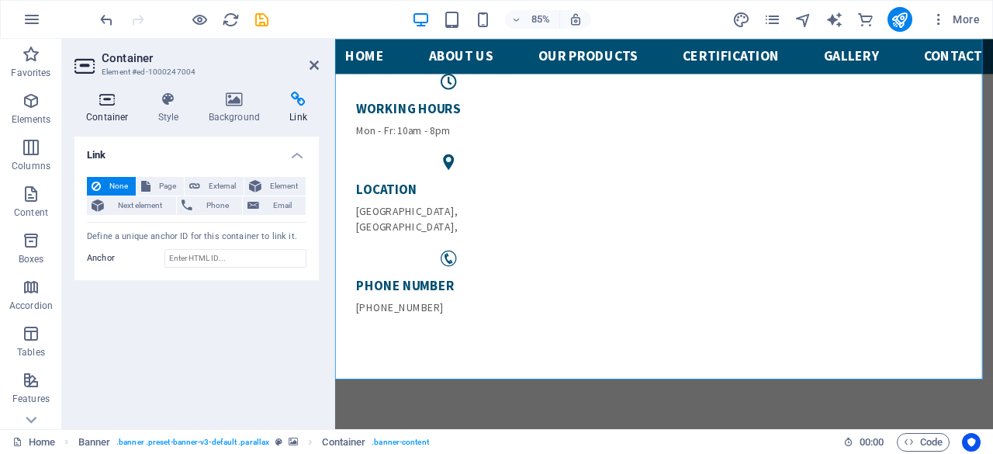
click at [126, 109] on h4 "Container" at bounding box center [110, 108] width 72 height 33
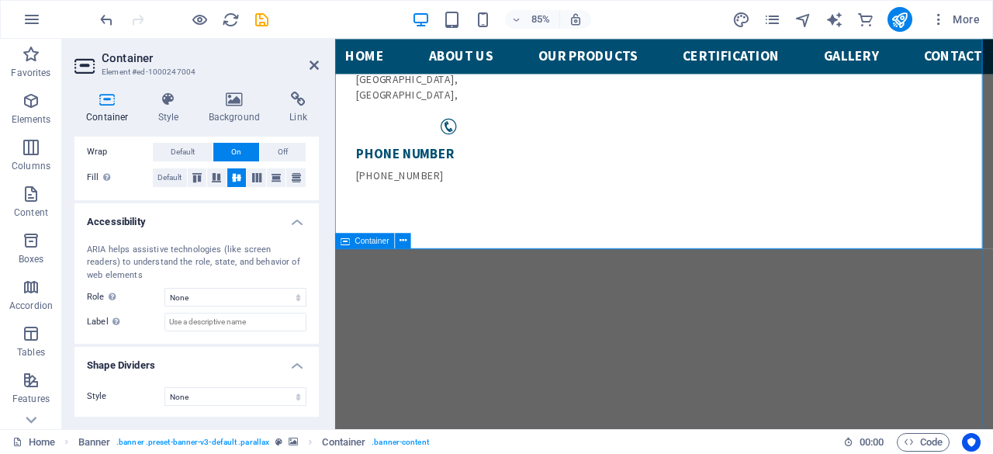
scroll to position [233, 0]
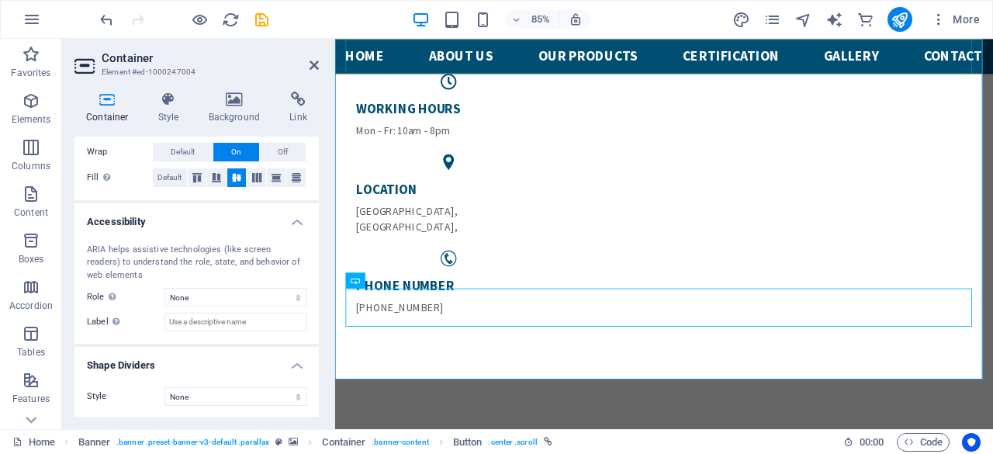
click at [383, 57] on nav "Home About us Our PRODUCTS CERTIFICATION Gallery Contact" at bounding box center [722, 59] width 749 height 41
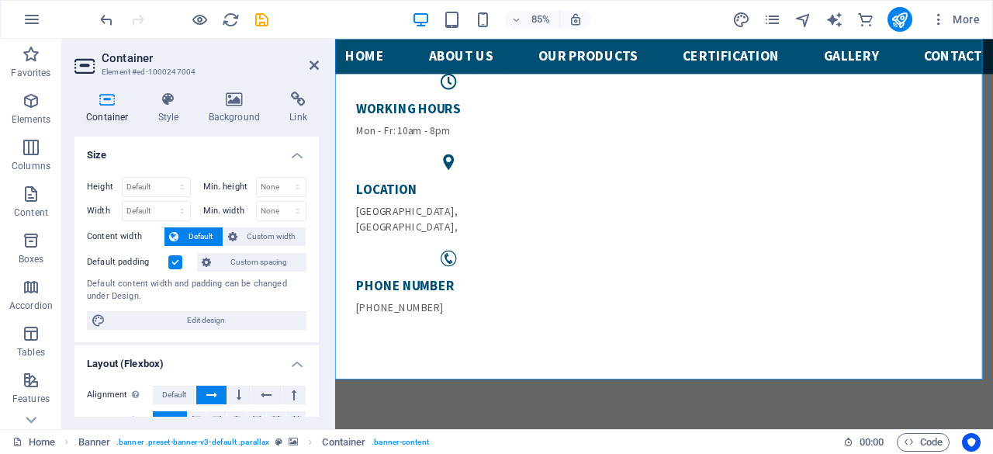
click at [178, 255] on label at bounding box center [175, 262] width 14 height 14
click at [0, 0] on input "Default padding" at bounding box center [0, 0] width 0 height 0
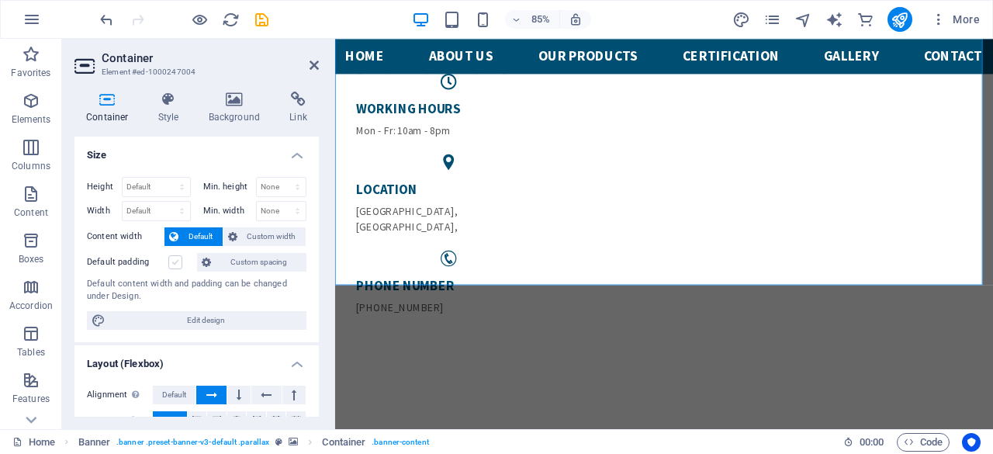
click at [178, 255] on label at bounding box center [175, 262] width 14 height 14
click at [0, 0] on input "Default padding" at bounding box center [0, 0] width 0 height 0
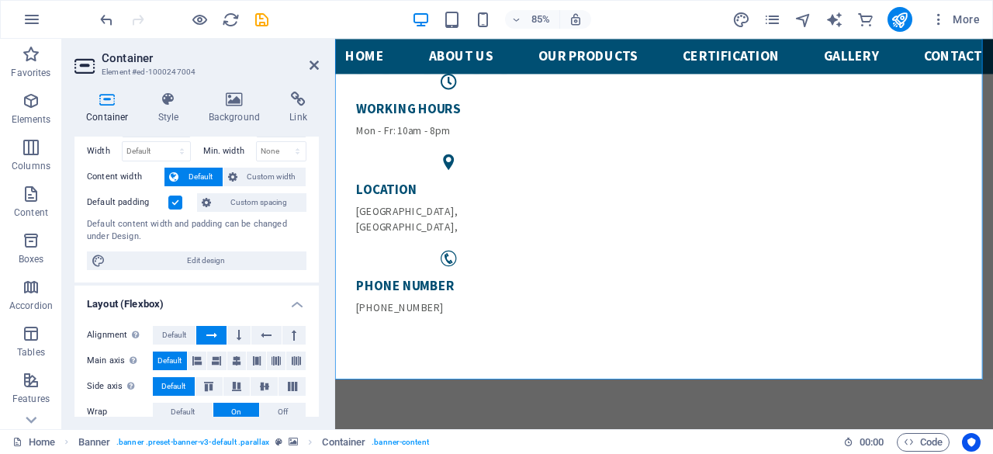
scroll to position [78, 0]
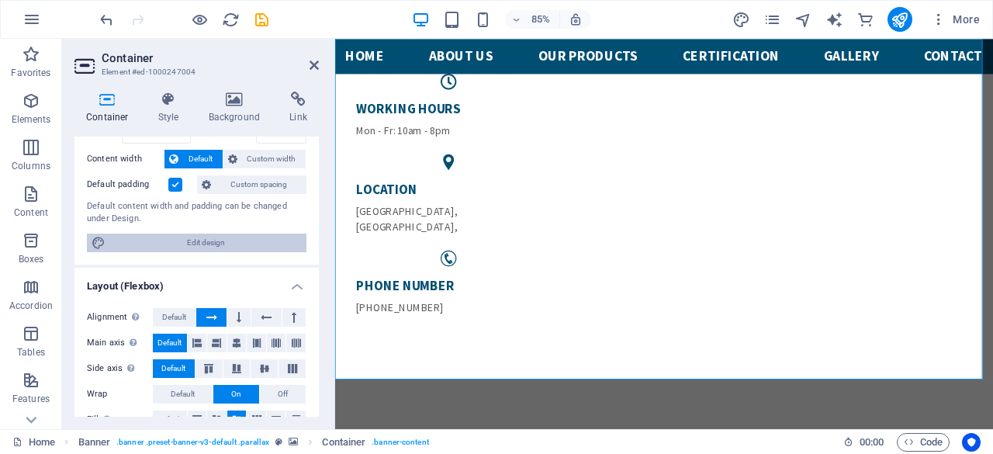
click at [191, 237] on span "Edit design" at bounding box center [206, 242] width 192 height 19
select select "rem"
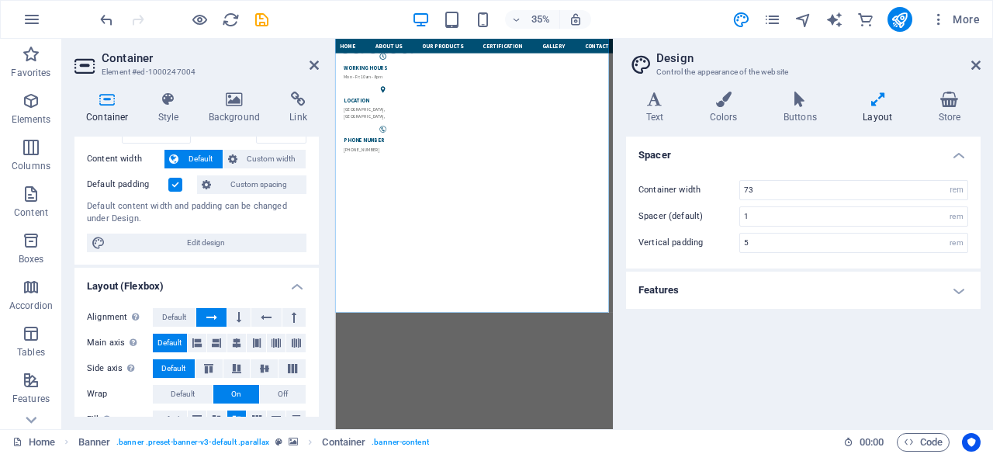
click at [962, 289] on h4 "Features" at bounding box center [803, 289] width 354 height 37
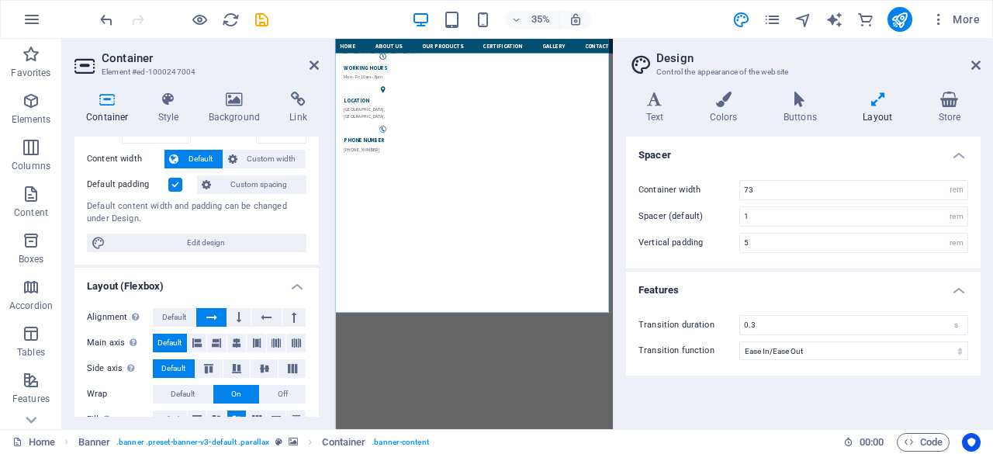
click at [873, 104] on icon at bounding box center [877, 100] width 69 height 16
click at [244, 113] on h4 "Background" at bounding box center [237, 108] width 81 height 33
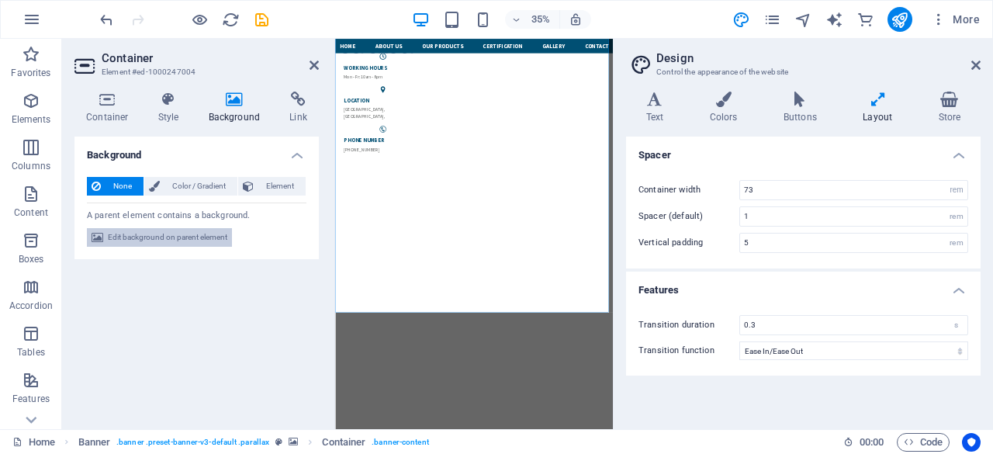
click at [192, 235] on span "Edit background on parent element" at bounding box center [167, 237] width 119 height 19
select select "ms"
select select "s"
select select "progressive"
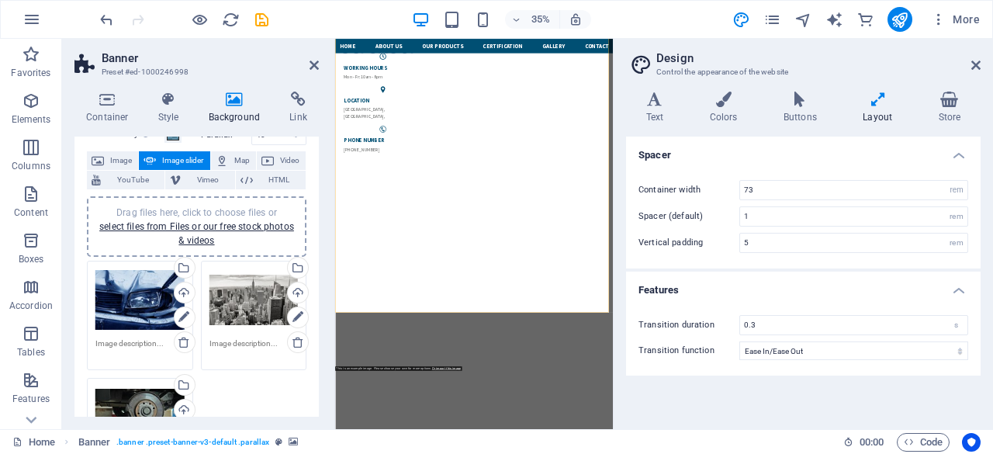
click at [121, 298] on div "Drag files here, click to choose files or select files from Files or our free s…" at bounding box center [139, 300] width 89 height 62
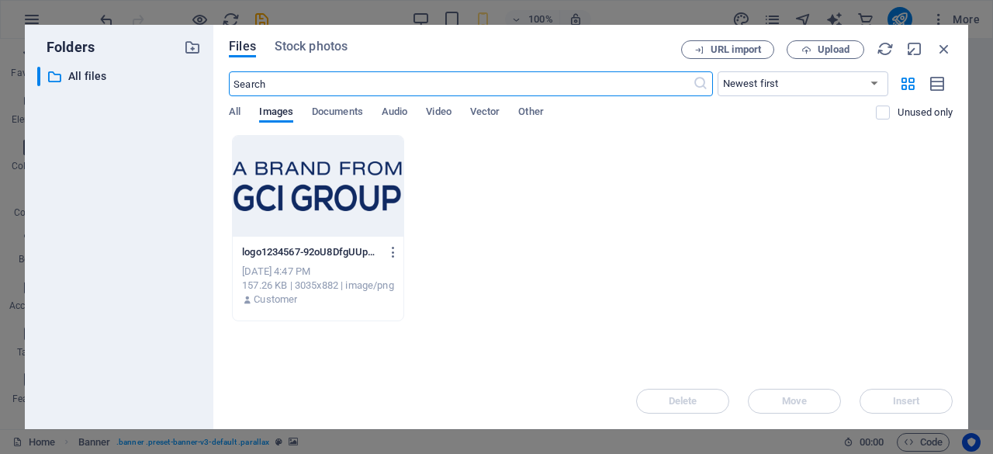
click at [244, 111] on div "All Images Documents Audio Video Vector Other" at bounding box center [552, 119] width 647 height 29
click at [237, 112] on span "All" at bounding box center [235, 113] width 12 height 22
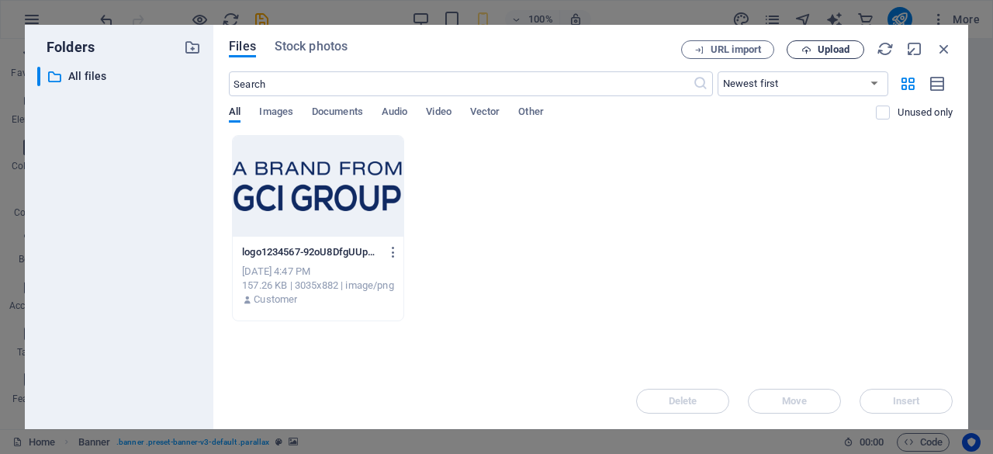
click at [836, 51] on span "Upload" at bounding box center [834, 49] width 32 height 9
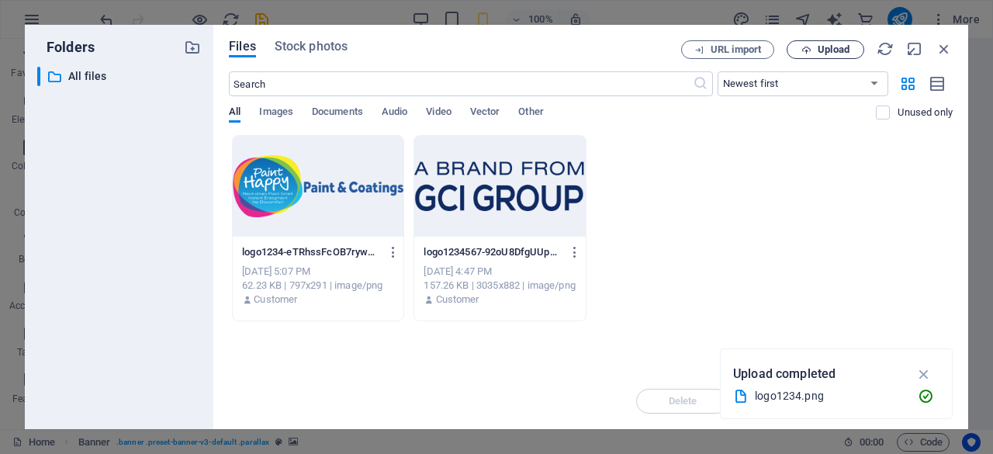
click at [839, 49] on span "Upload" at bounding box center [834, 49] width 32 height 9
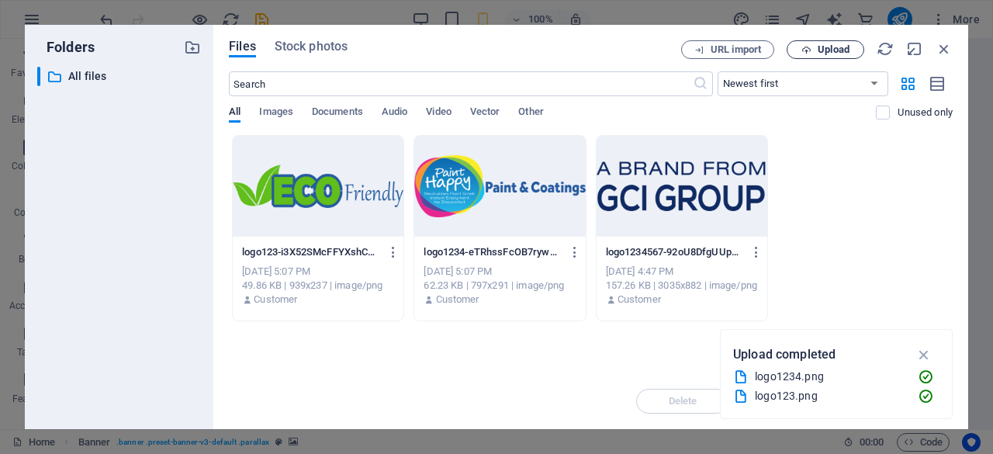
click at [834, 48] on span "Upload" at bounding box center [834, 49] width 32 height 9
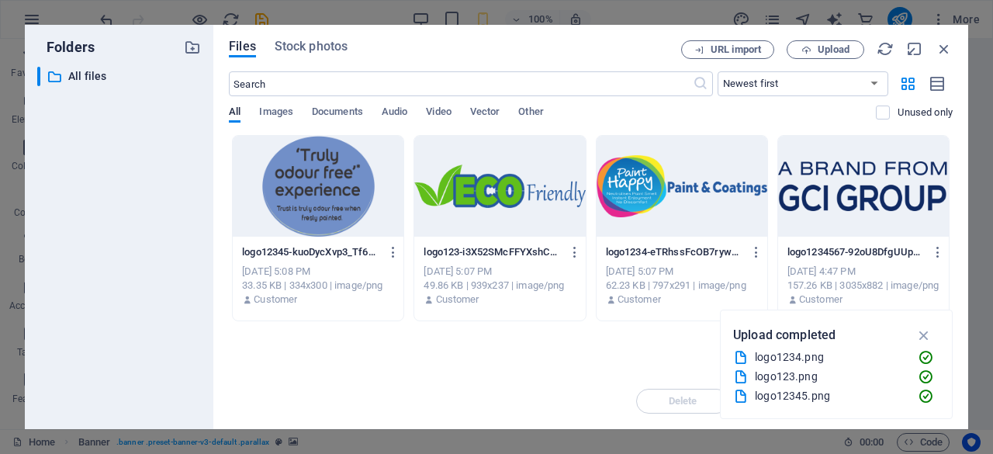
click at [512, 202] on div at bounding box center [499, 186] width 171 height 101
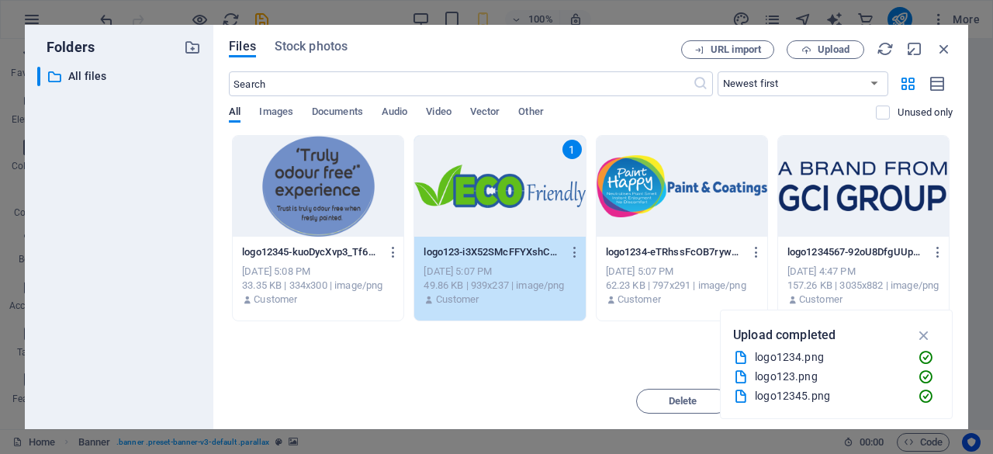
click at [512, 202] on div "1" at bounding box center [499, 186] width 171 height 101
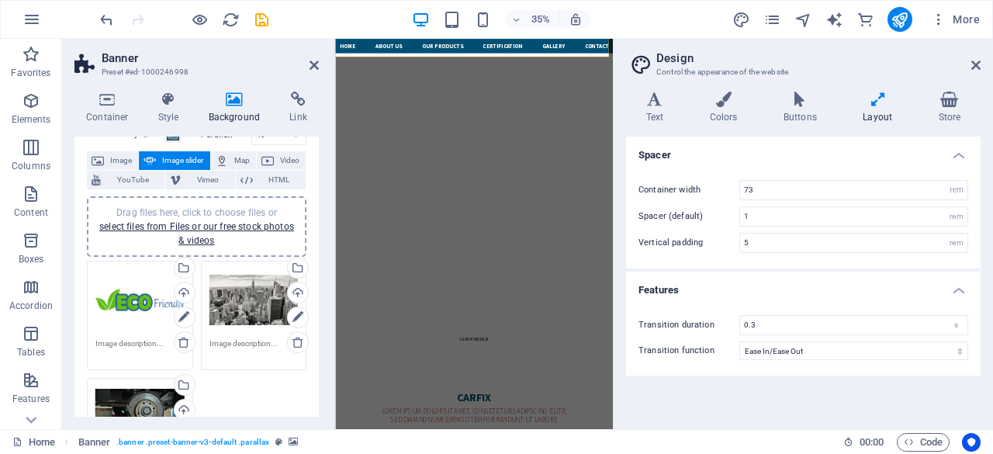
click at [237, 299] on div "Drag files here, click to choose files or select files from Files or our free s…" at bounding box center [253, 300] width 89 height 62
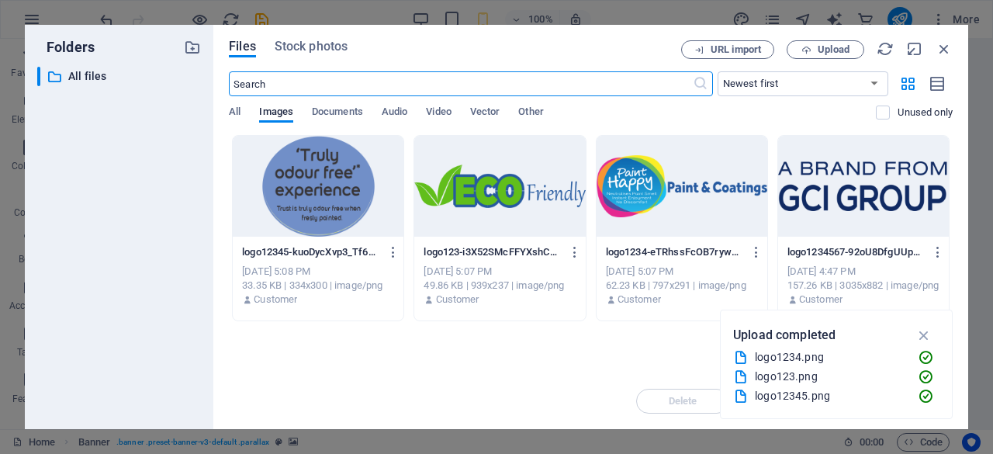
click at [641, 181] on div at bounding box center [682, 186] width 171 height 101
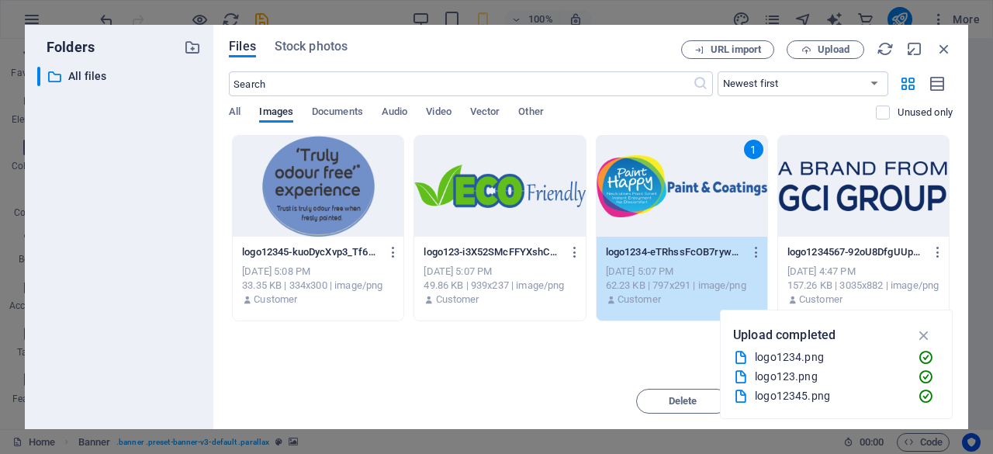
click at [641, 181] on div "1" at bounding box center [682, 186] width 171 height 101
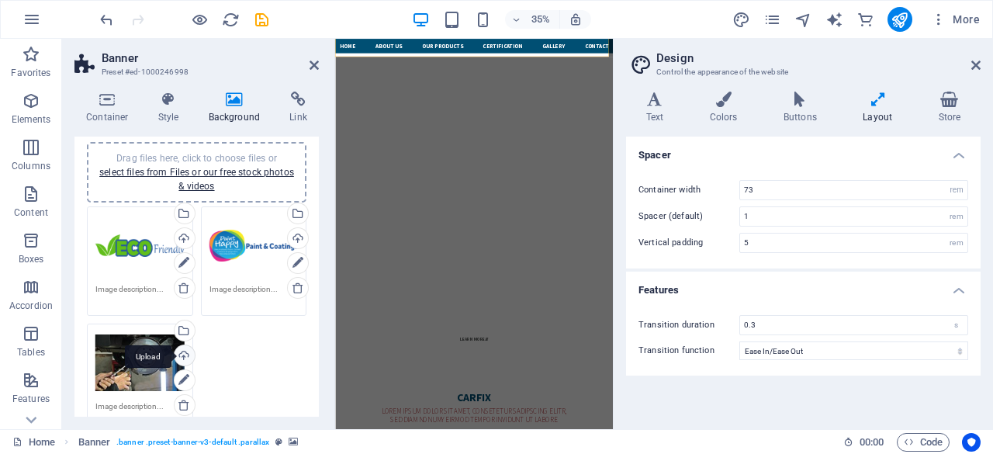
scroll to position [155, 0]
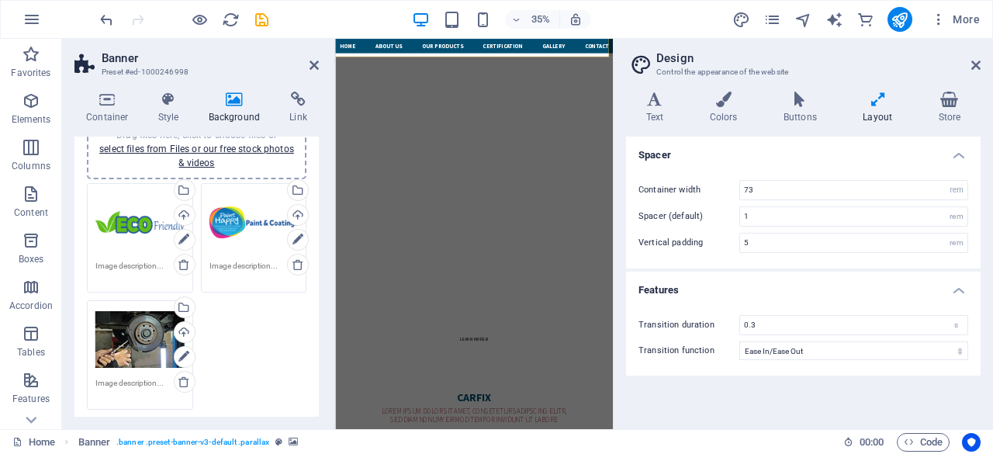
click at [137, 344] on div "Drag files here, click to choose files or select files from Files or our free s…" at bounding box center [139, 340] width 89 height 62
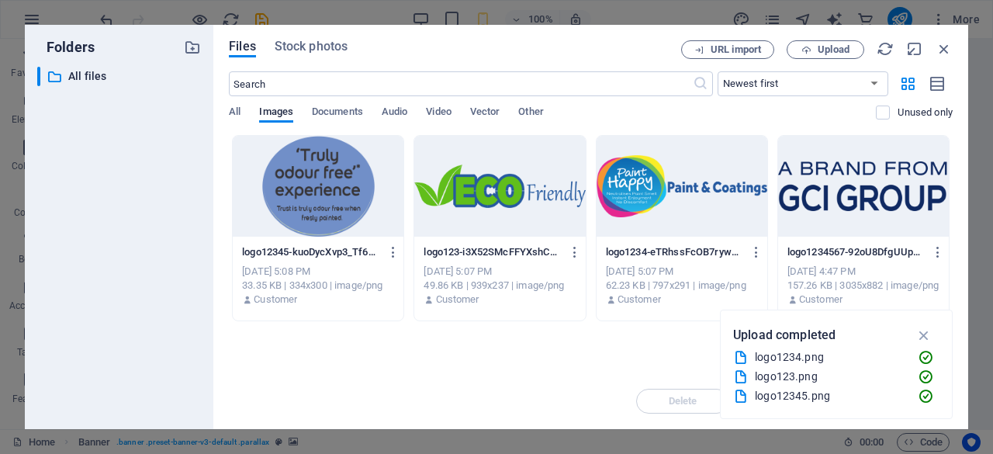
click at [307, 196] on div at bounding box center [318, 186] width 171 height 101
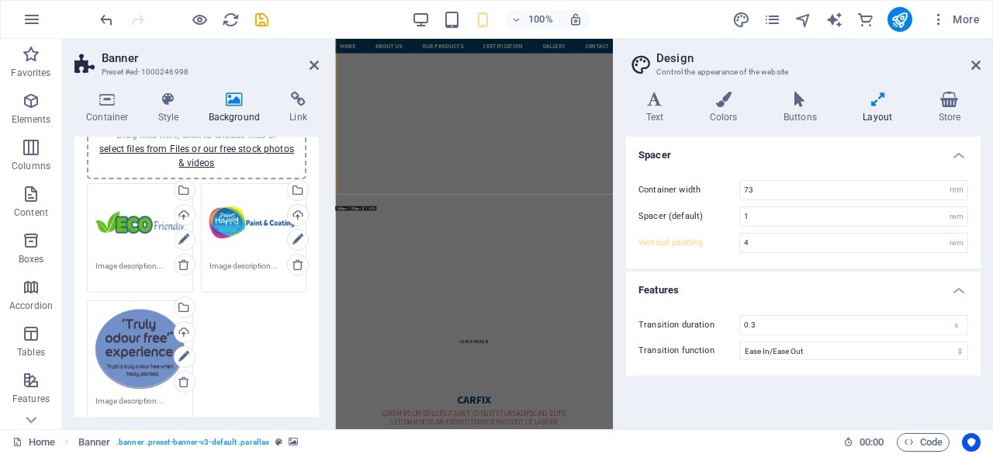
type input "5"
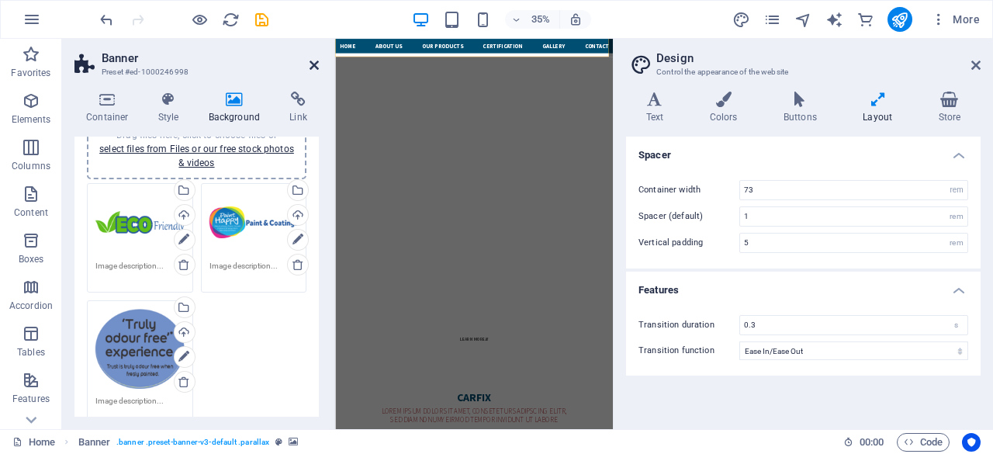
click at [313, 63] on icon at bounding box center [314, 65] width 9 height 12
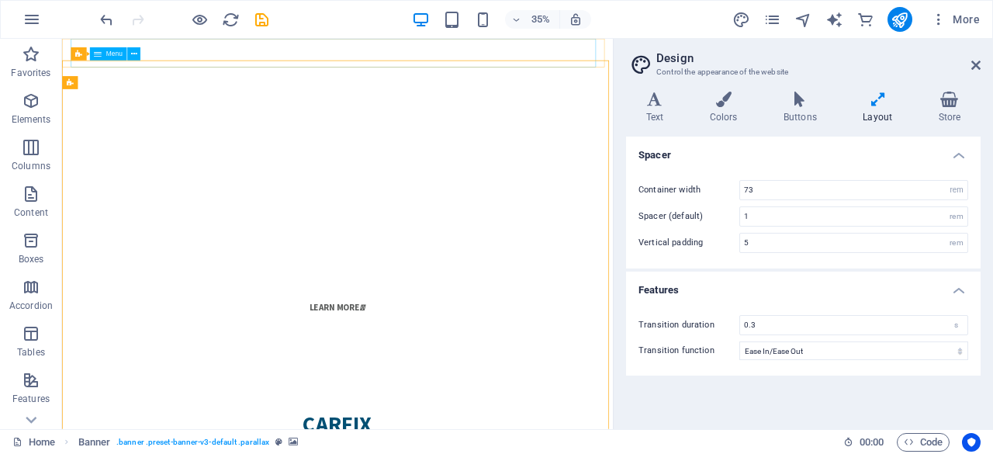
scroll to position [147, 0]
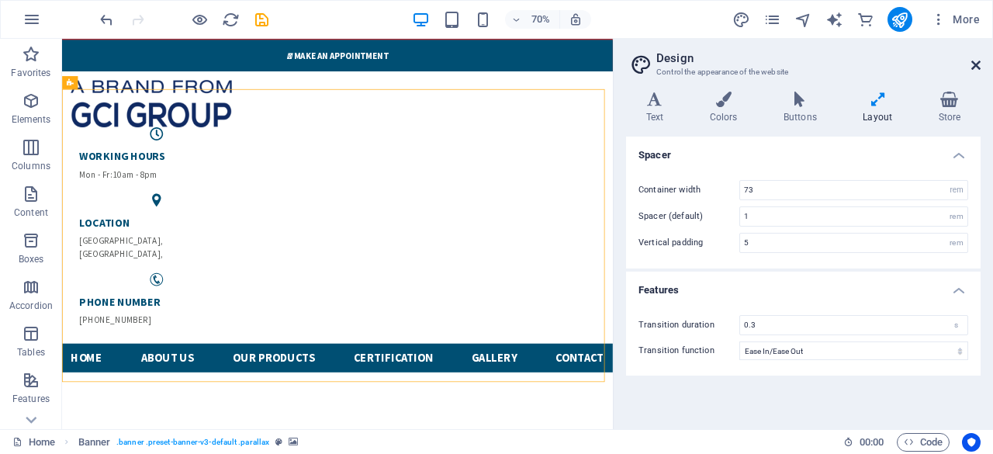
click at [974, 64] on icon at bounding box center [975, 65] width 9 height 12
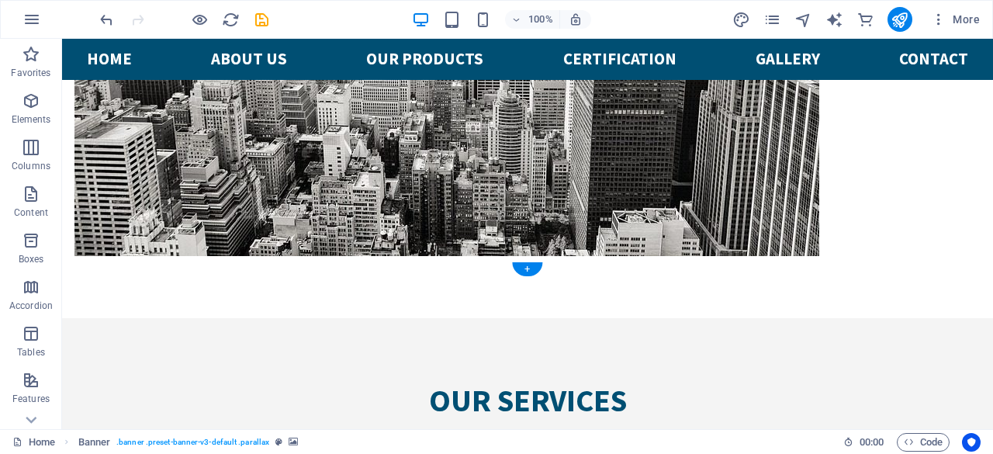
scroll to position [3945, 0]
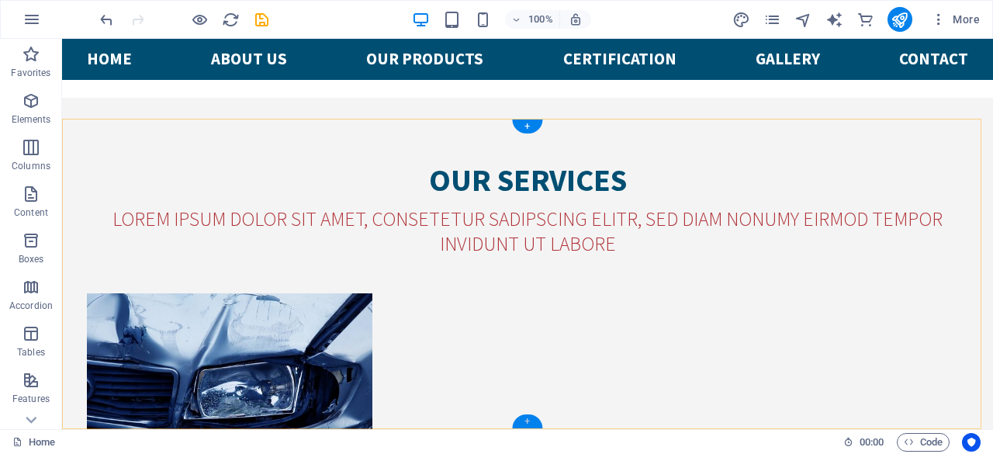
click at [529, 423] on div "+" at bounding box center [527, 421] width 30 height 14
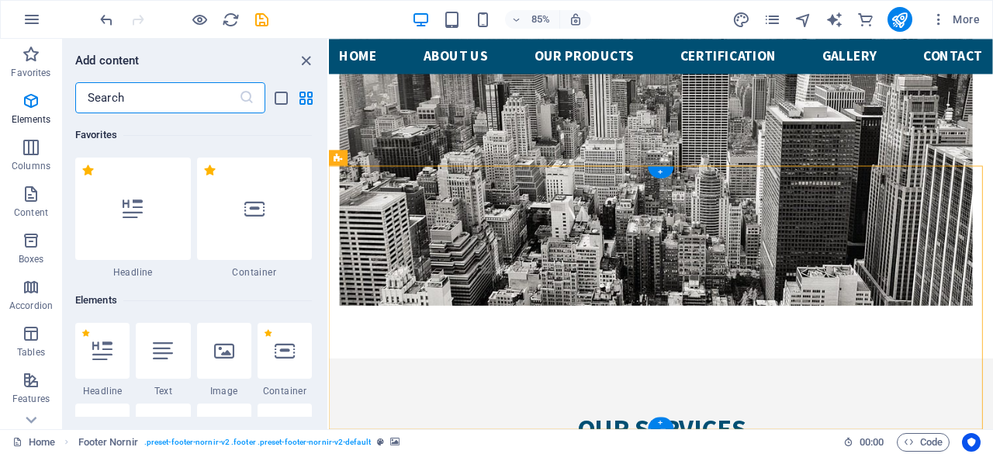
scroll to position [2714, 0]
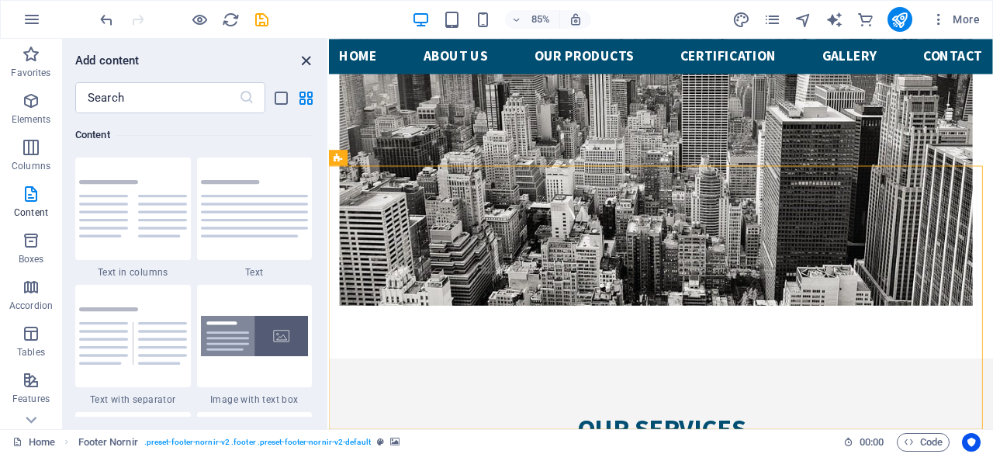
drag, startPoint x: 310, startPoint y: 67, endPoint x: 220, endPoint y: 47, distance: 92.0
click at [310, 67] on icon "close panel" at bounding box center [306, 61] width 18 height 18
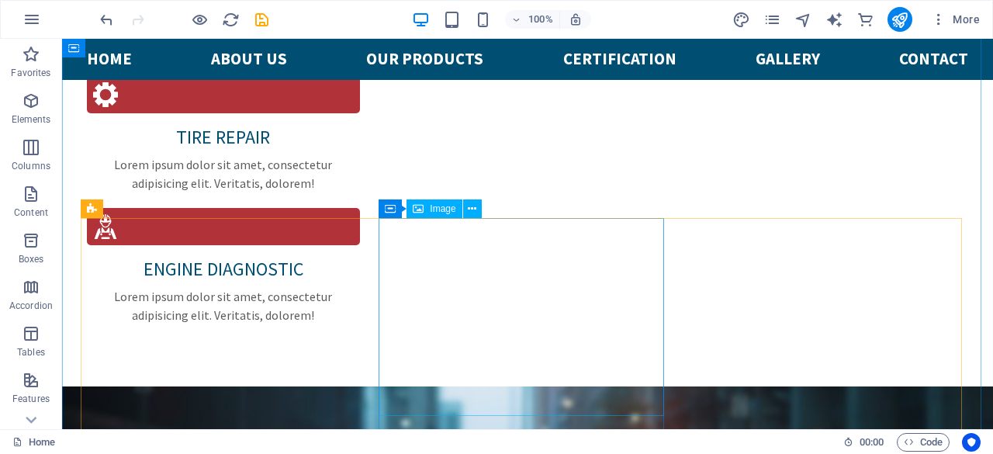
scroll to position [1773, 0]
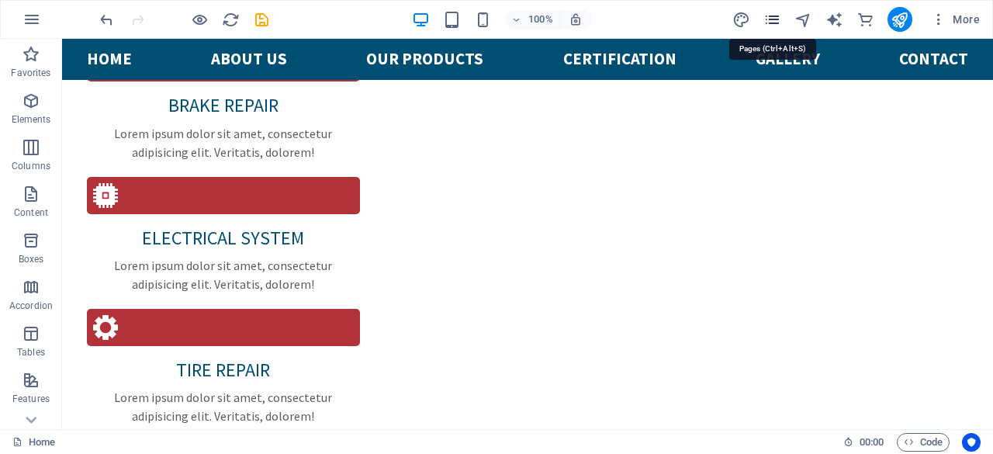
click at [775, 16] on icon "pages" at bounding box center [772, 20] width 18 height 18
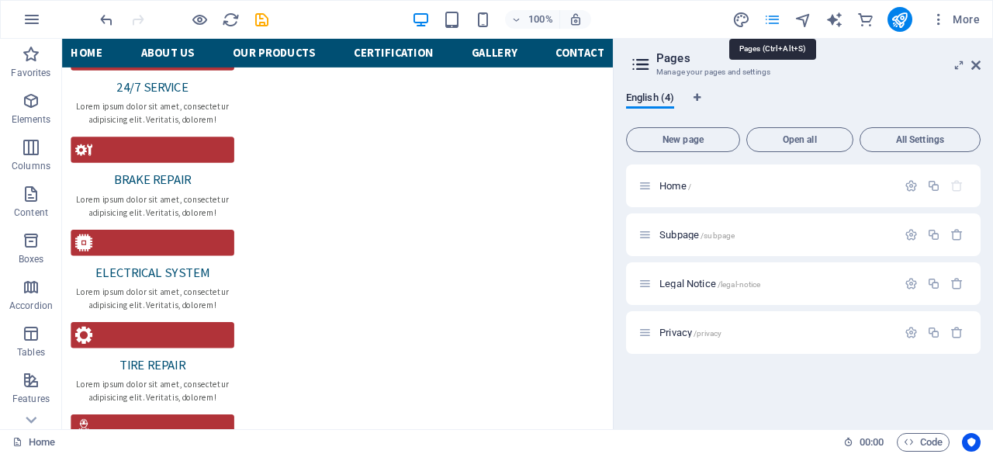
scroll to position [1911, 0]
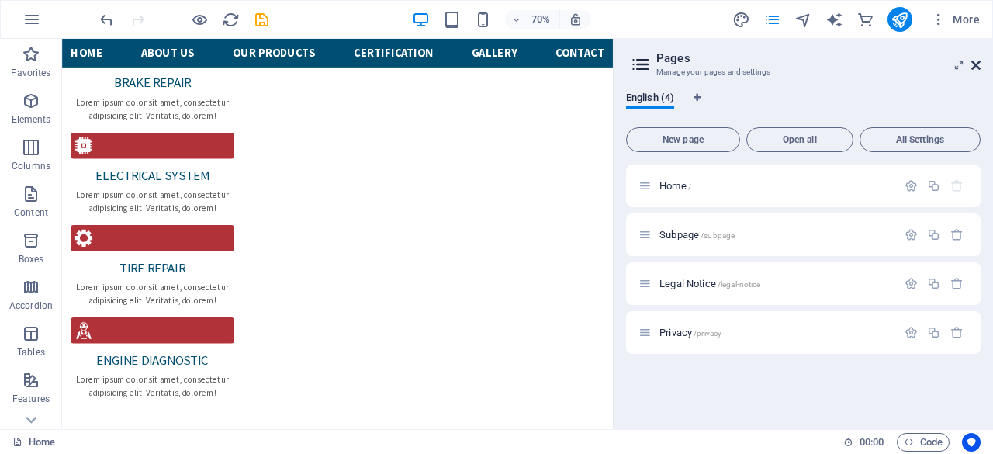
click at [977, 66] on icon at bounding box center [975, 65] width 9 height 12
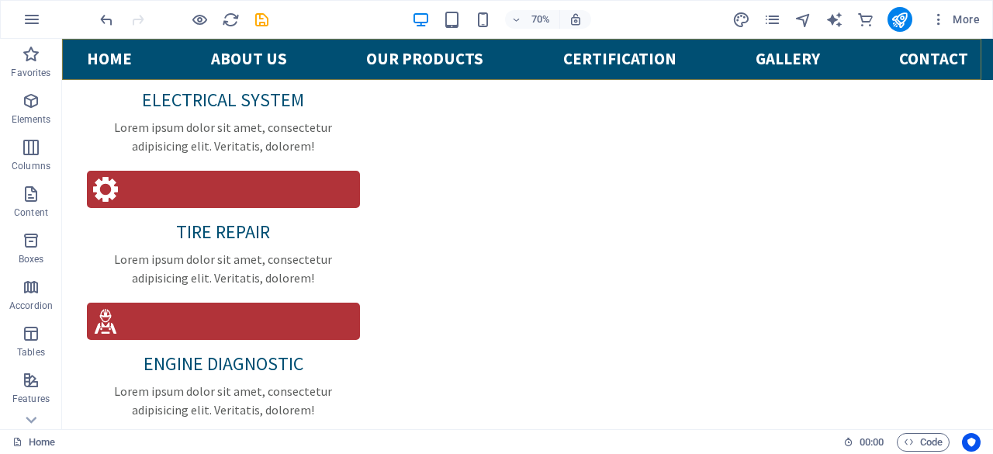
scroll to position [1773, 0]
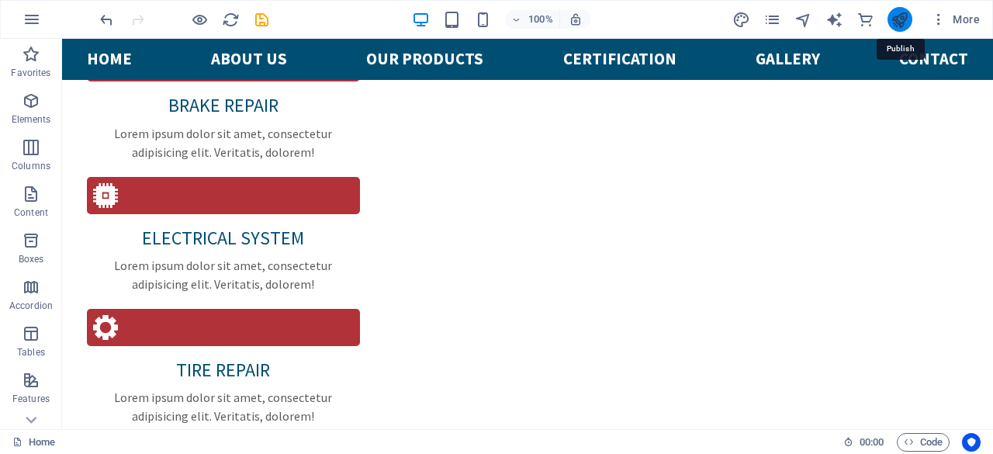
click at [897, 18] on icon "publish" at bounding box center [900, 20] width 18 height 18
checkbox input "false"
